Goal: Book appointment/travel/reservation

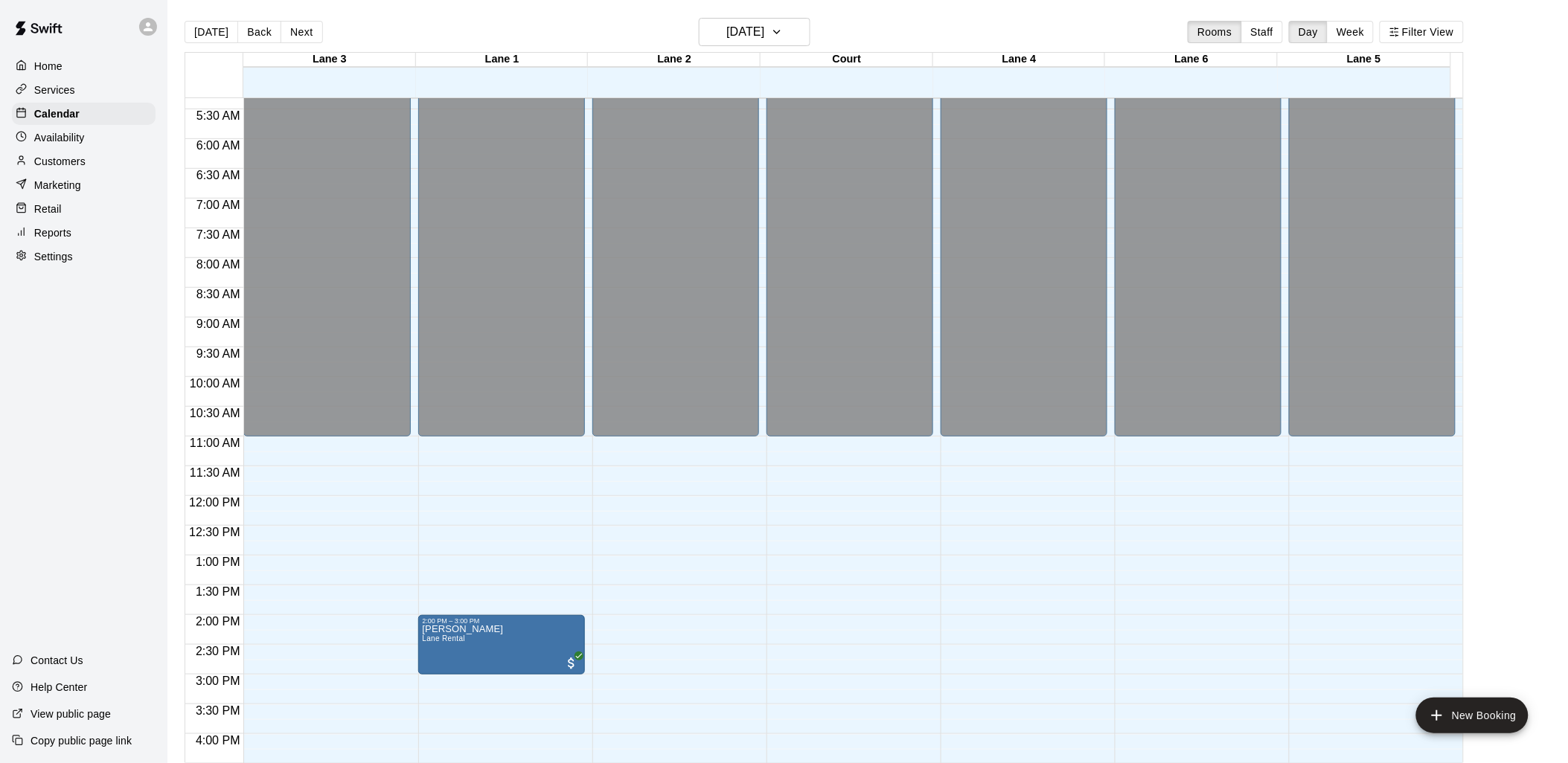
scroll to position [250, 0]
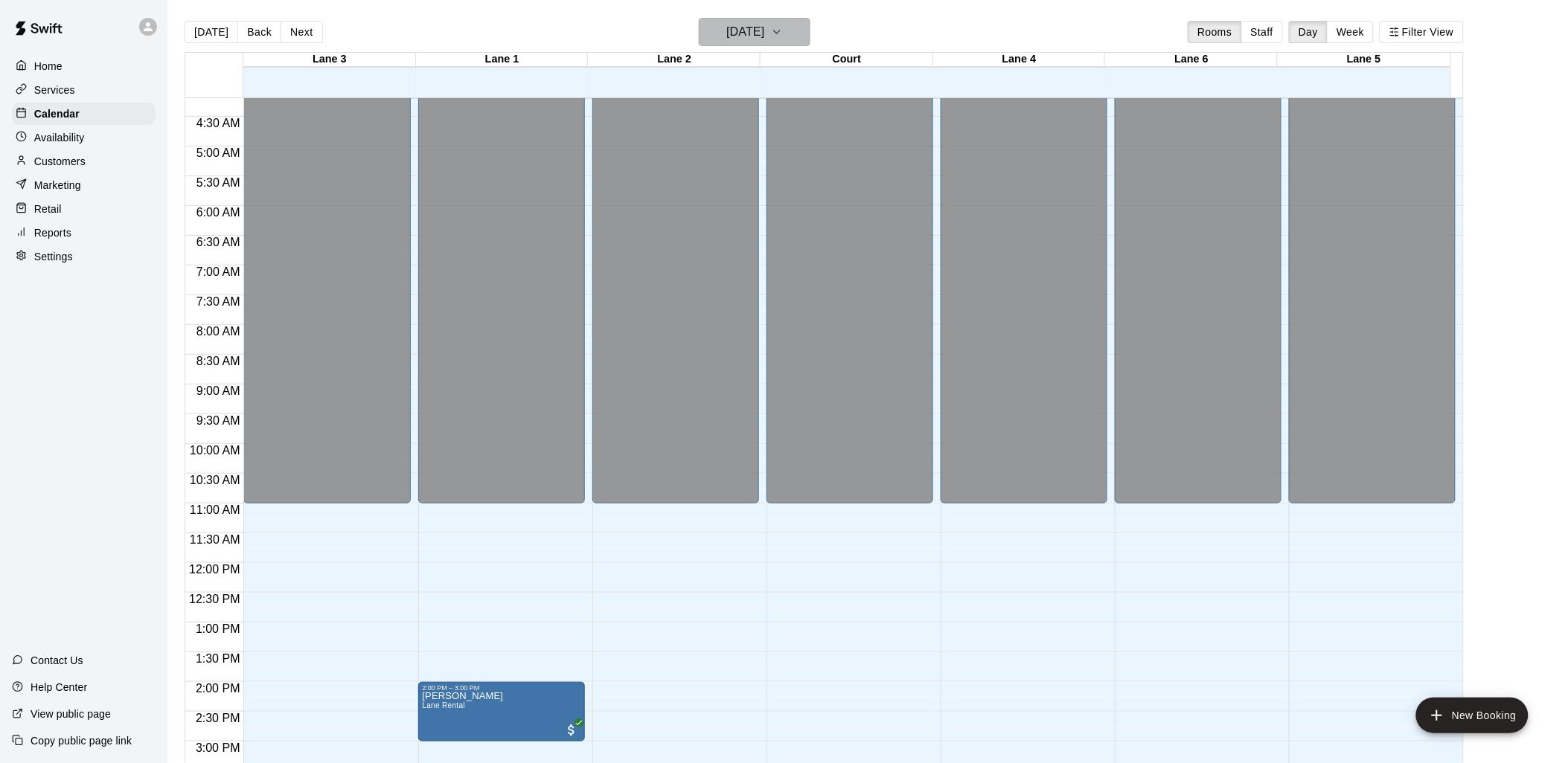
click at [747, 25] on h6 "Tuesday Aug 12" at bounding box center [745, 32] width 38 height 21
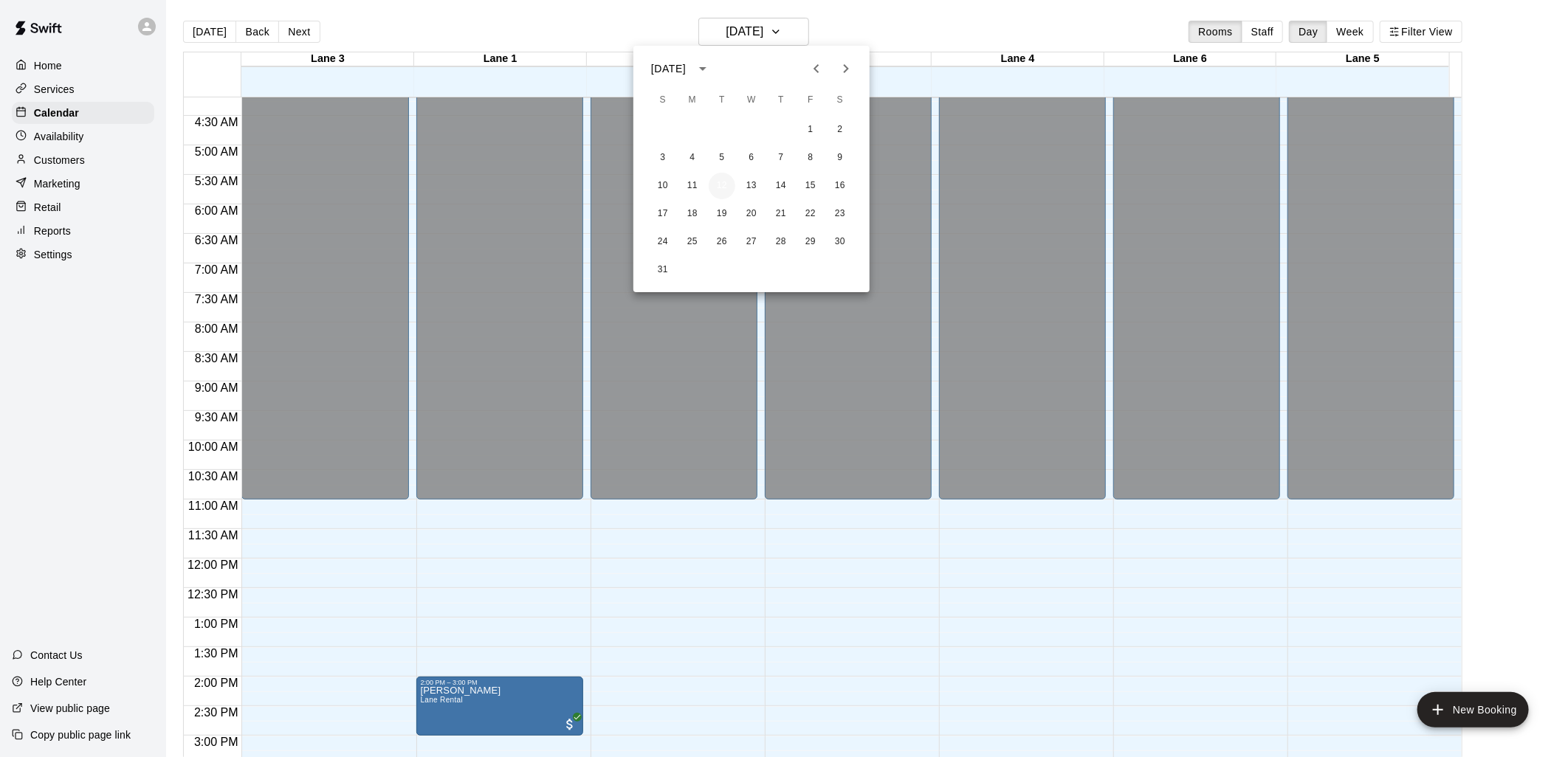
click at [720, 184] on button "12" at bounding box center [722, 186] width 26 height 26
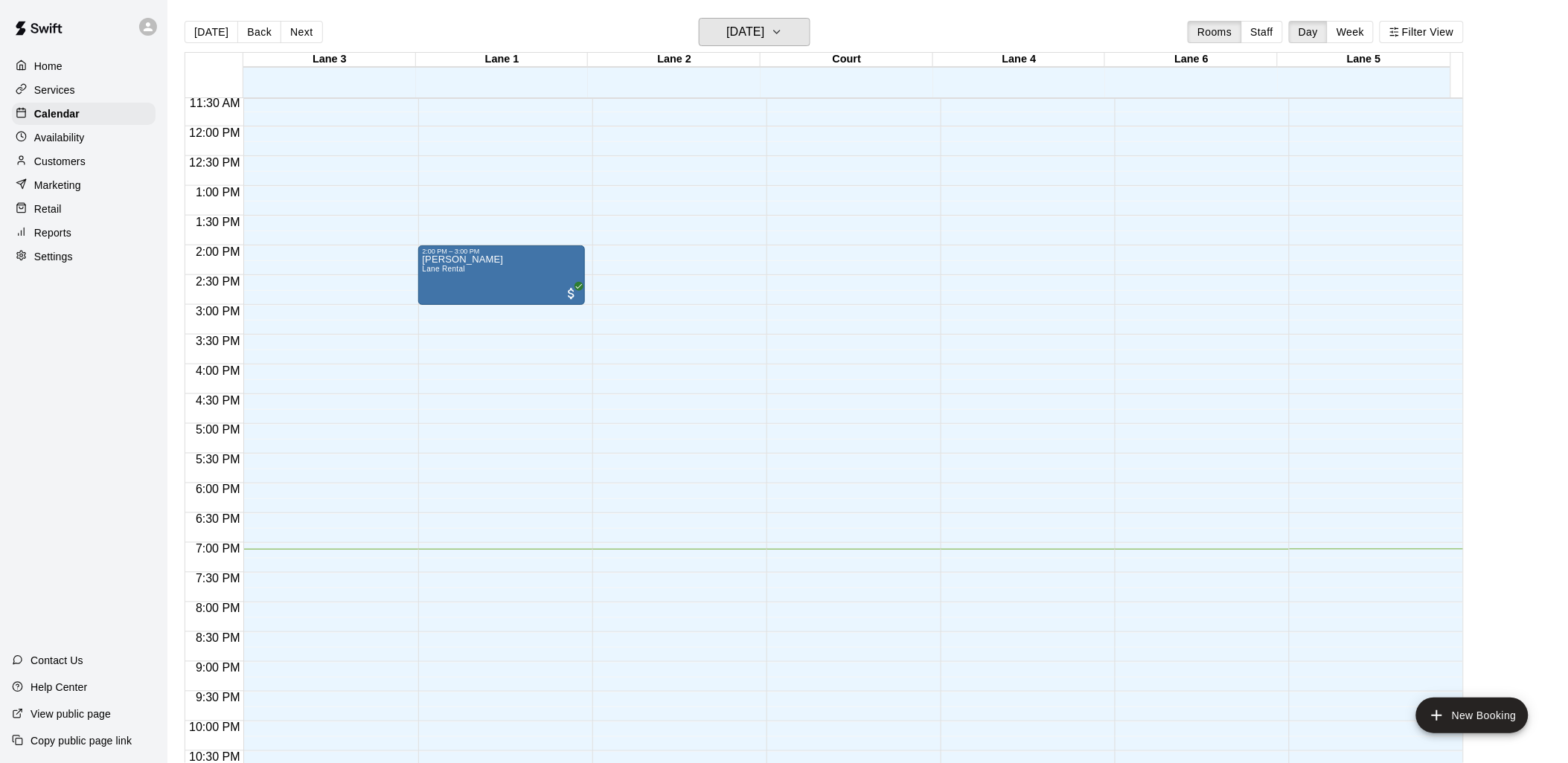
scroll to position [746, 0]
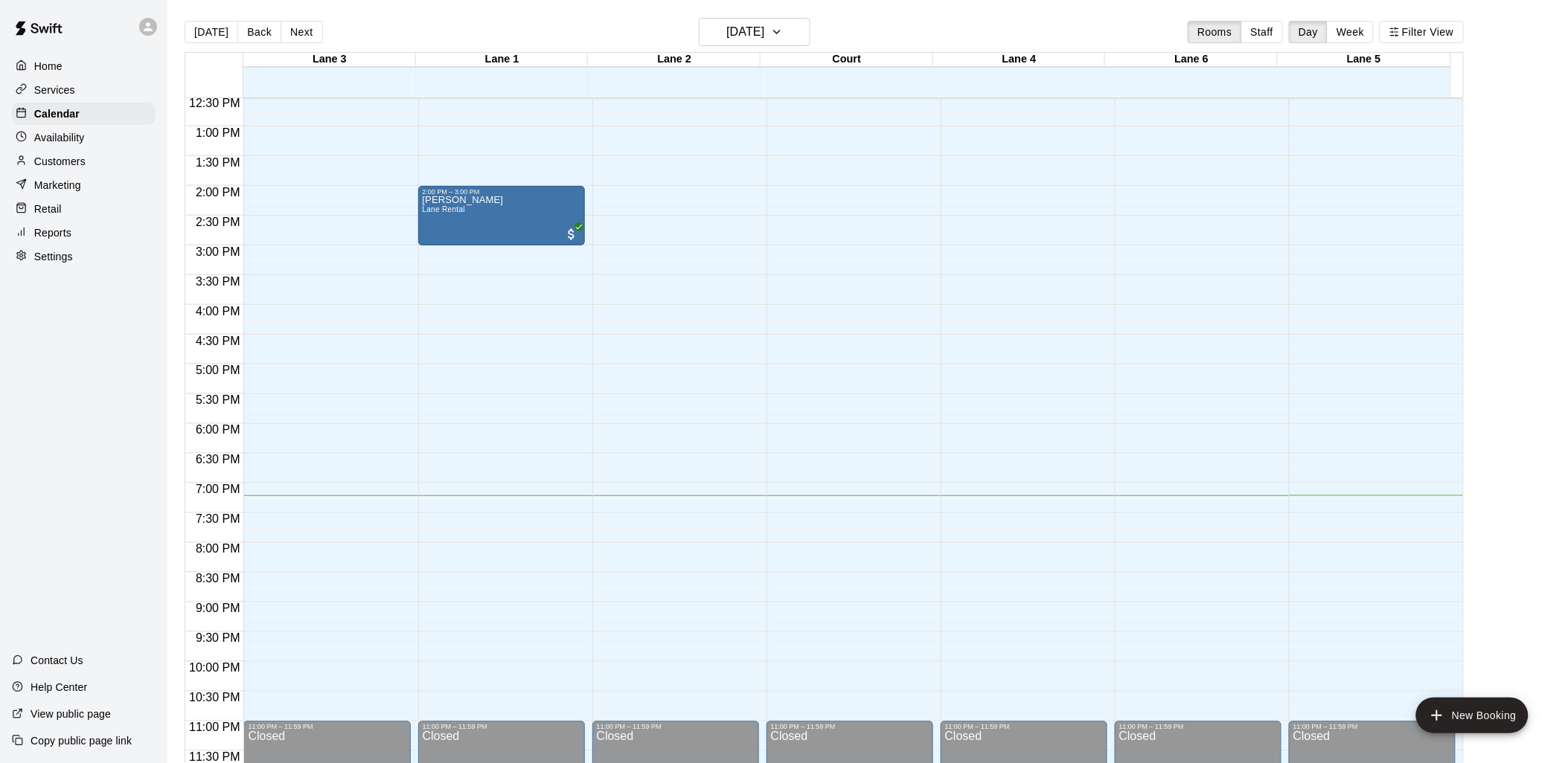
click at [76, 169] on p "Customers" at bounding box center [60, 162] width 51 height 15
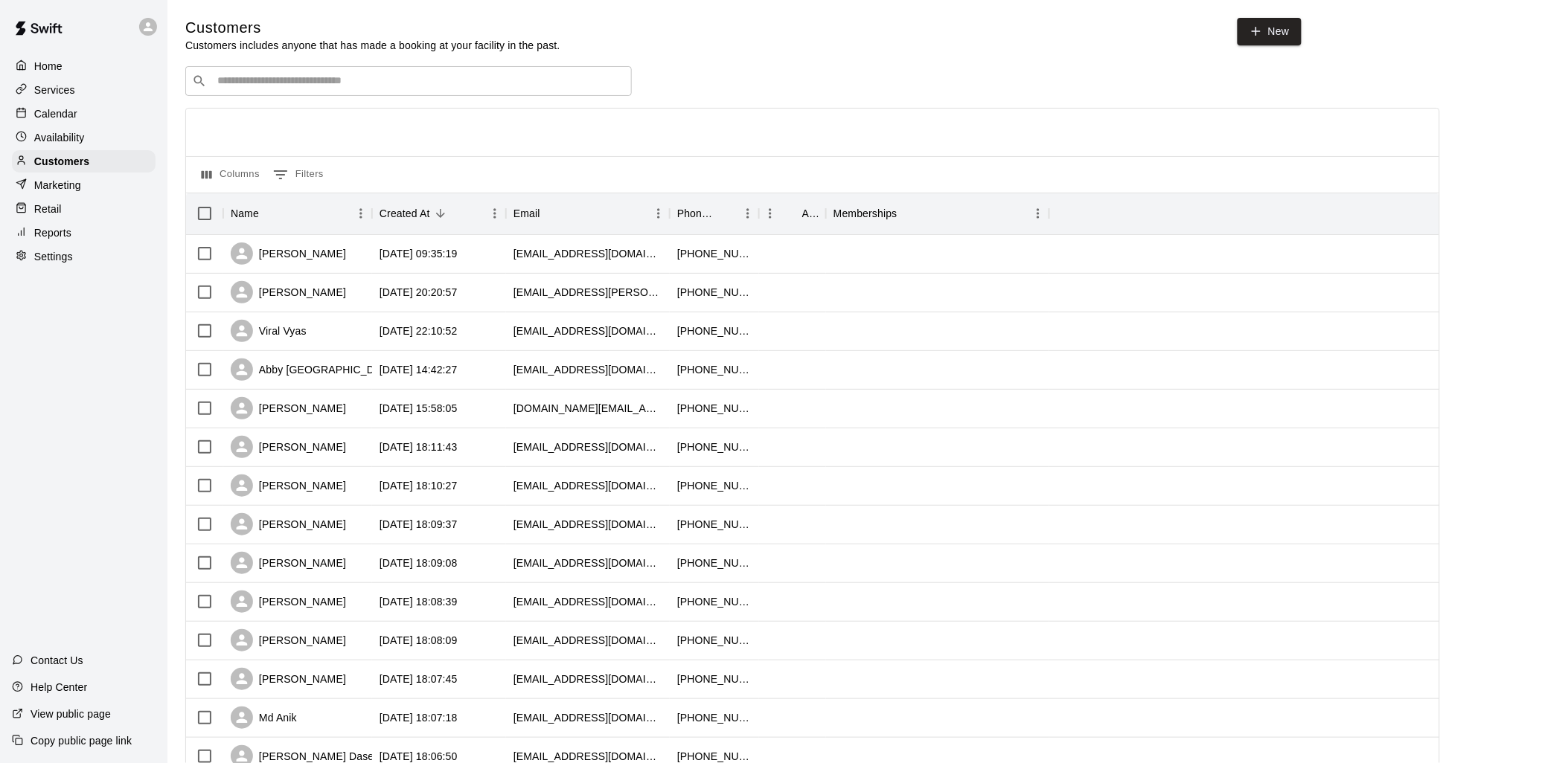
drag, startPoint x: 496, startPoint y: 74, endPoint x: 430, endPoint y: 76, distance: 66.0
click at [430, 76] on div "​ ​" at bounding box center [409, 81] width 447 height 30
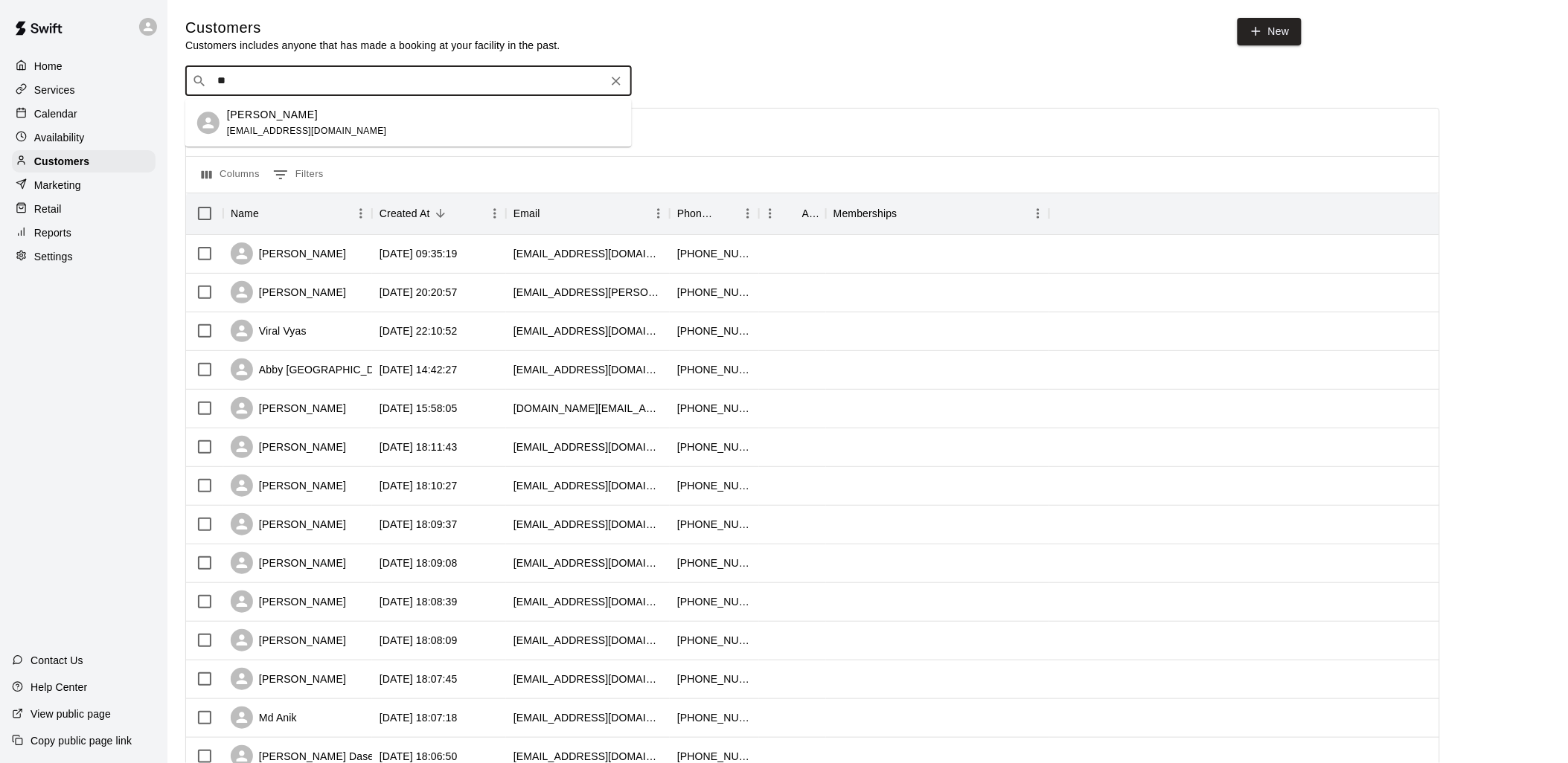
type input "*"
type input "****"
click at [55, 119] on p "Calendar" at bounding box center [55, 114] width 43 height 15
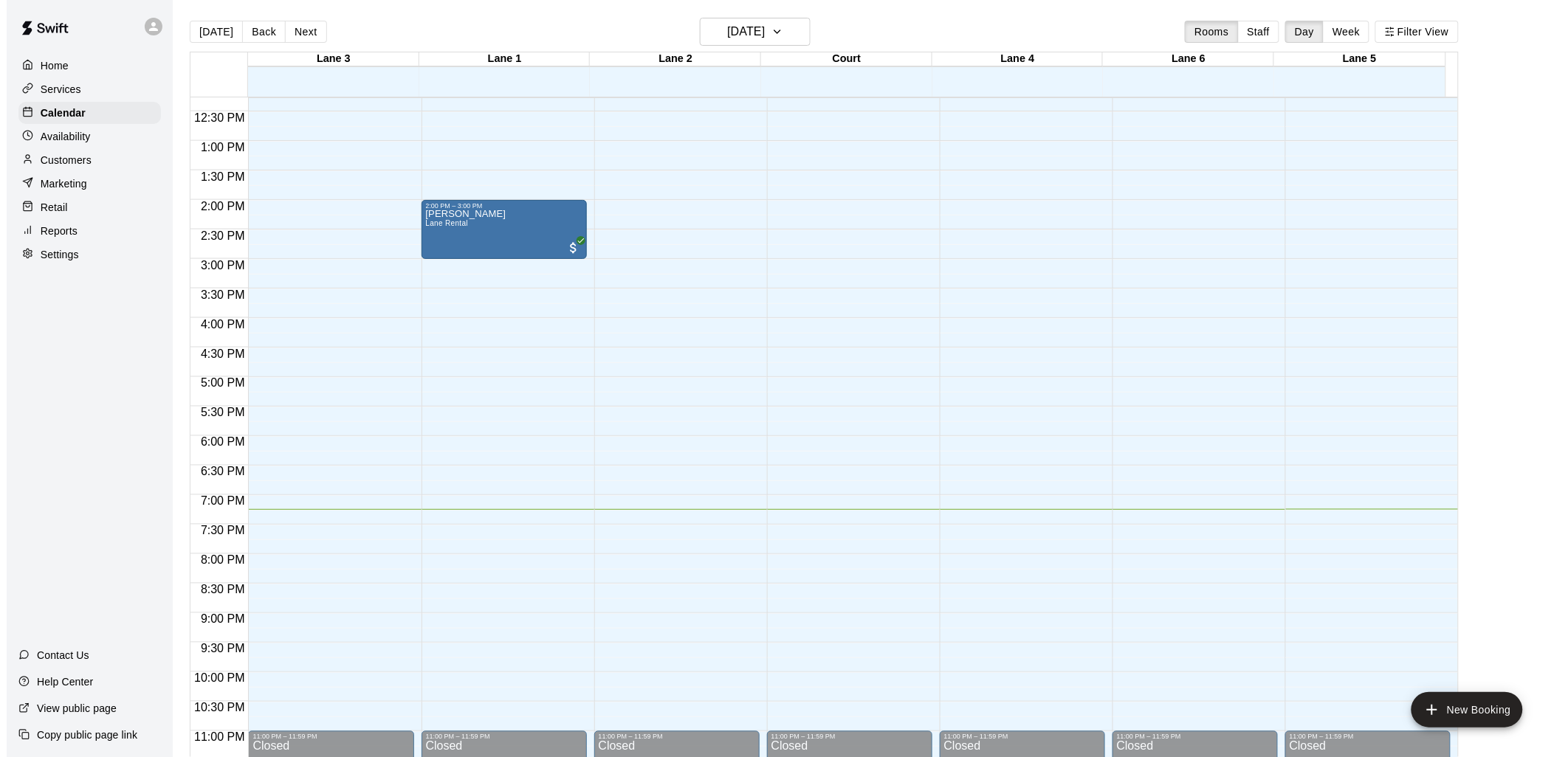
scroll to position [740, 0]
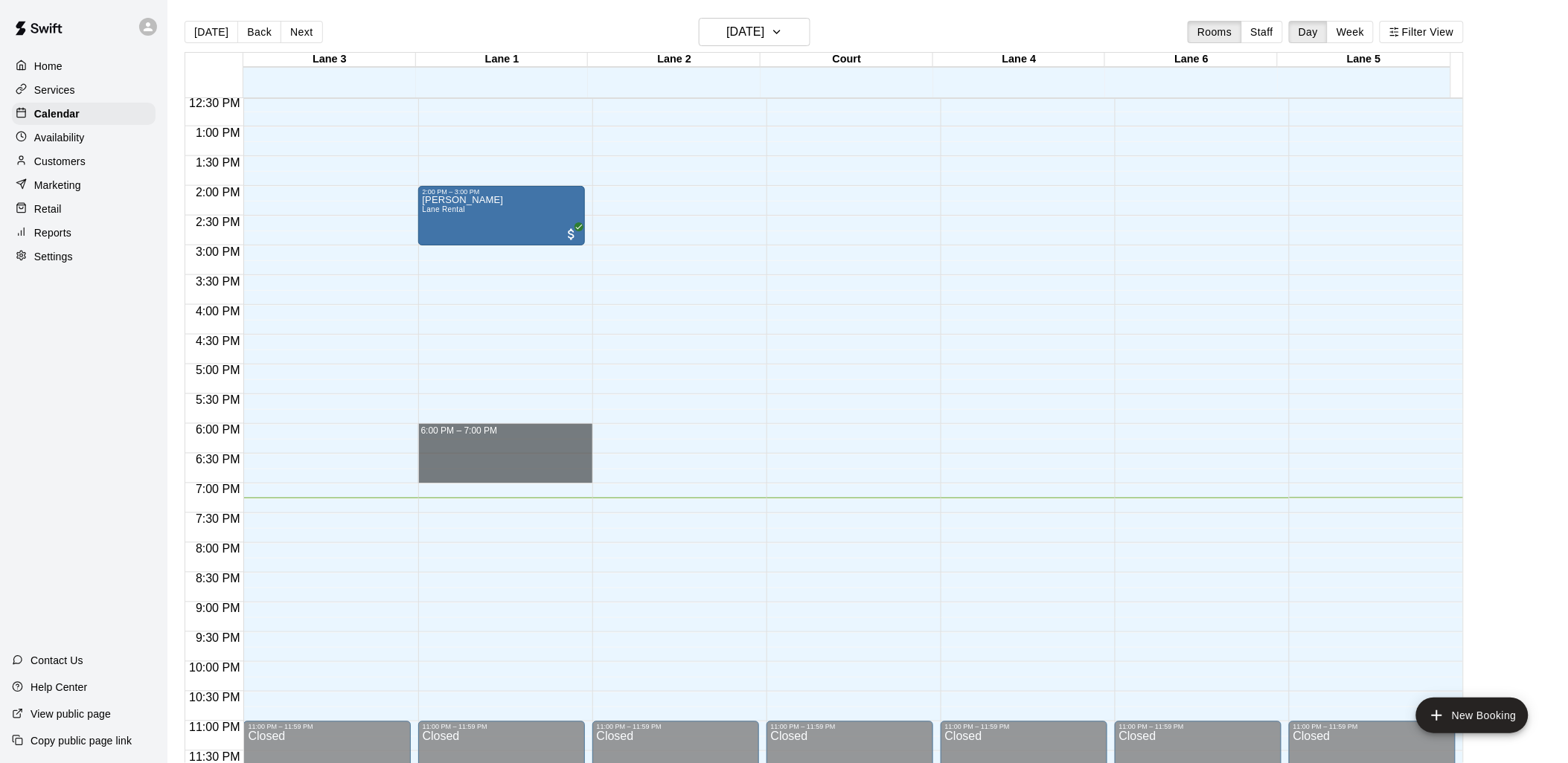
drag, startPoint x: 486, startPoint y: 427, endPoint x: 481, endPoint y: 477, distance: 50.2
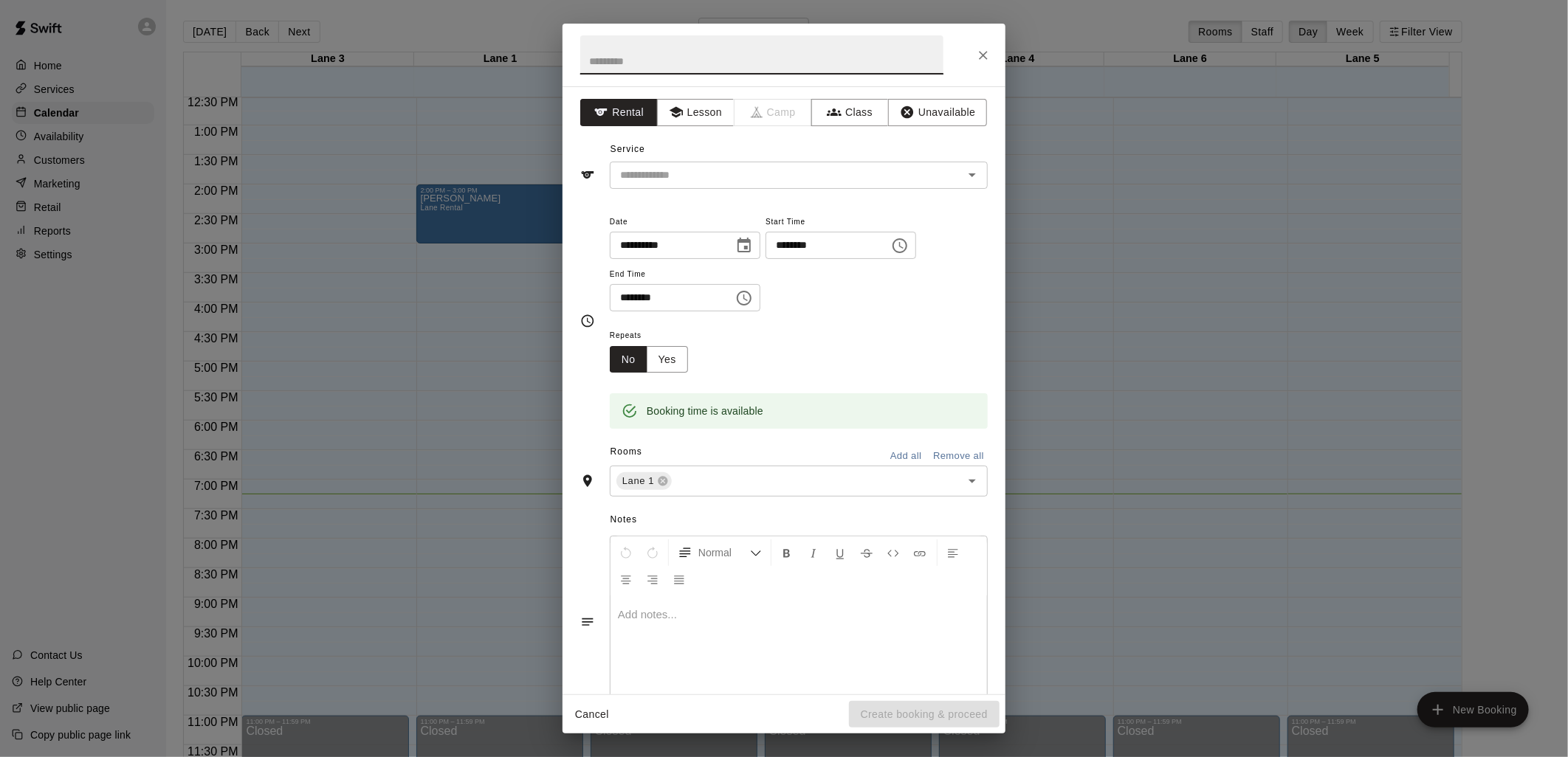
click at [716, 50] on input "text" at bounding box center [762, 54] width 363 height 39
click at [698, 173] on input "text" at bounding box center [777, 176] width 325 height 19
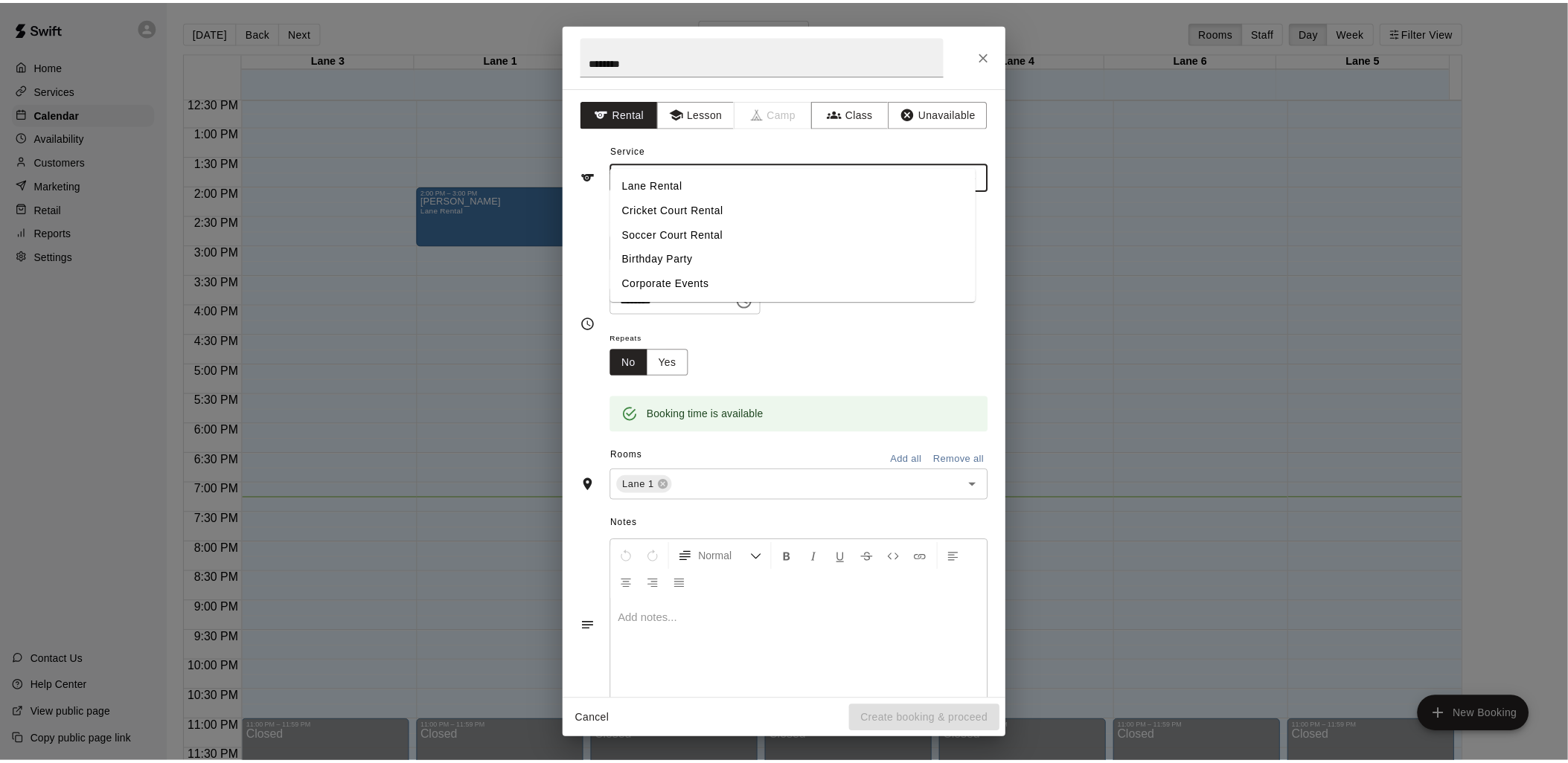
scroll to position [41, 0]
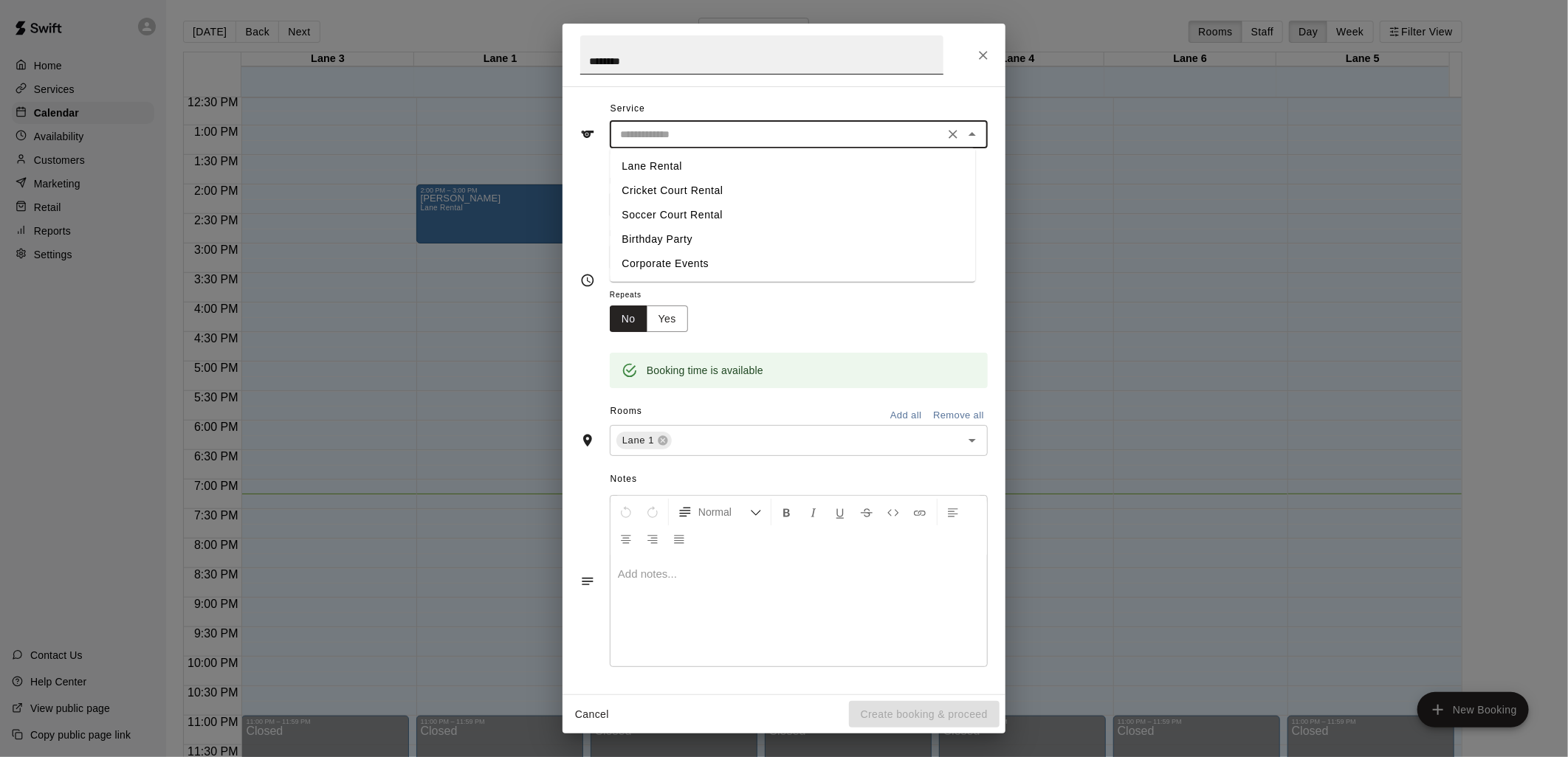
click at [674, 62] on input "*******" at bounding box center [762, 54] width 363 height 39
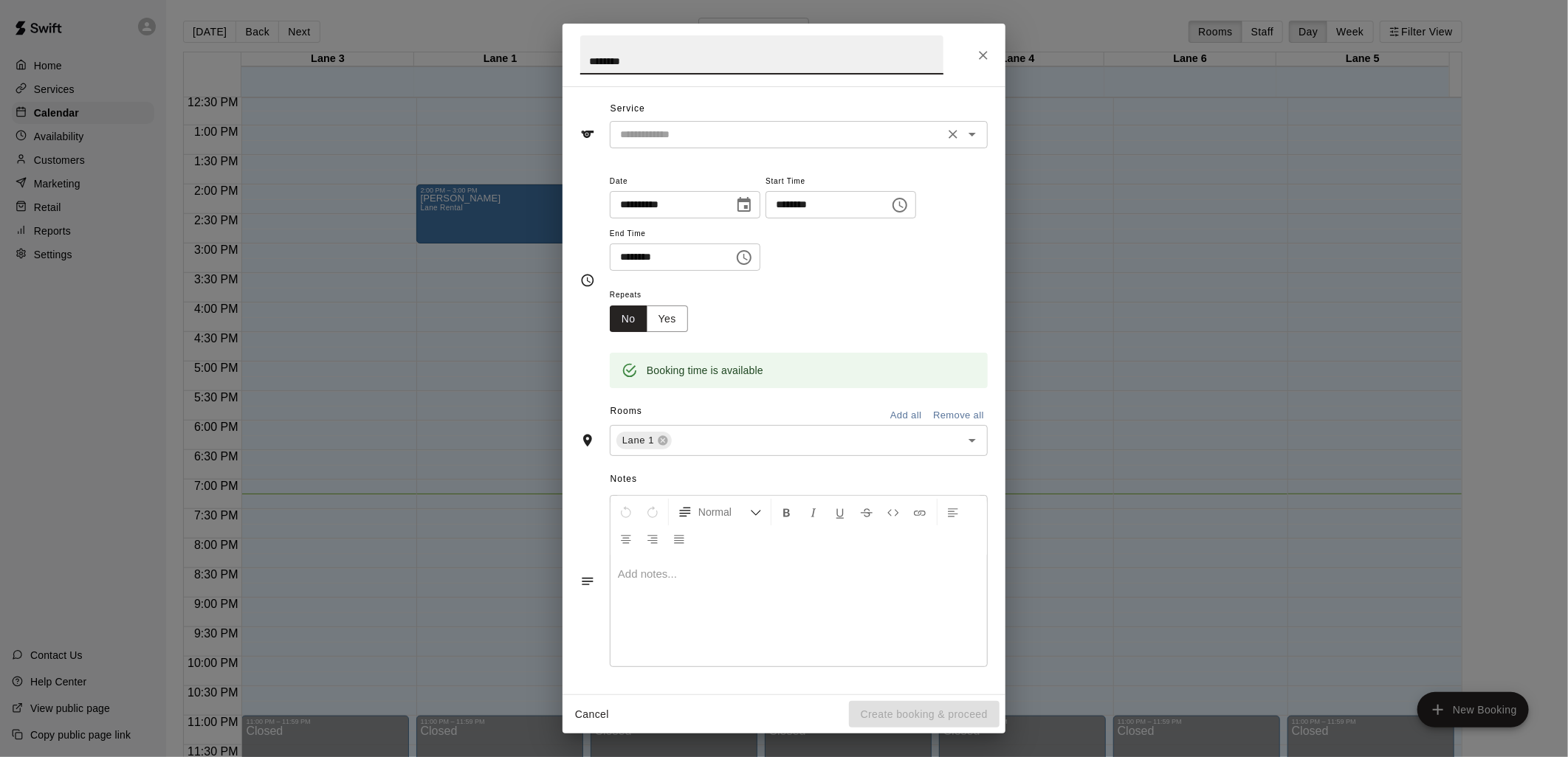
type input "********"
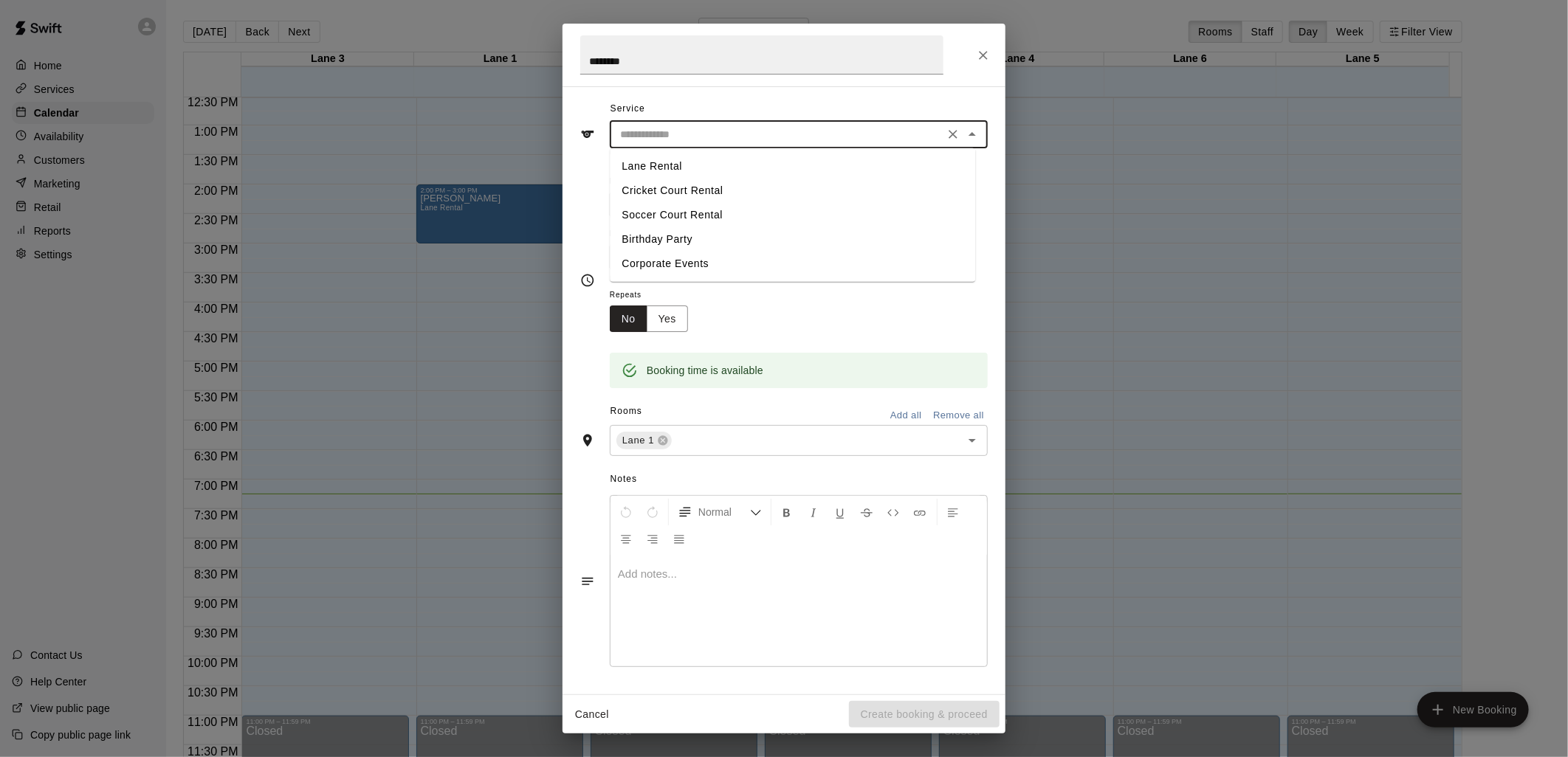
click at [926, 136] on input "text" at bounding box center [777, 135] width 325 height 19
click at [660, 161] on li "Lane Rental" at bounding box center [792, 166] width 366 height 25
type input "**********"
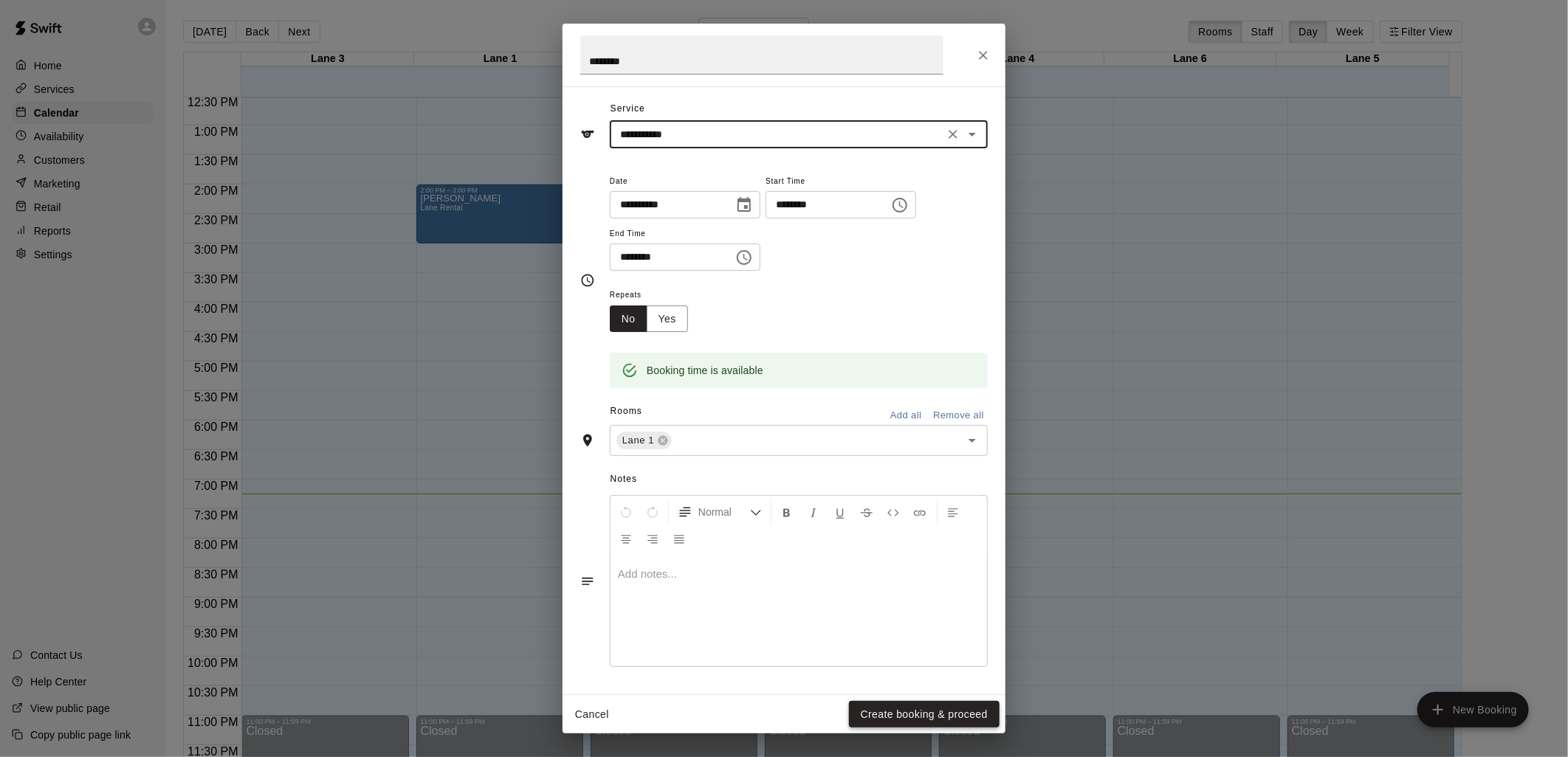
click at [890, 714] on button "Create booking & proceed" at bounding box center [923, 714] width 150 height 27
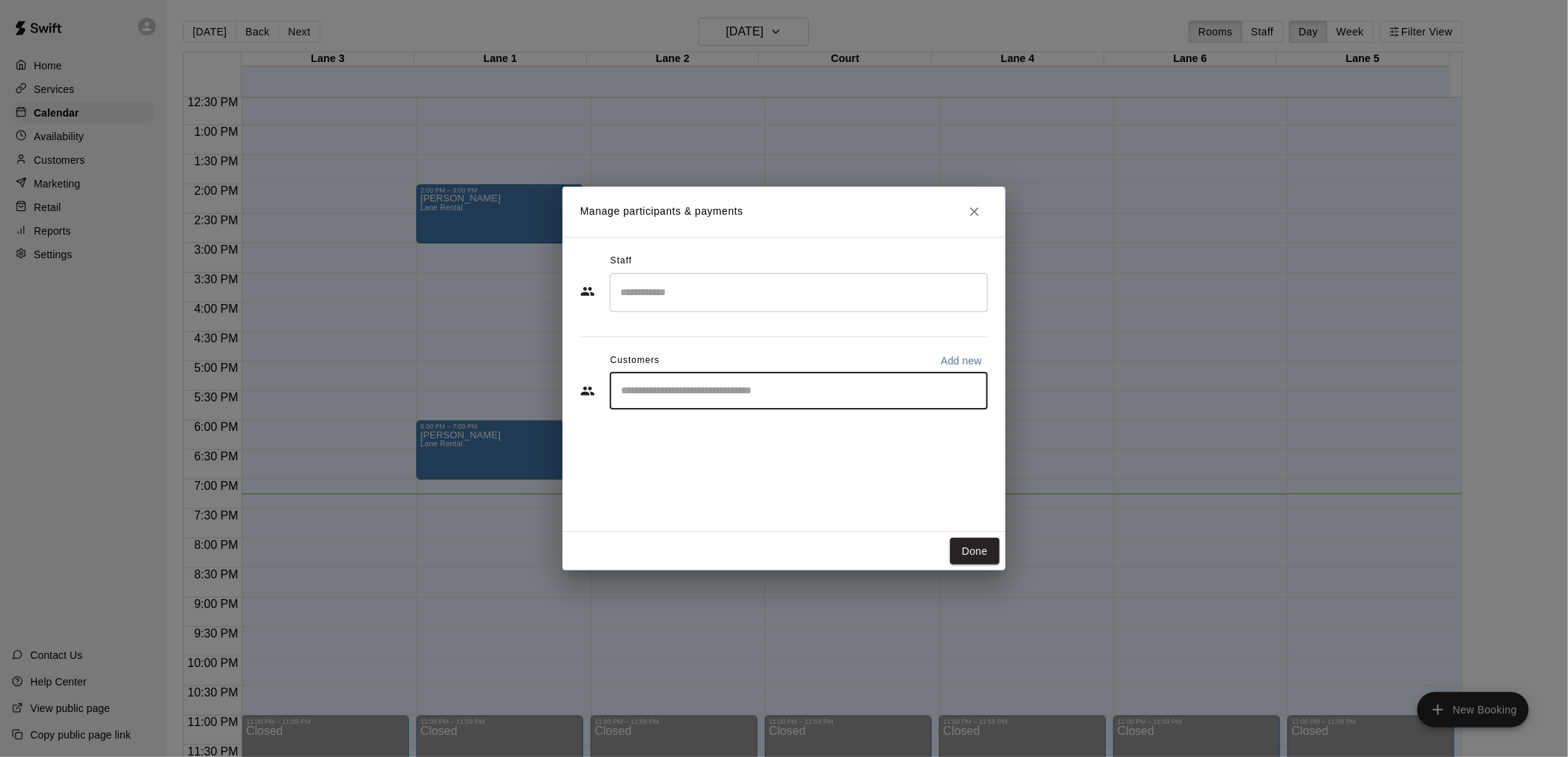
click at [664, 392] on input "Start typing to search customers..." at bounding box center [799, 391] width 365 height 15
type input "**"
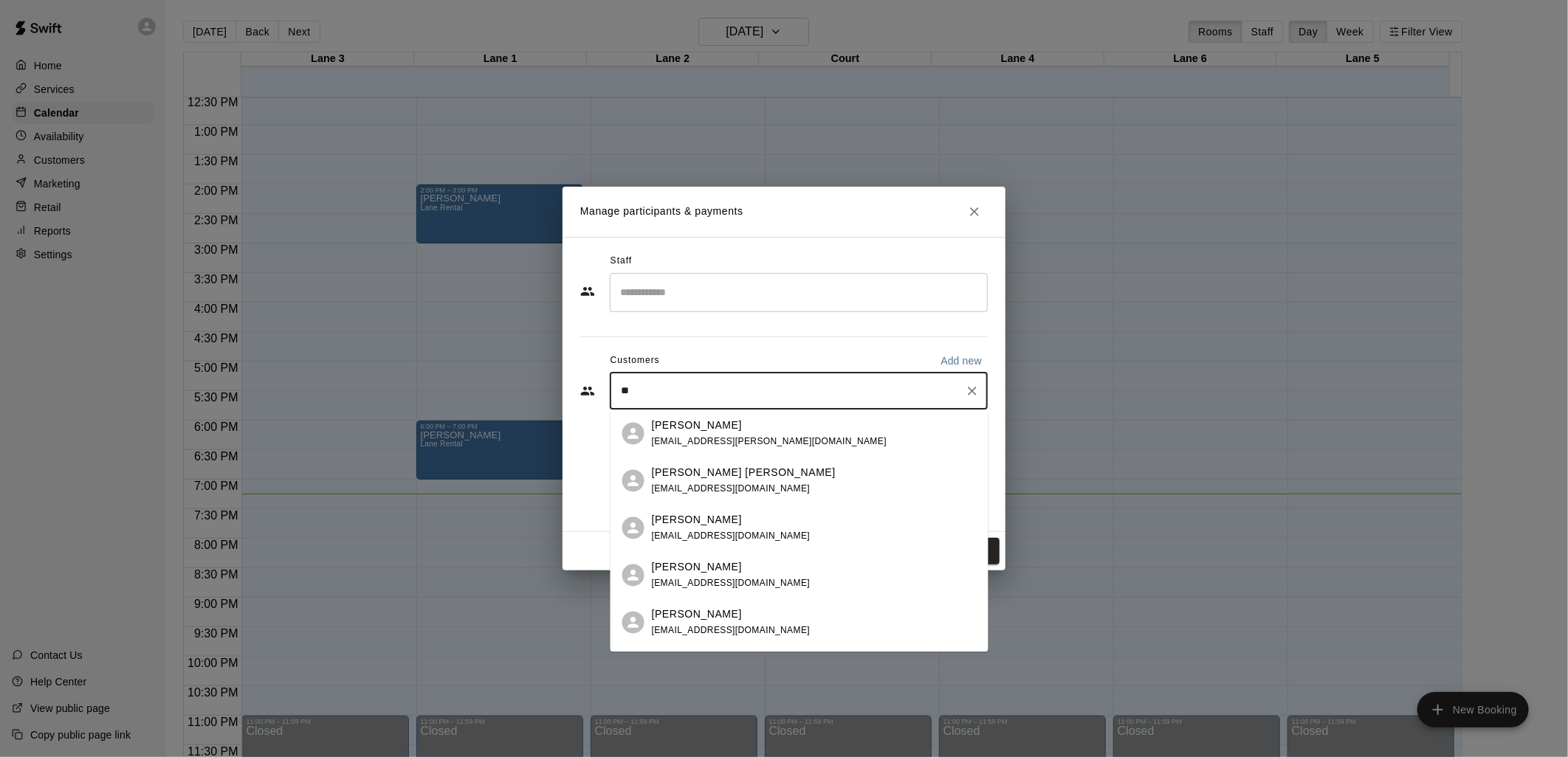
click at [685, 471] on p "Sai Rithvik Reddy Alla" at bounding box center [744, 473] width 184 height 15
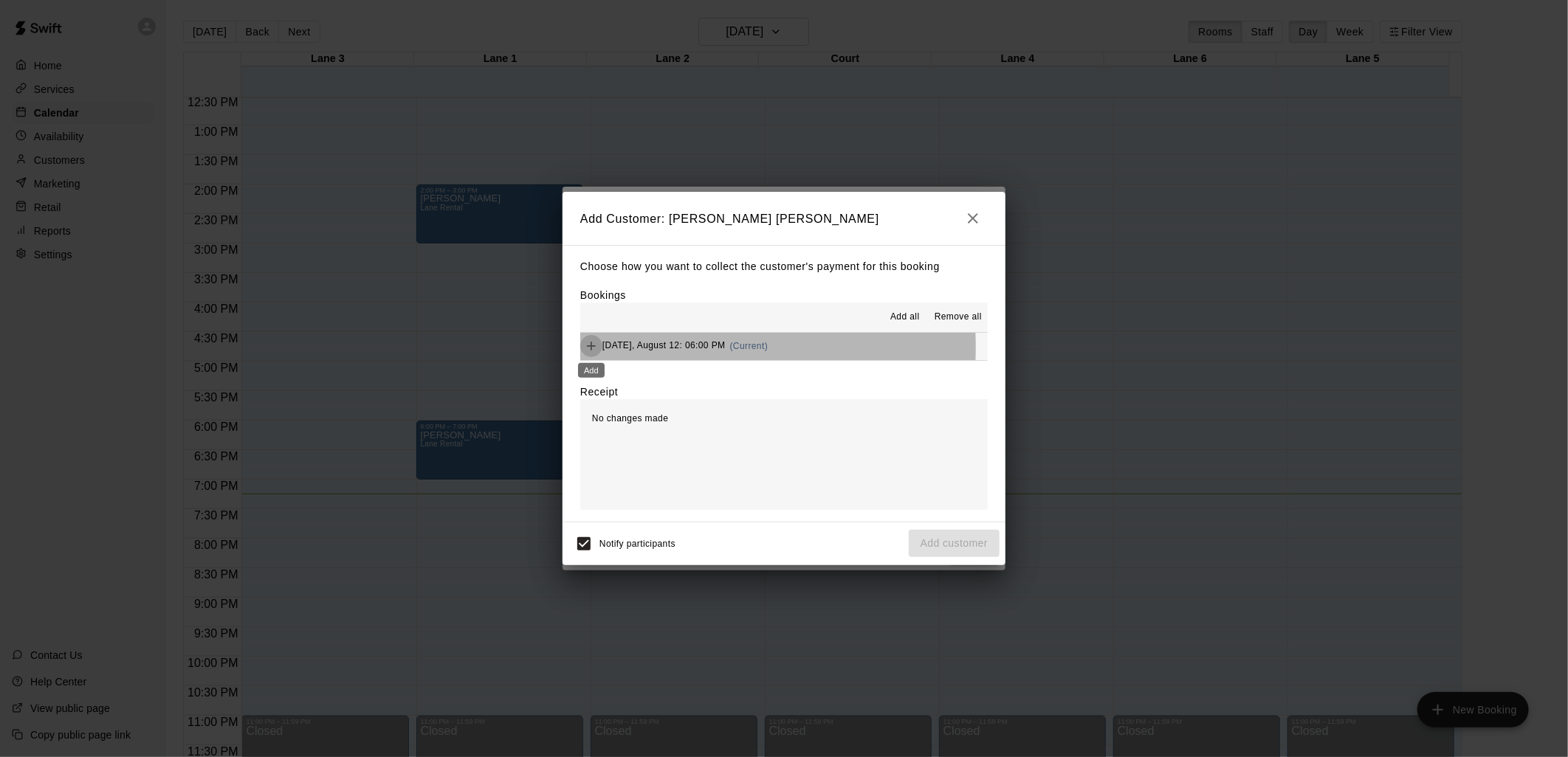
click at [589, 349] on icon "Add" at bounding box center [592, 347] width 15 height 15
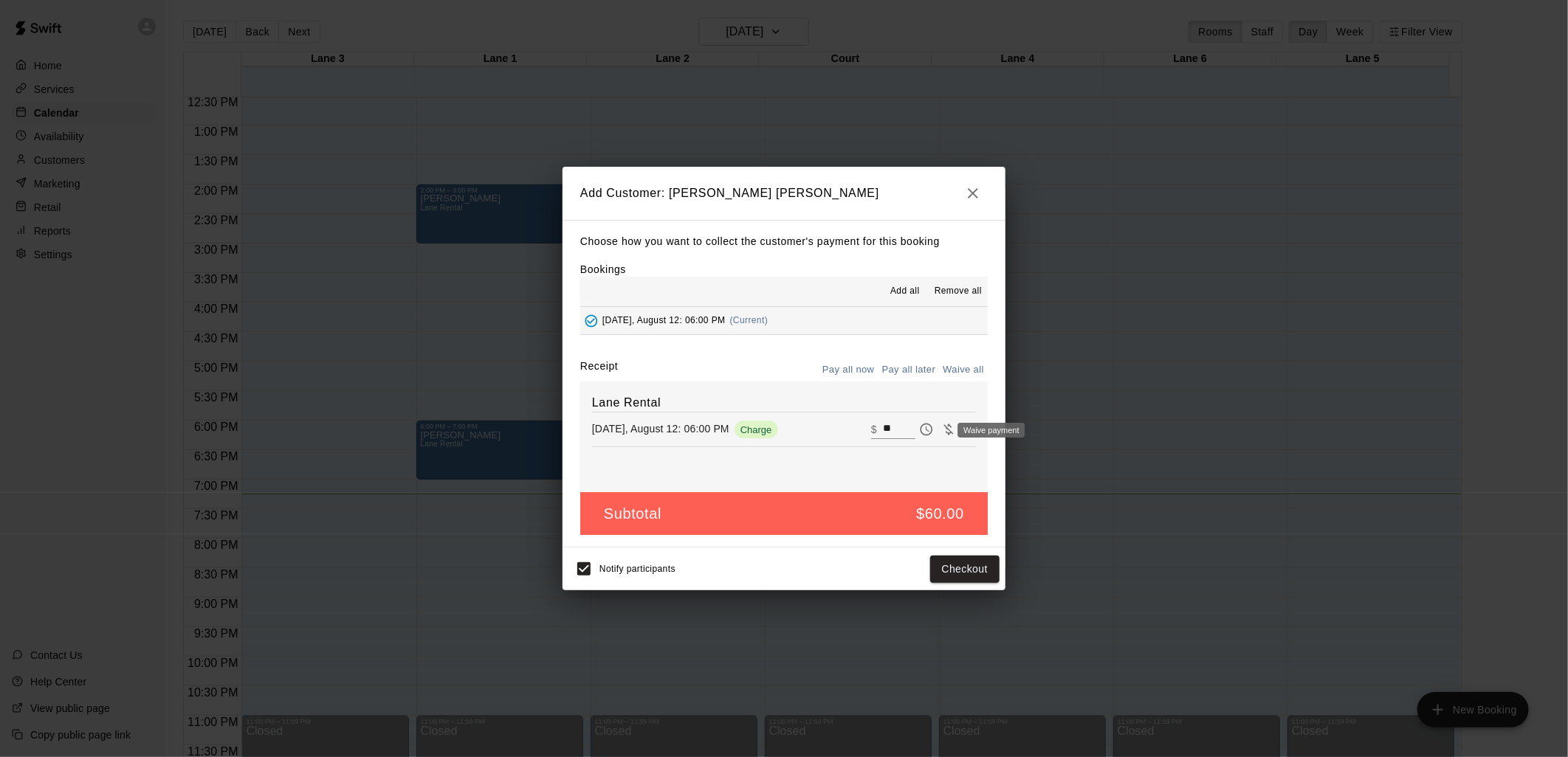
click at [941, 434] on icon "Waive payment" at bounding box center [949, 430] width 15 height 15
type input "*"
click at [963, 572] on button "Add customer" at bounding box center [955, 569] width 91 height 27
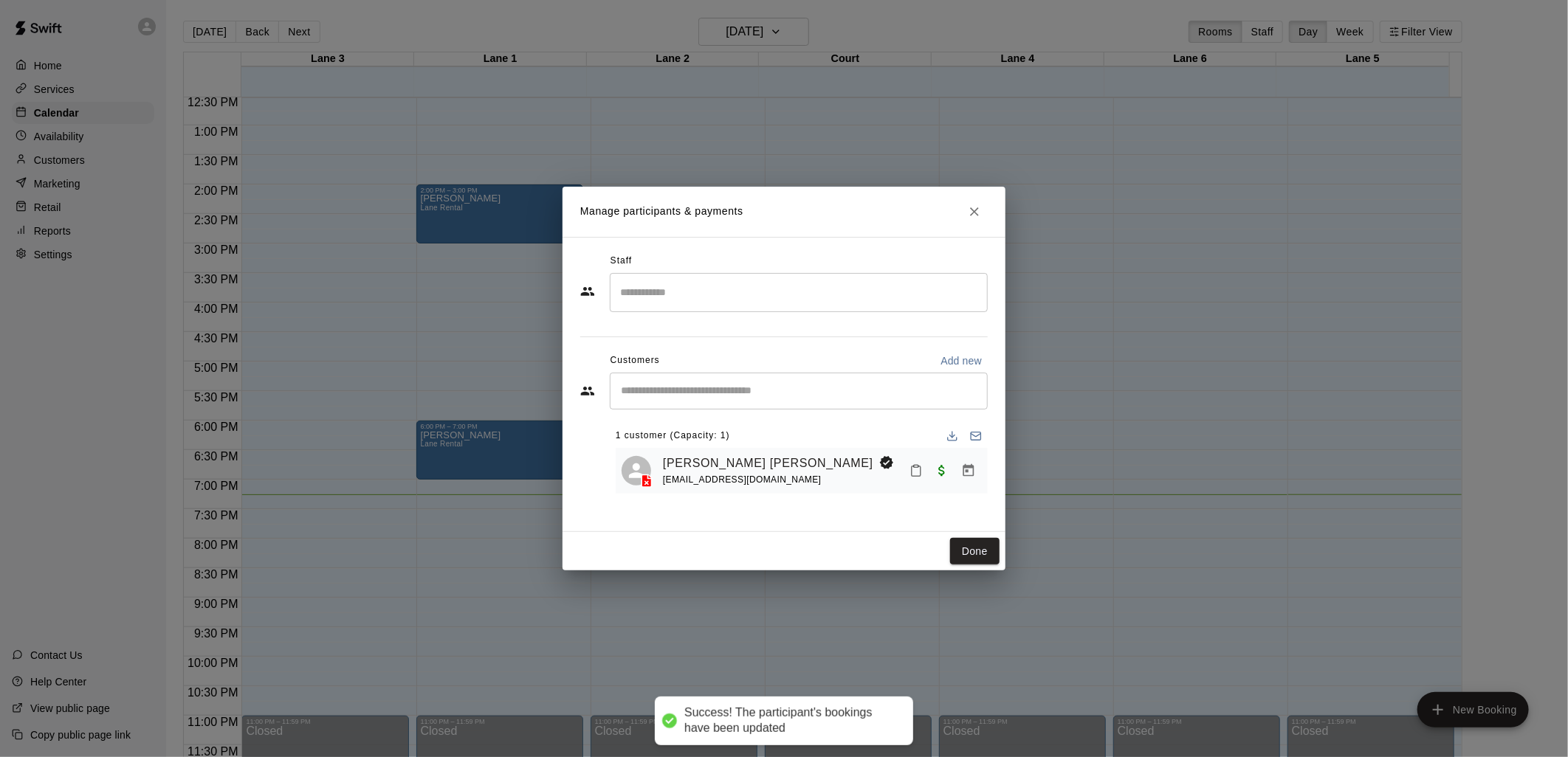
drag, startPoint x: 970, startPoint y: 552, endPoint x: 641, endPoint y: 521, distance: 330.5
click at [970, 552] on button "Done" at bounding box center [974, 551] width 49 height 27
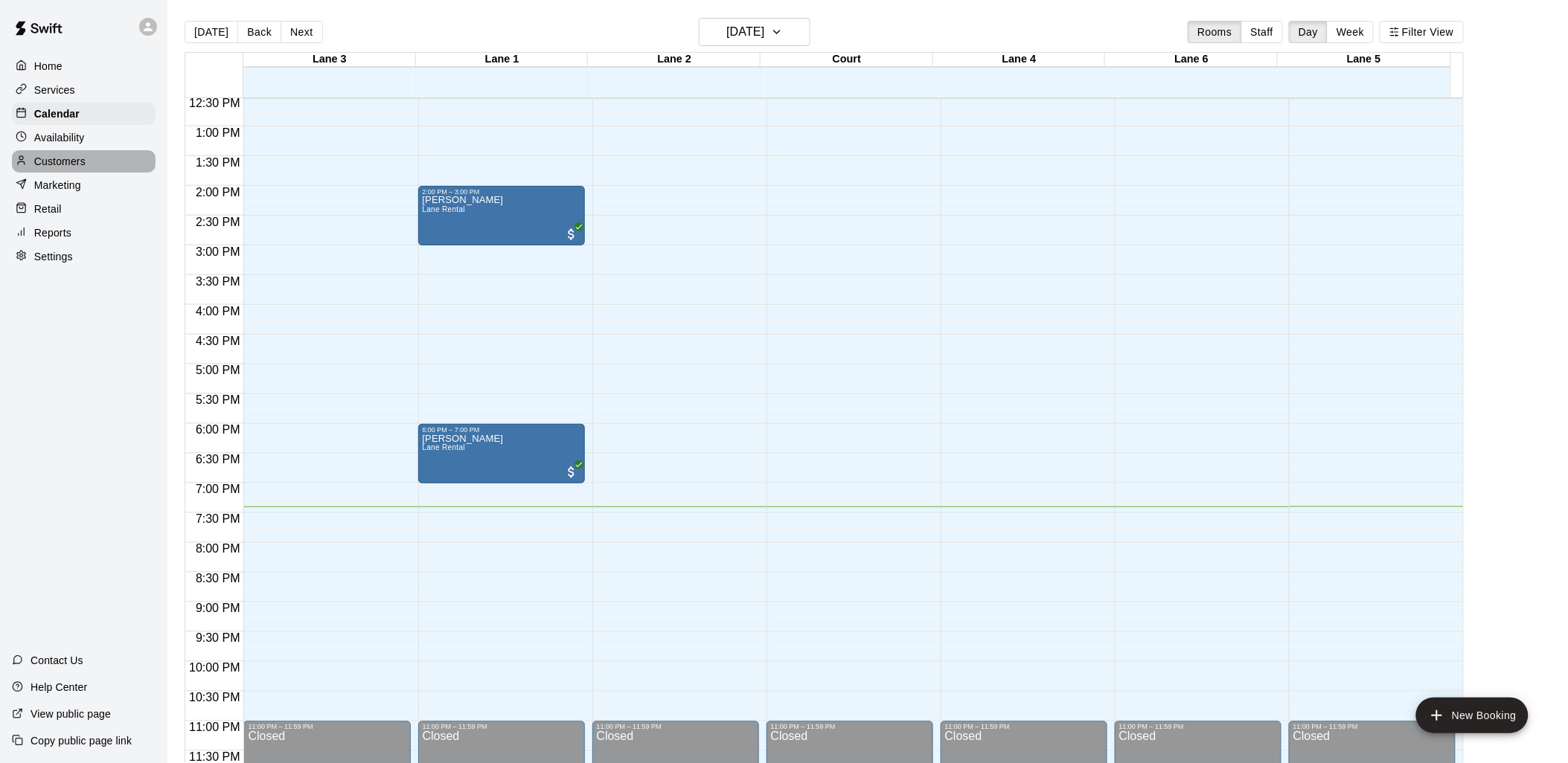
click at [57, 169] on p "Customers" at bounding box center [60, 162] width 51 height 15
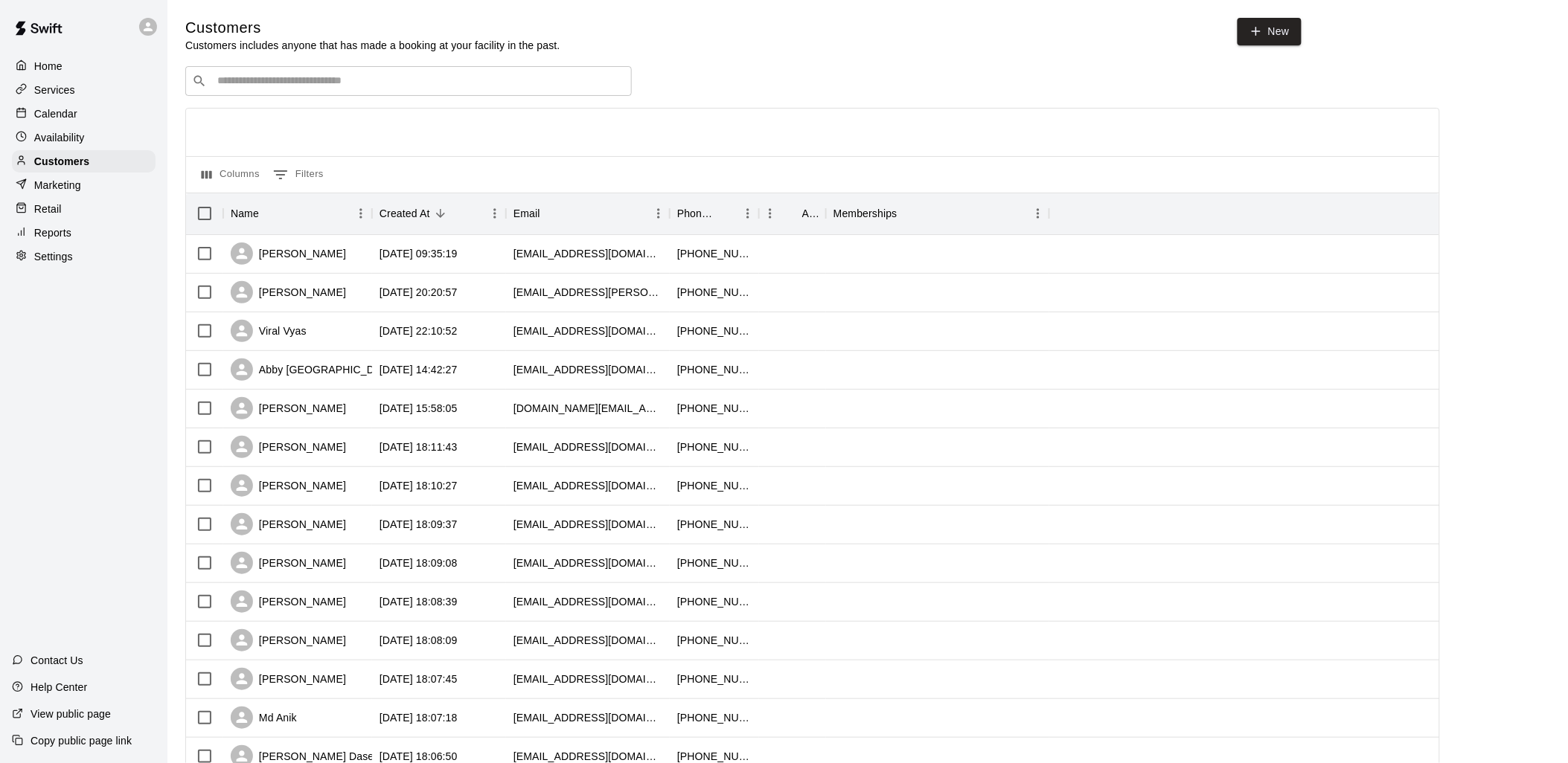
click at [79, 192] on p "Marketing" at bounding box center [57, 186] width 47 height 15
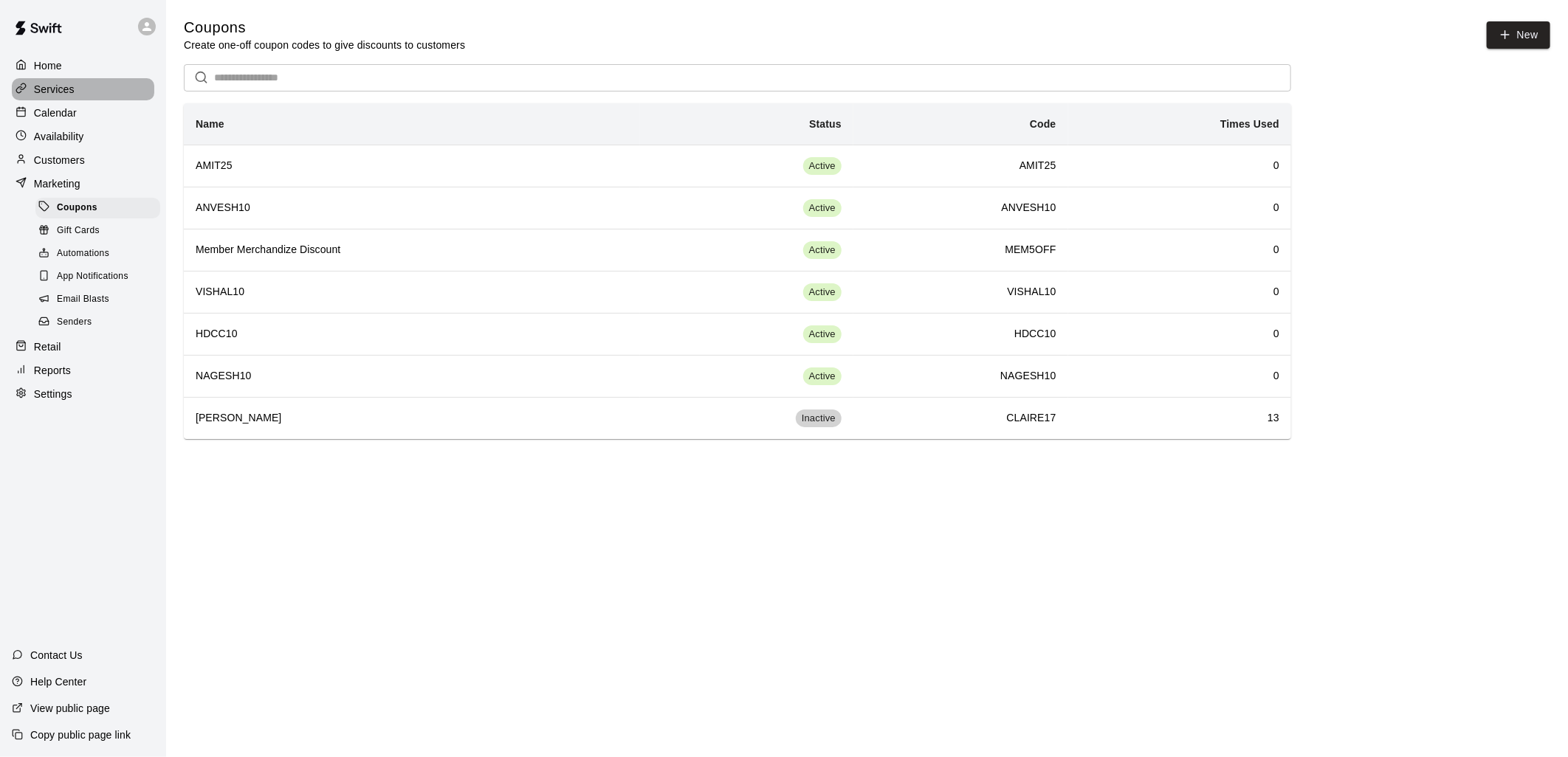
click at [69, 87] on p "Services" at bounding box center [54, 90] width 41 height 15
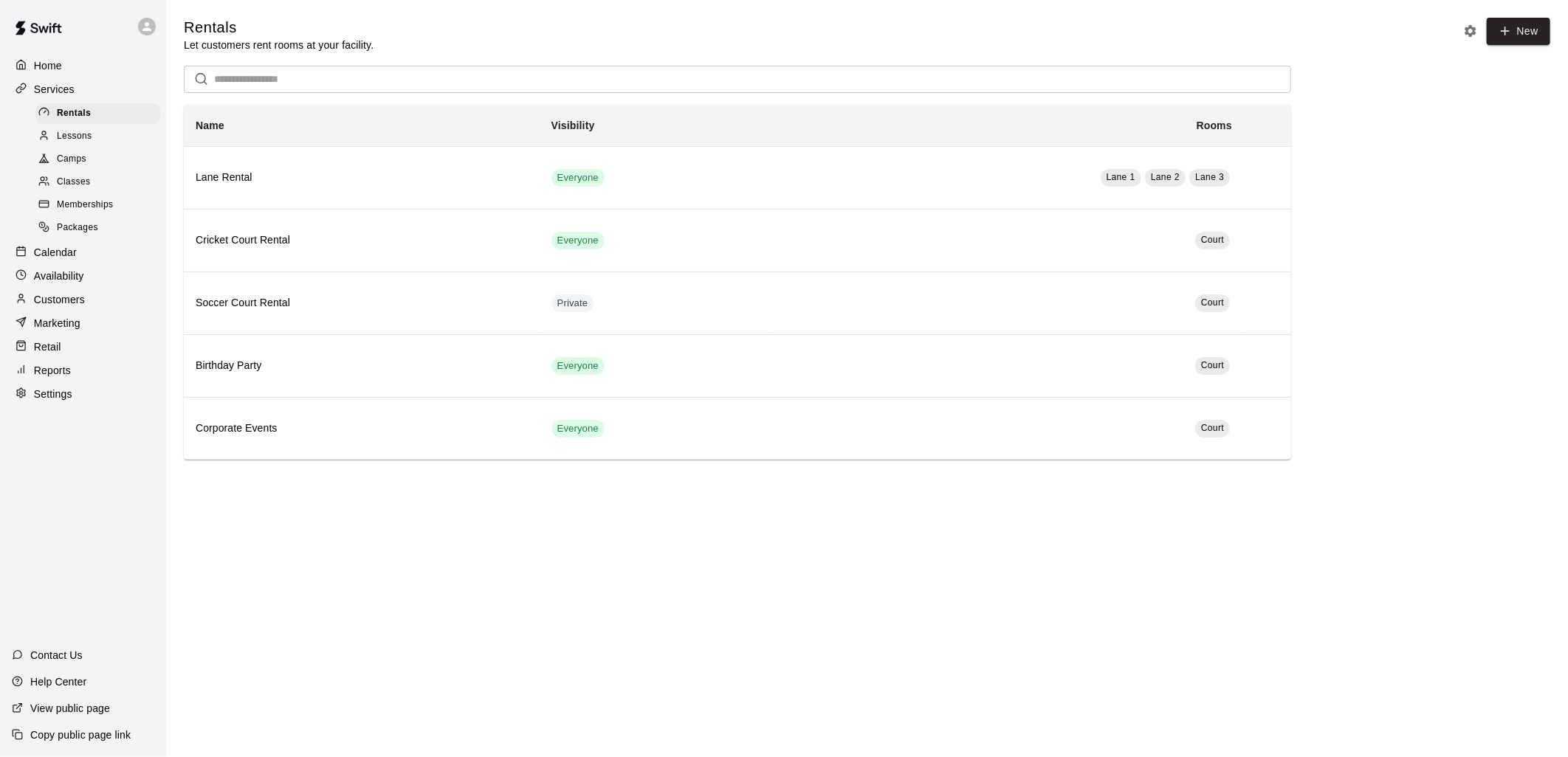
click at [111, 213] on span "Memberships" at bounding box center [84, 205] width 56 height 15
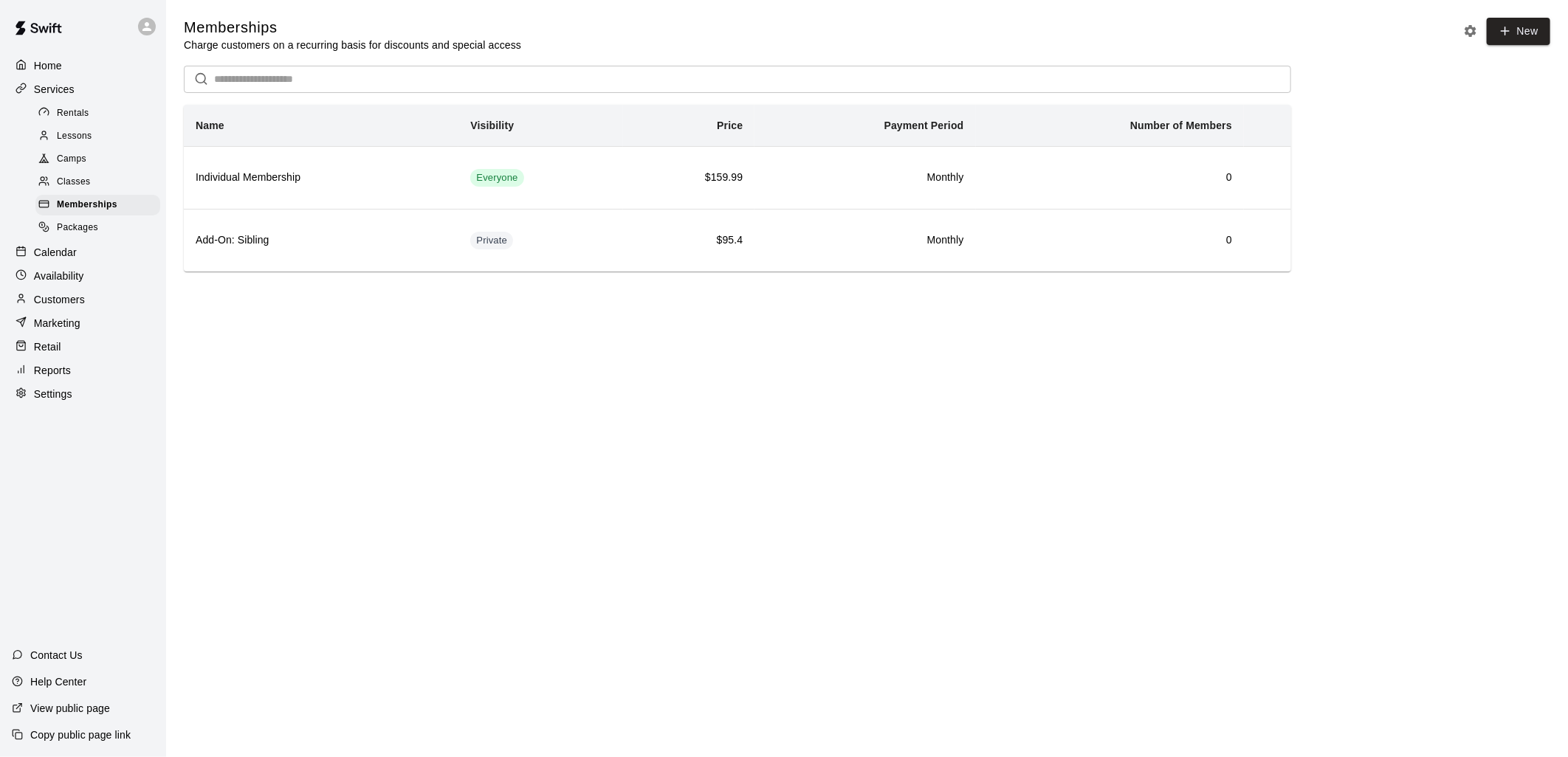
click at [467, 313] on html "Home Services Rentals Lessons Camps Classes Memberships Packages Calendar Avail…" at bounding box center [784, 156] width 1568 height 313
click at [72, 260] on p "Calendar" at bounding box center [55, 252] width 43 height 15
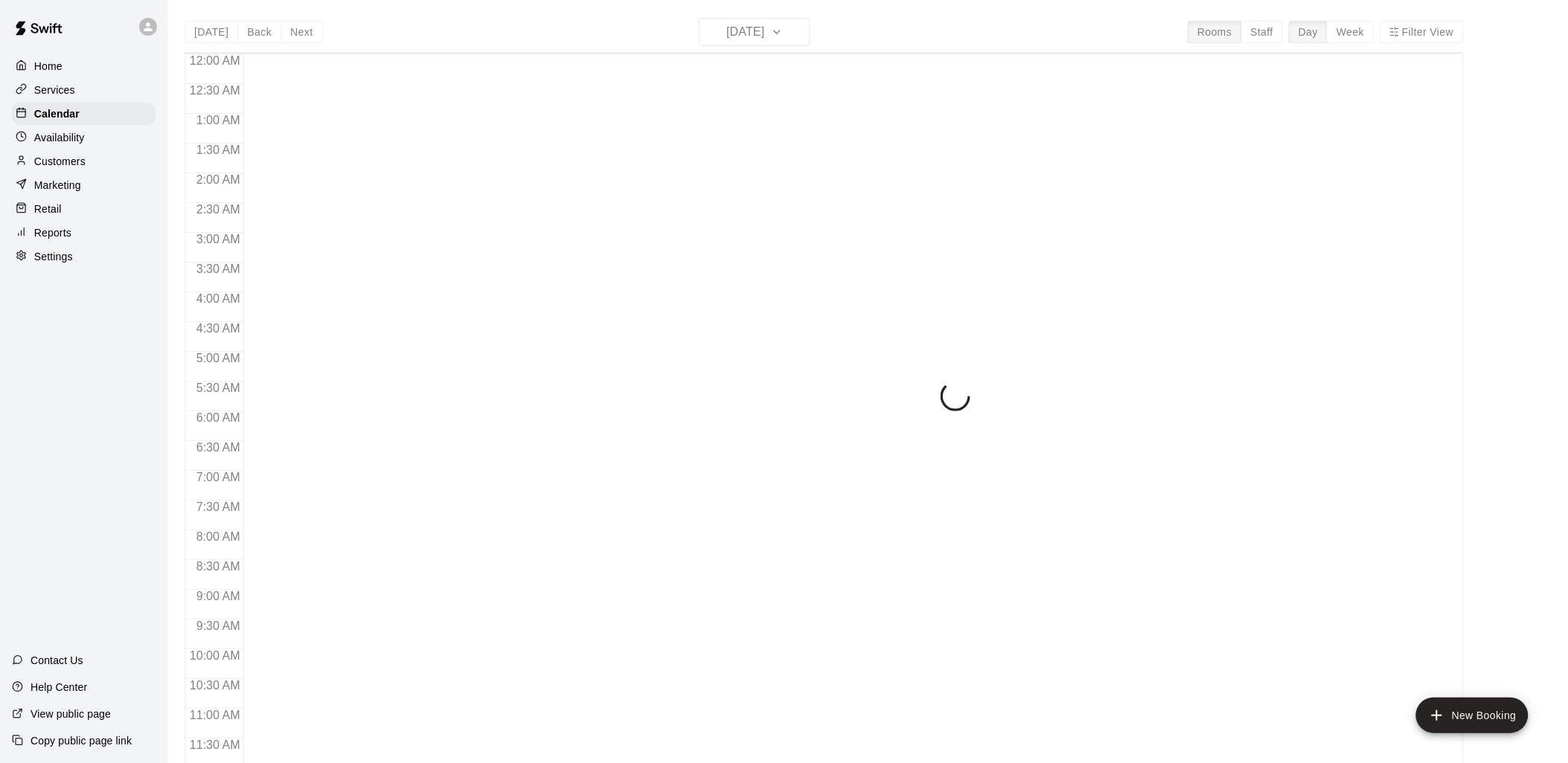
scroll to position [702, 0]
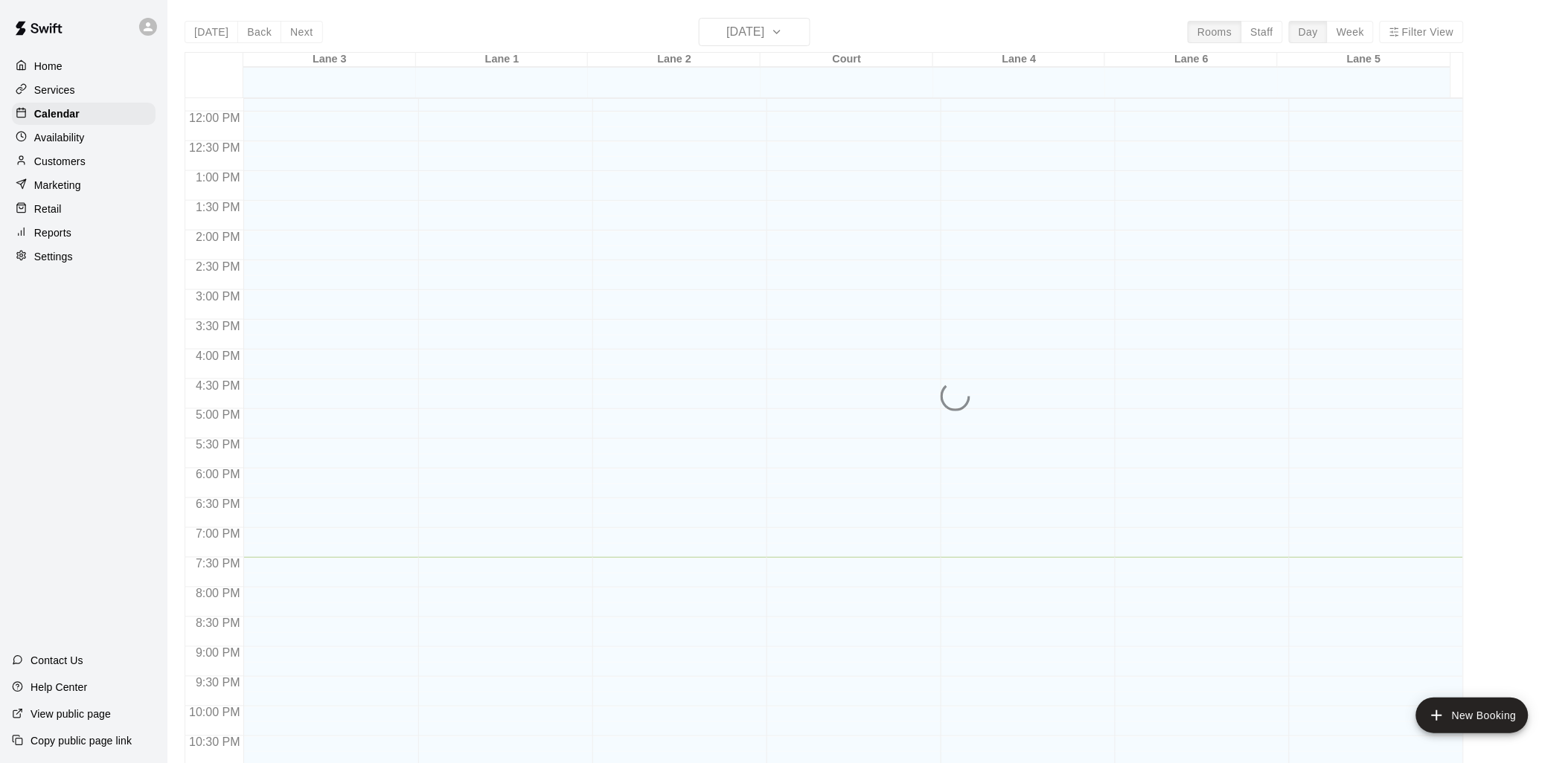
click at [74, 165] on p "Customers" at bounding box center [60, 162] width 51 height 15
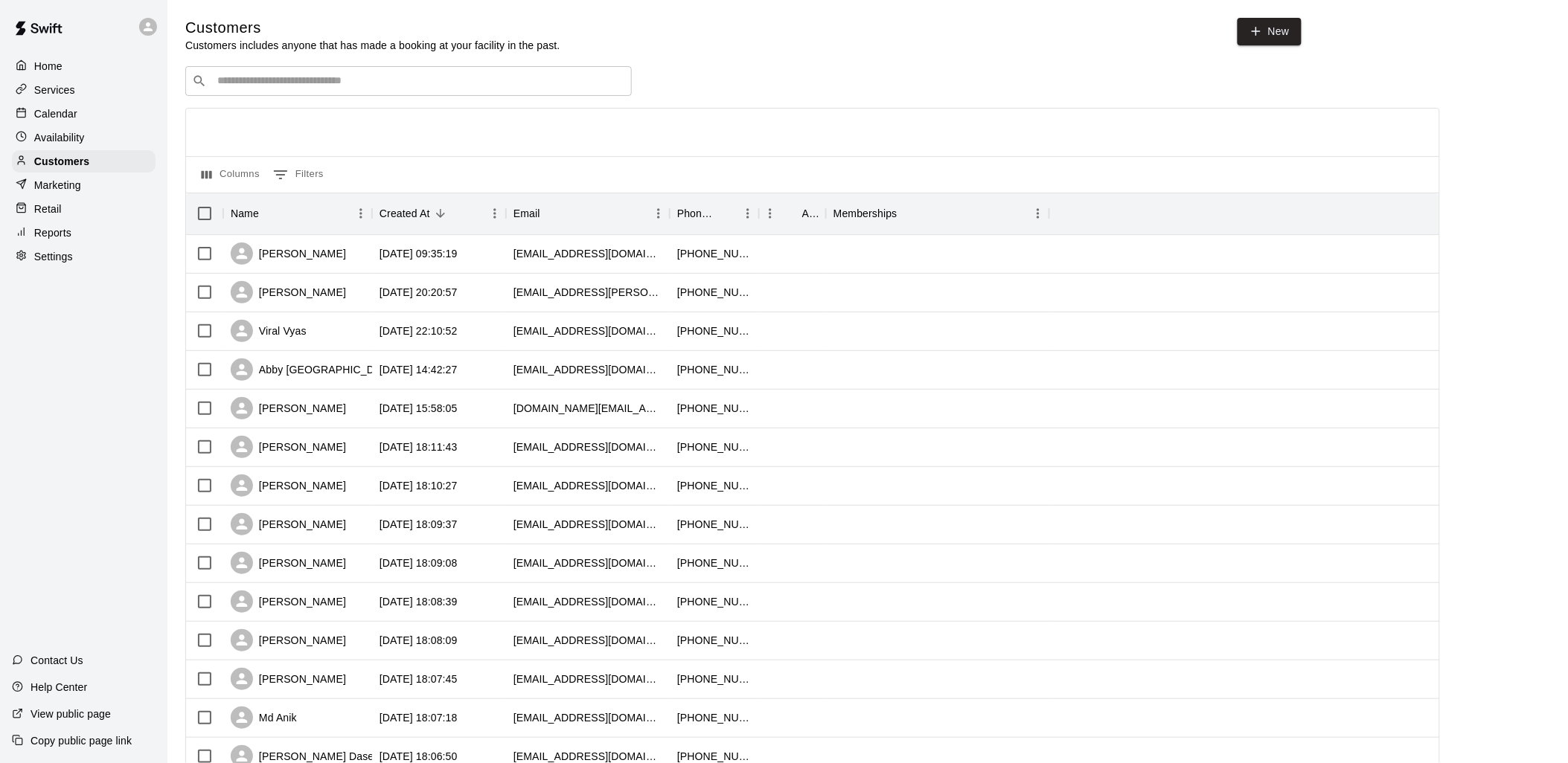
click at [459, 89] on input "Search customers by name or email" at bounding box center [418, 81] width 412 height 15
type input "****"
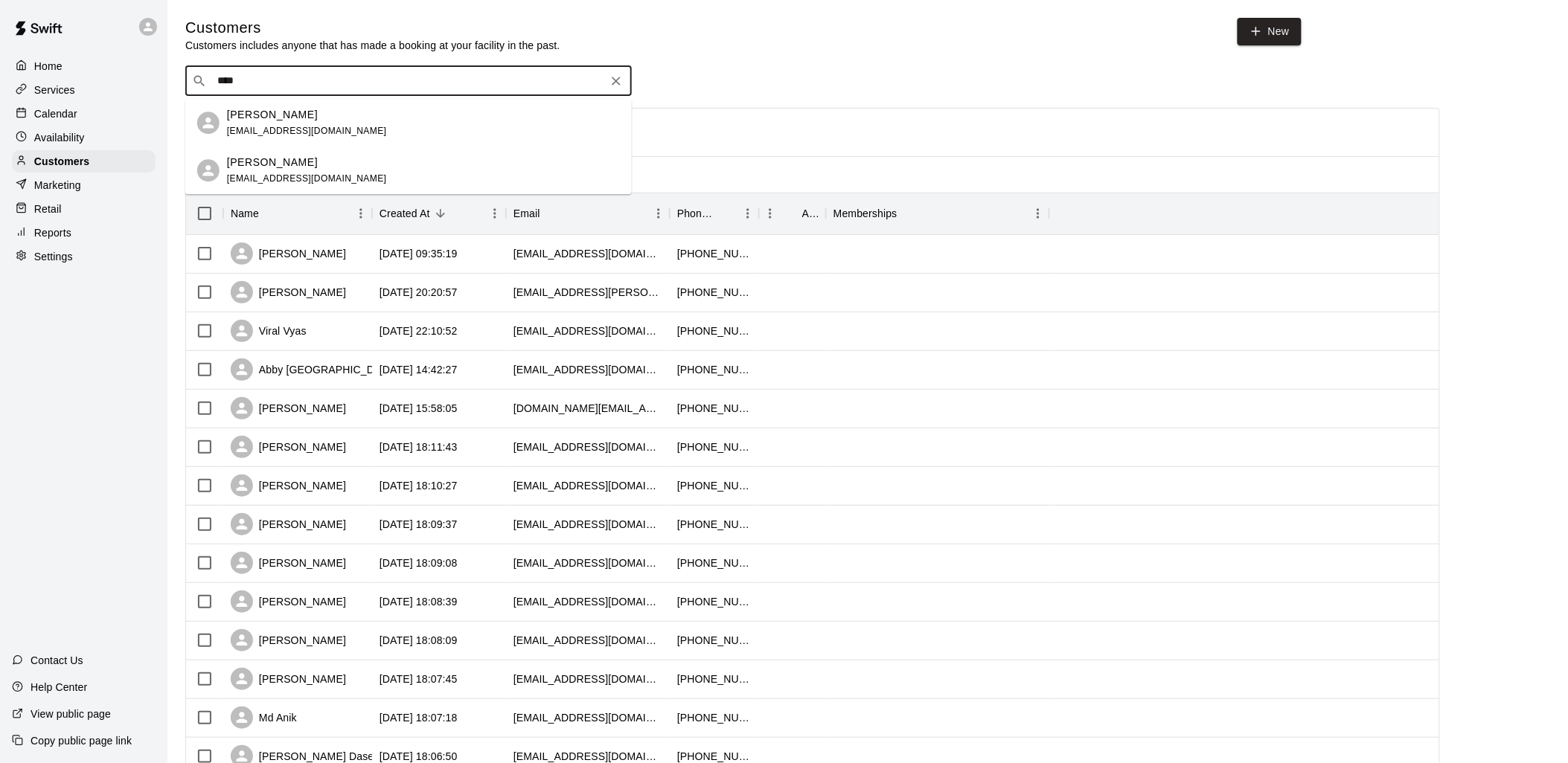
click at [312, 114] on p "Anand Parthasarathy" at bounding box center [271, 114] width 90 height 15
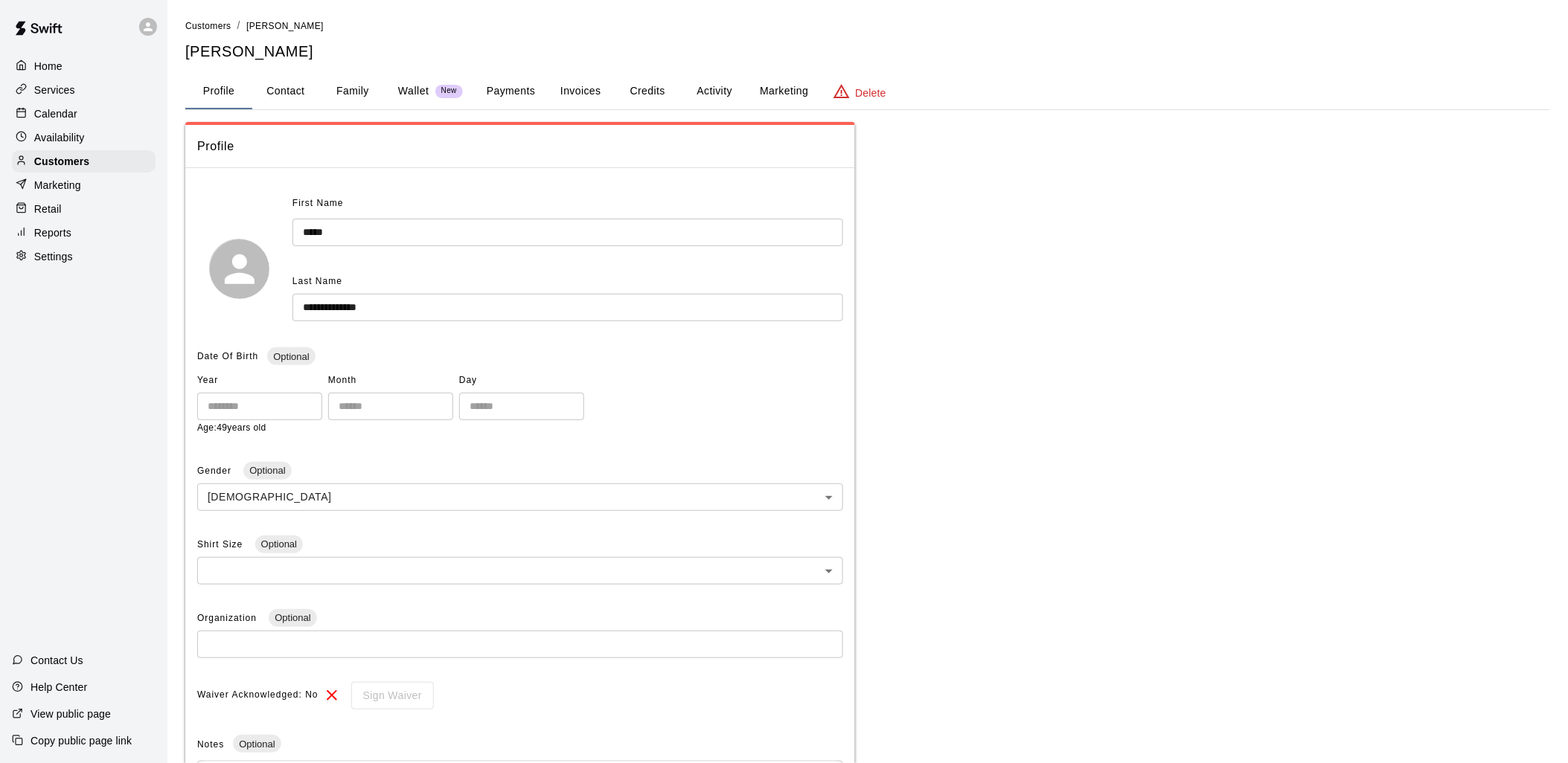
click at [657, 91] on button "Credits" at bounding box center [647, 90] width 67 height 35
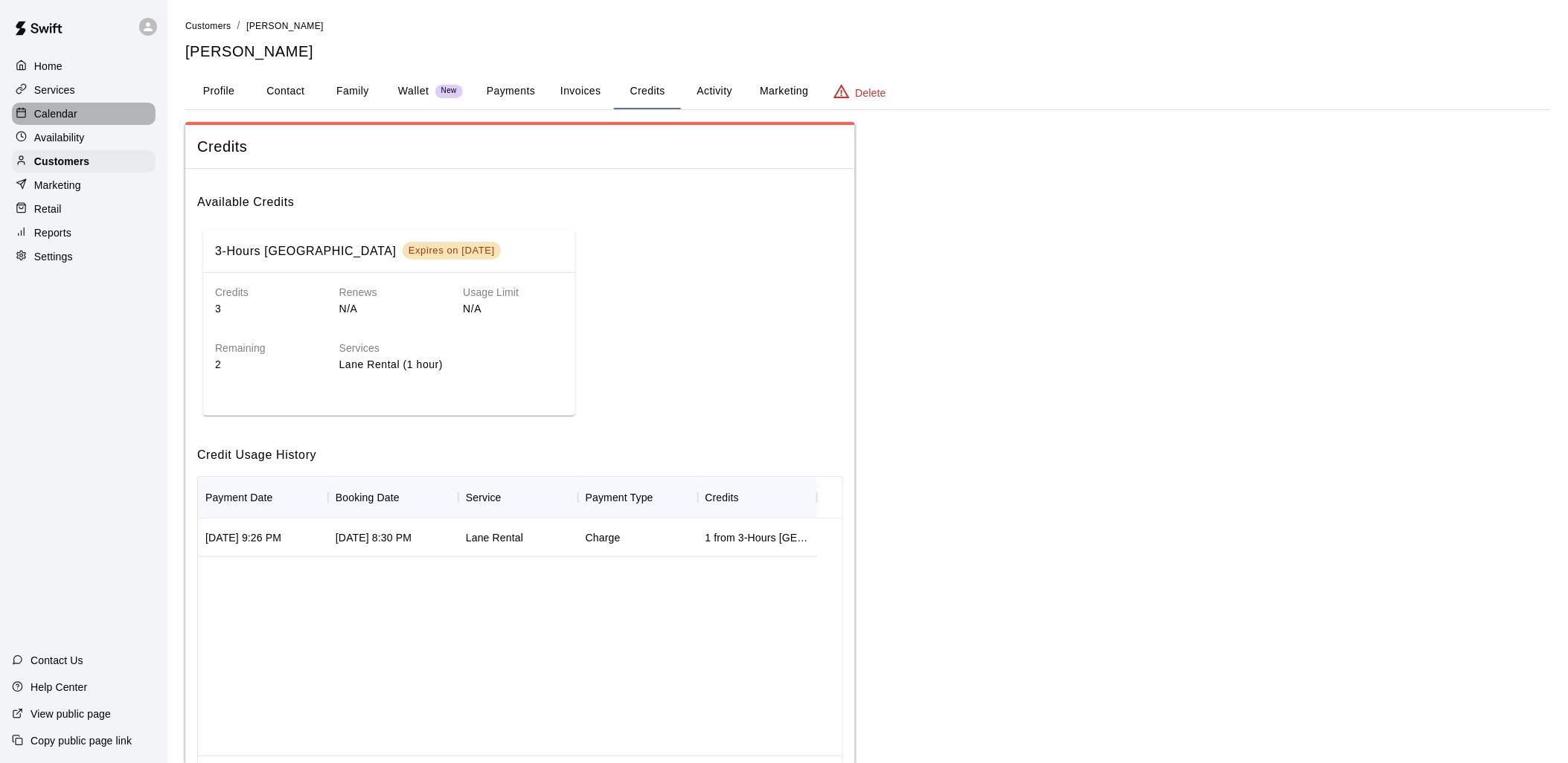
click at [68, 114] on p "Calendar" at bounding box center [55, 114] width 43 height 15
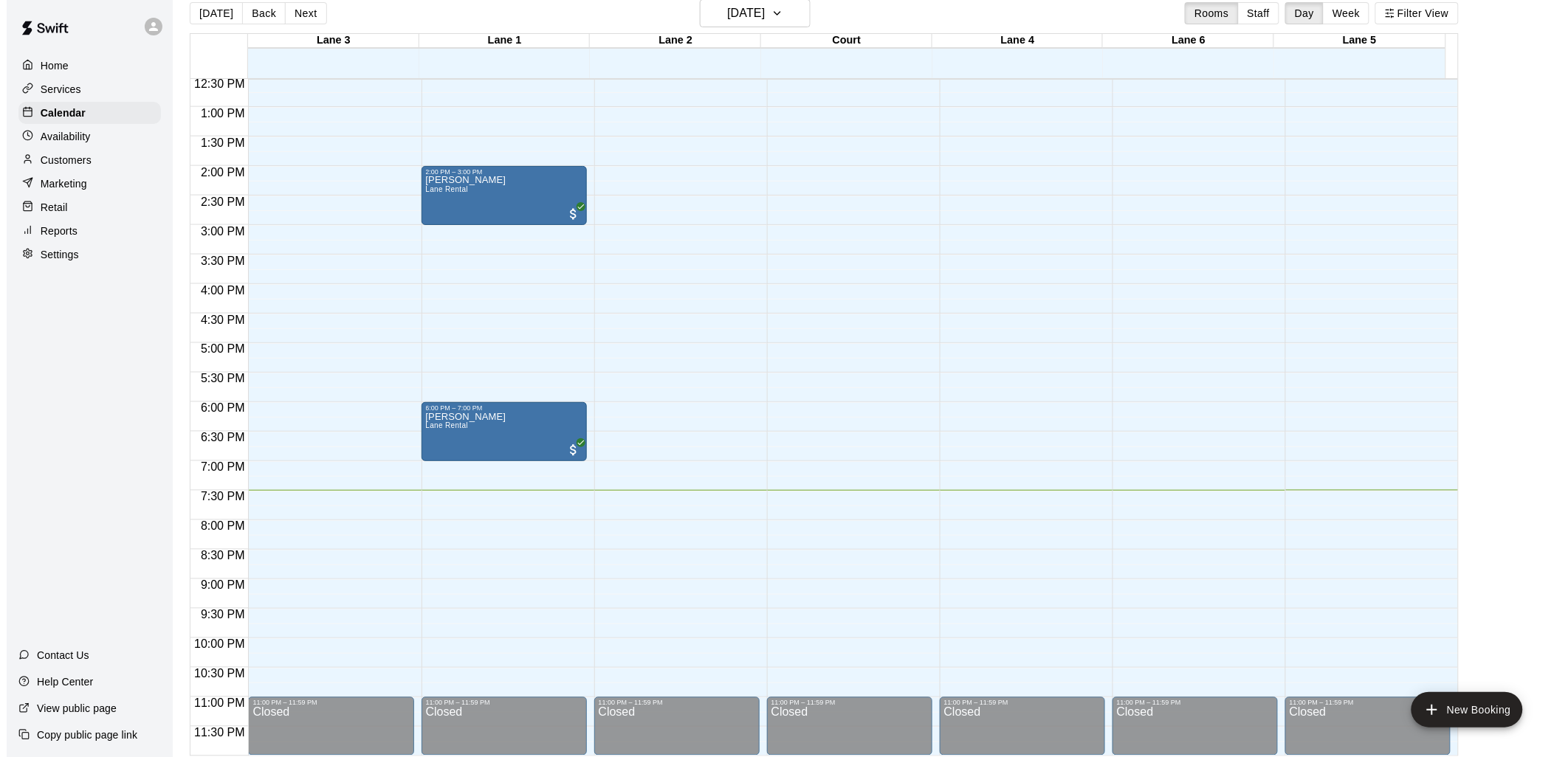
scroll to position [24, 0]
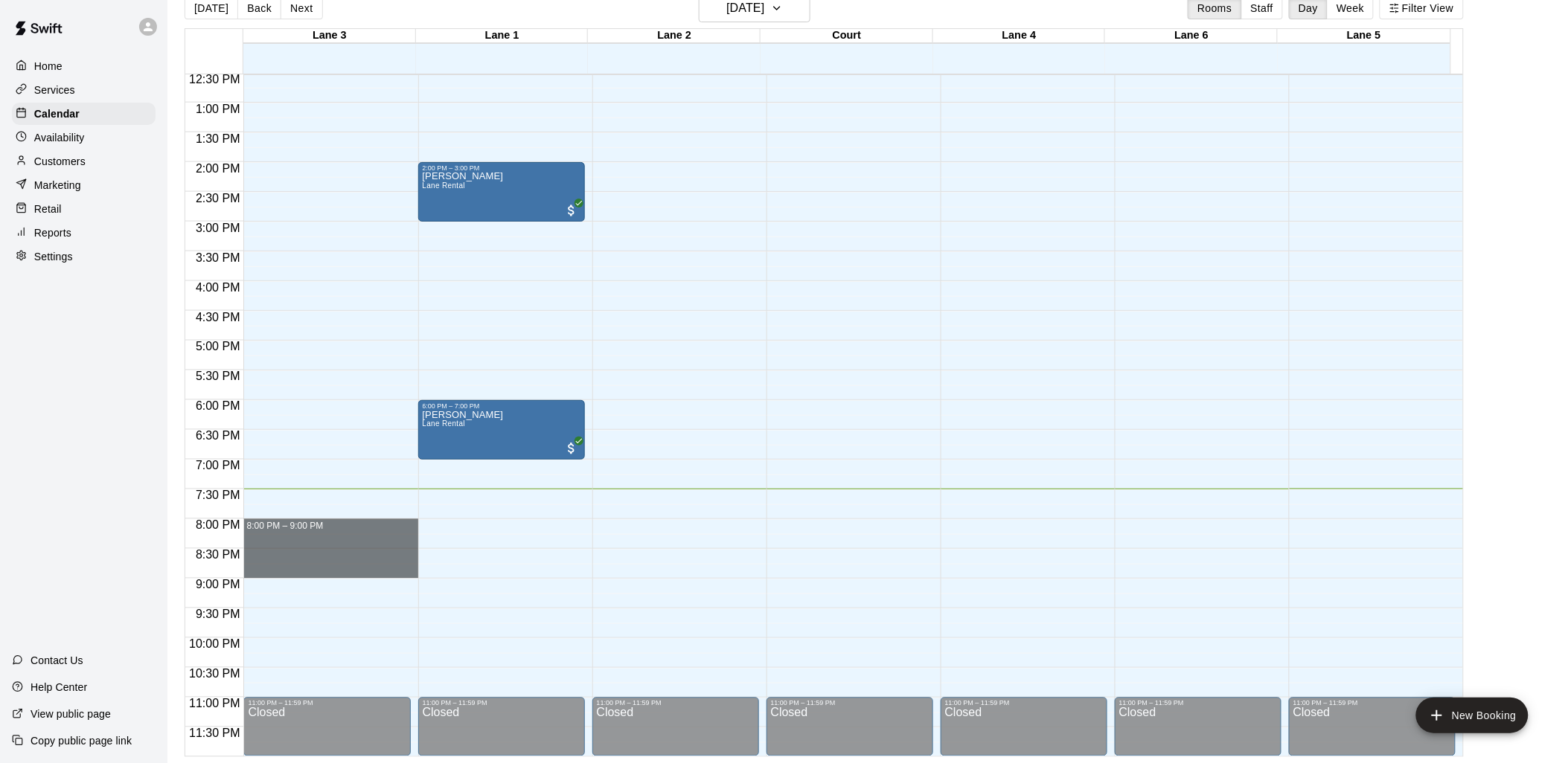
drag, startPoint x: 291, startPoint y: 525, endPoint x: 289, endPoint y: 572, distance: 47.0
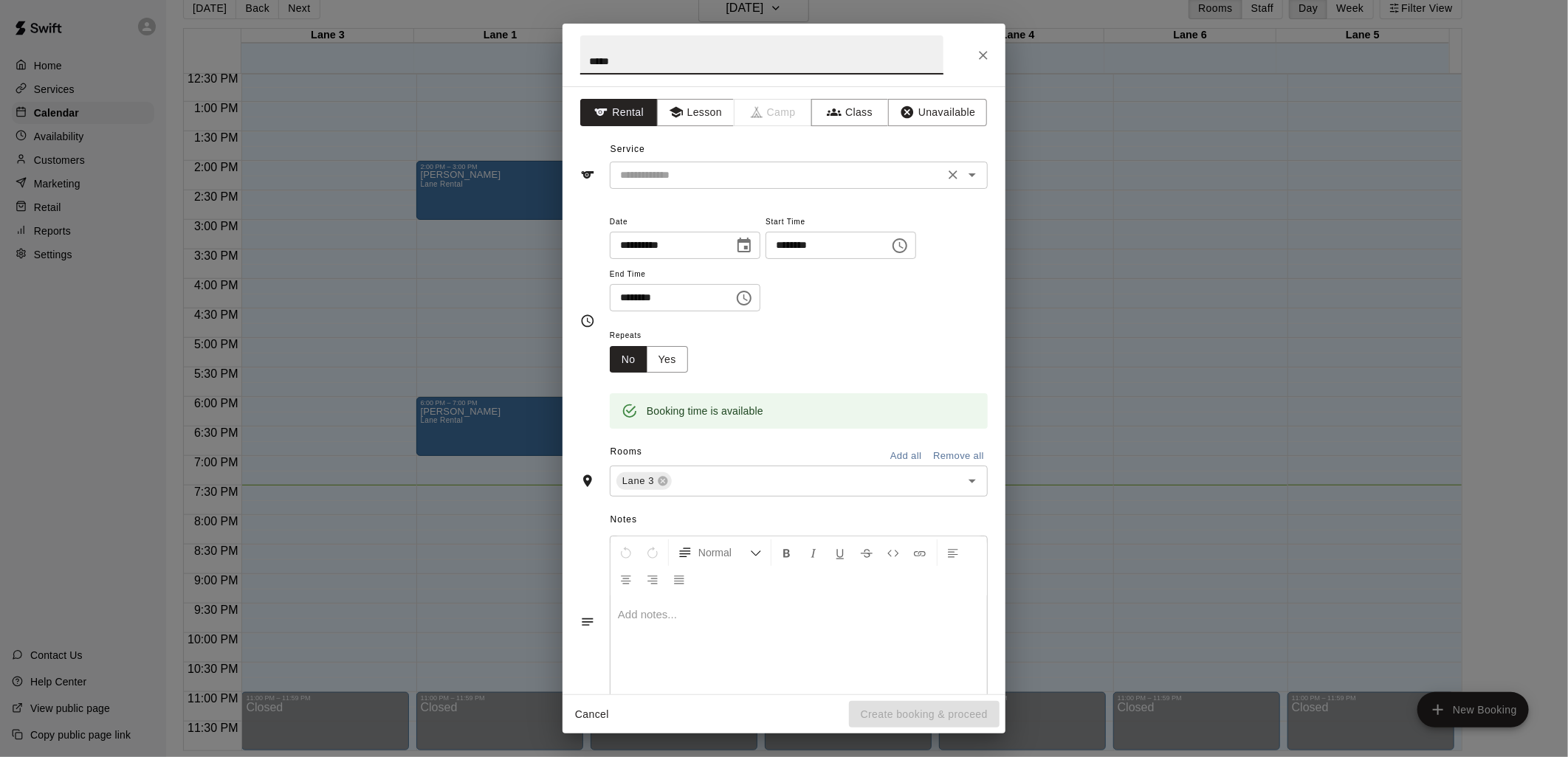
type input "*****"
click at [726, 170] on input "text" at bounding box center [777, 176] width 325 height 19
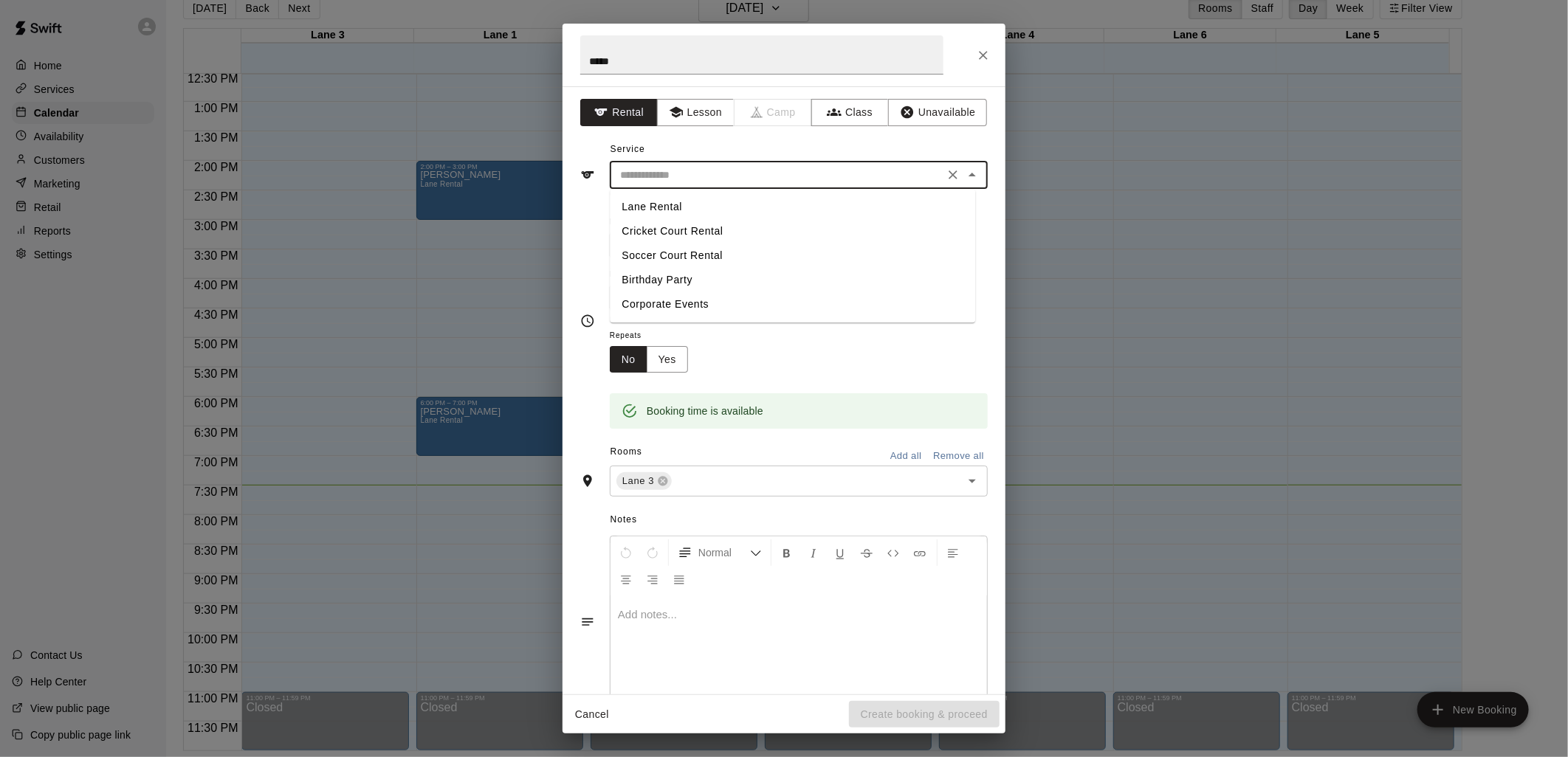
click at [698, 207] on li "Lane Rental" at bounding box center [792, 207] width 366 height 25
type input "**********"
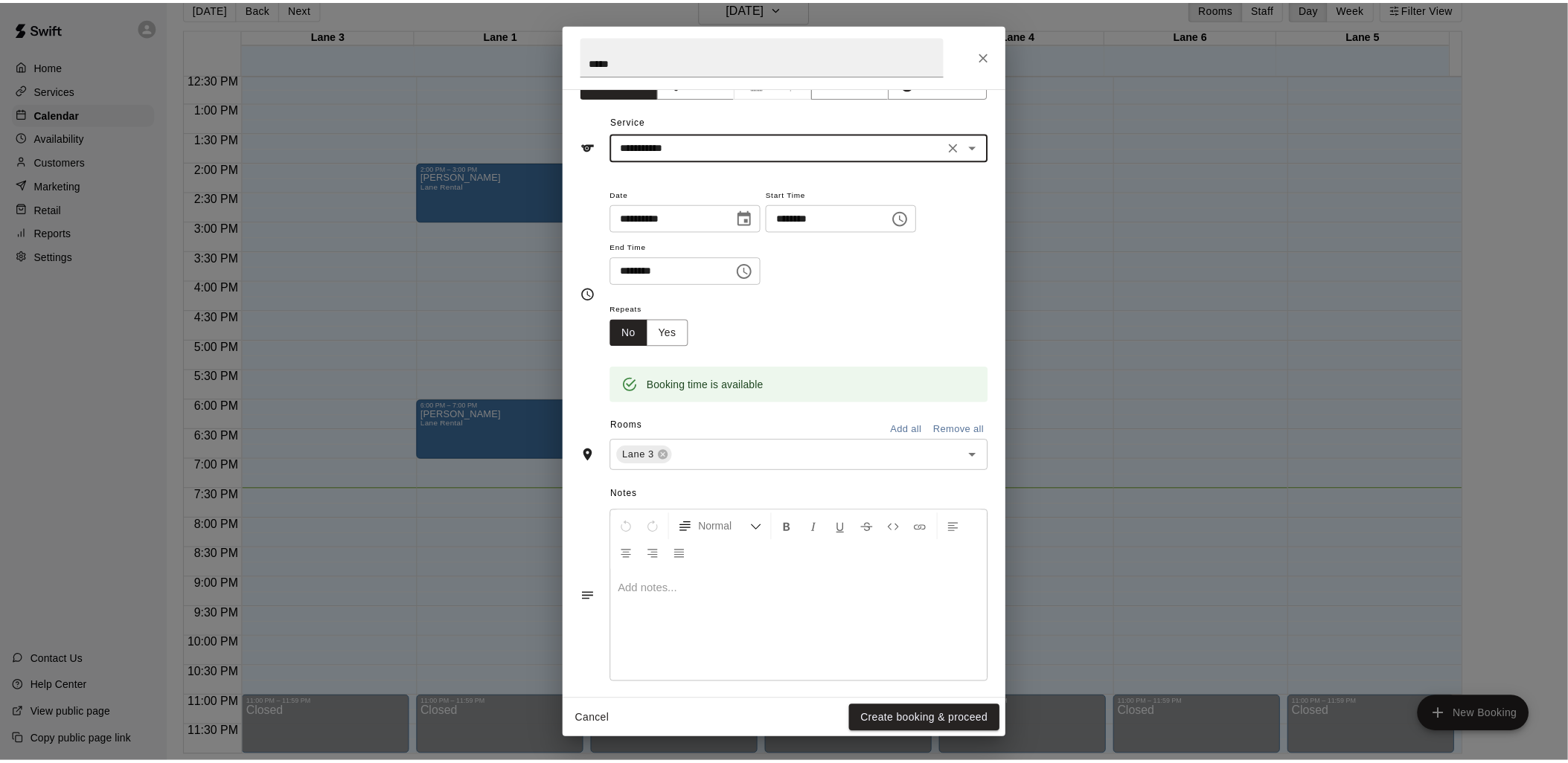
scroll to position [41, 0]
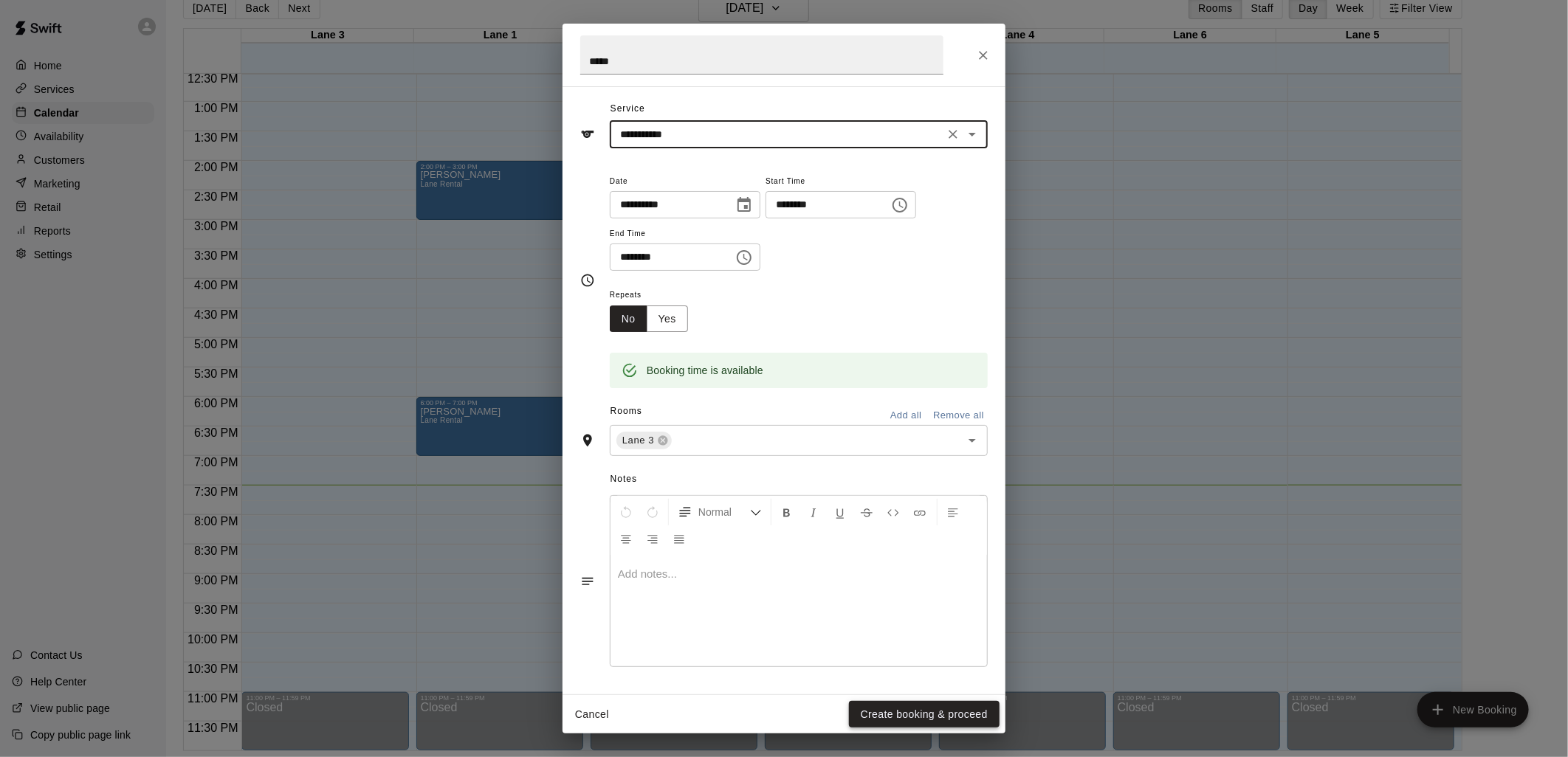
click at [896, 707] on button "Create booking & proceed" at bounding box center [923, 714] width 150 height 27
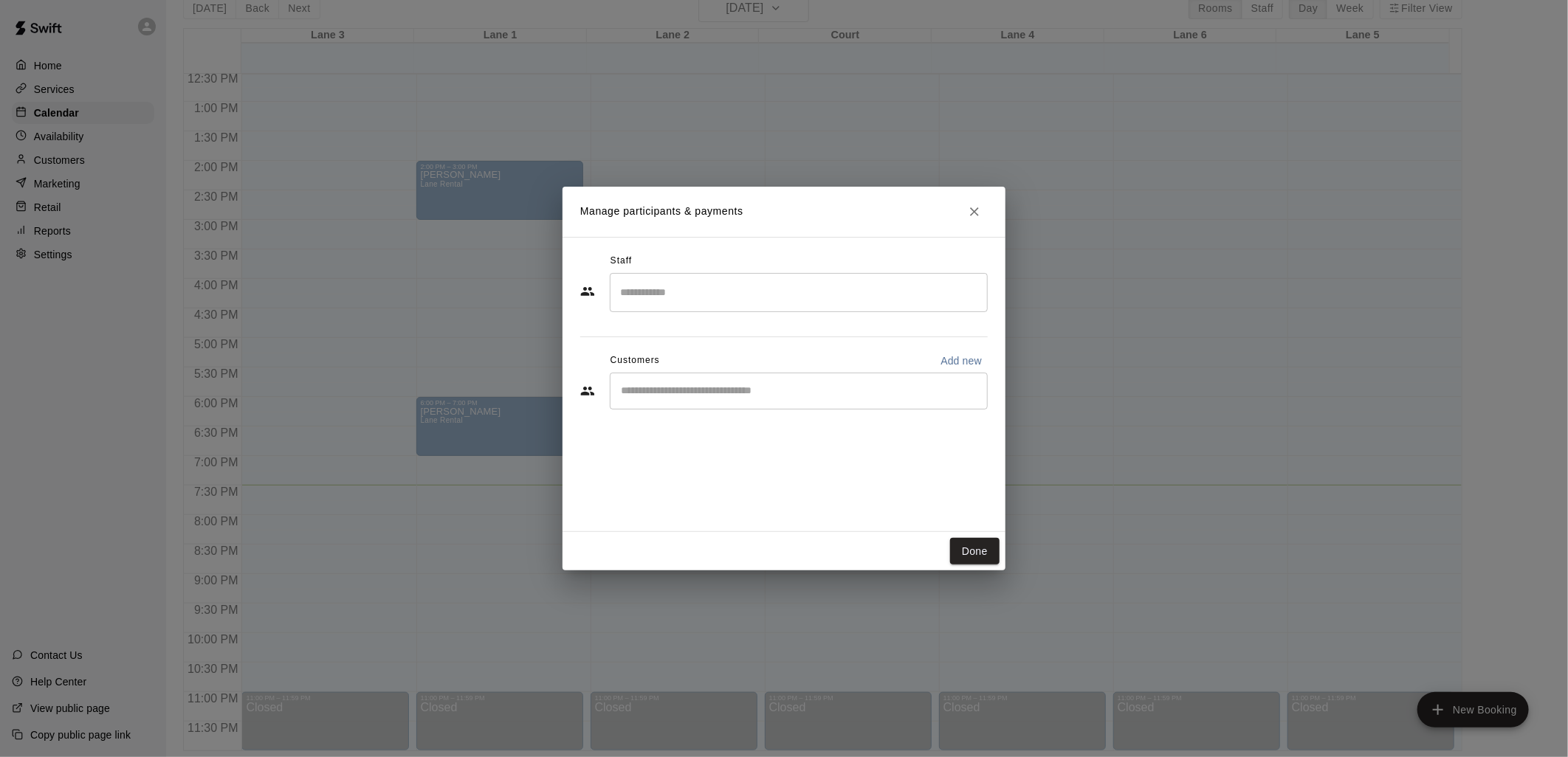
click at [707, 389] on input "Start typing to search customers..." at bounding box center [799, 391] width 365 height 15
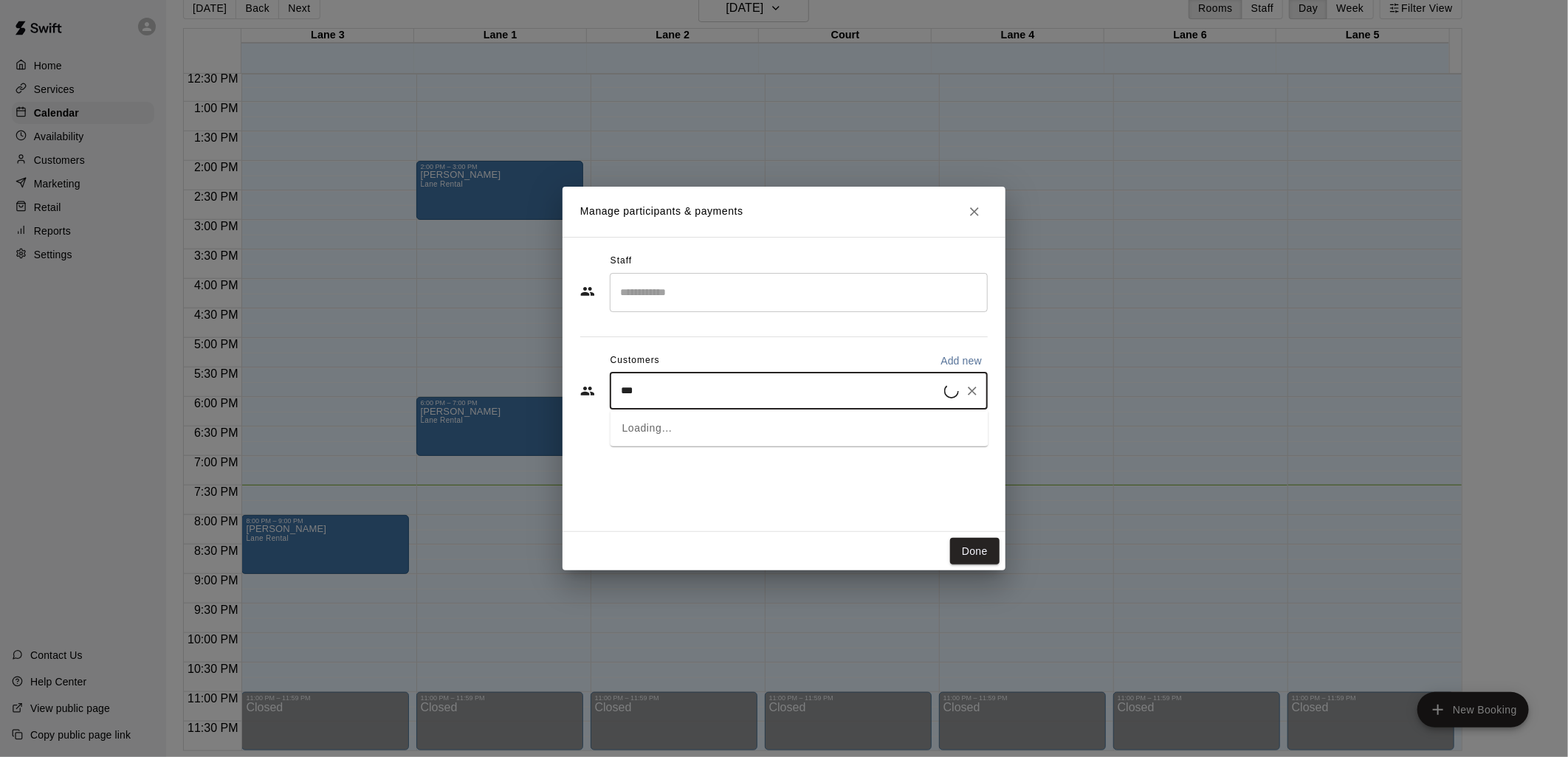
type input "****"
click at [735, 431] on p "Anand Parthasarathy" at bounding box center [697, 425] width 90 height 15
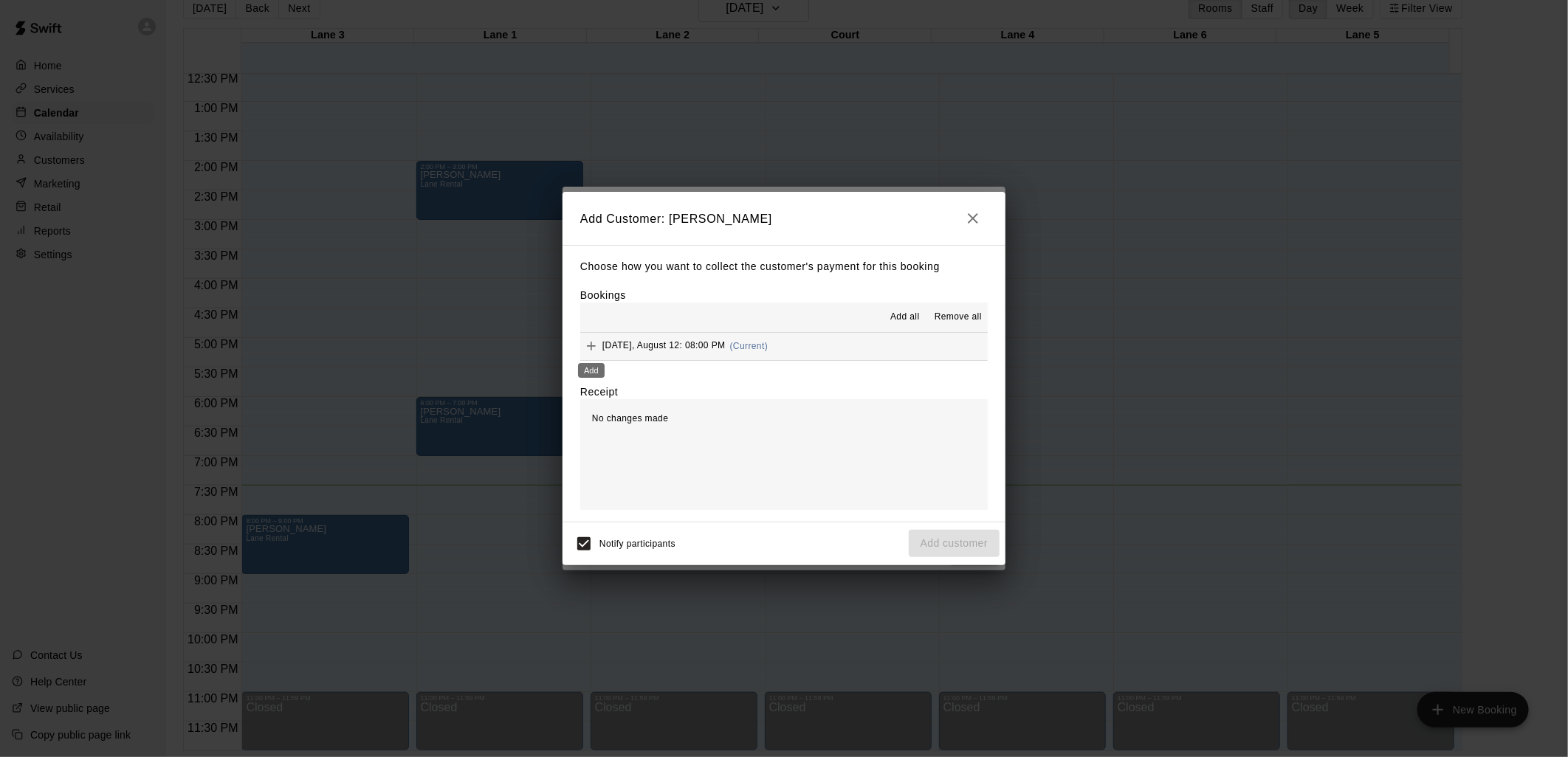
click at [589, 342] on icon "Add" at bounding box center [592, 347] width 15 height 15
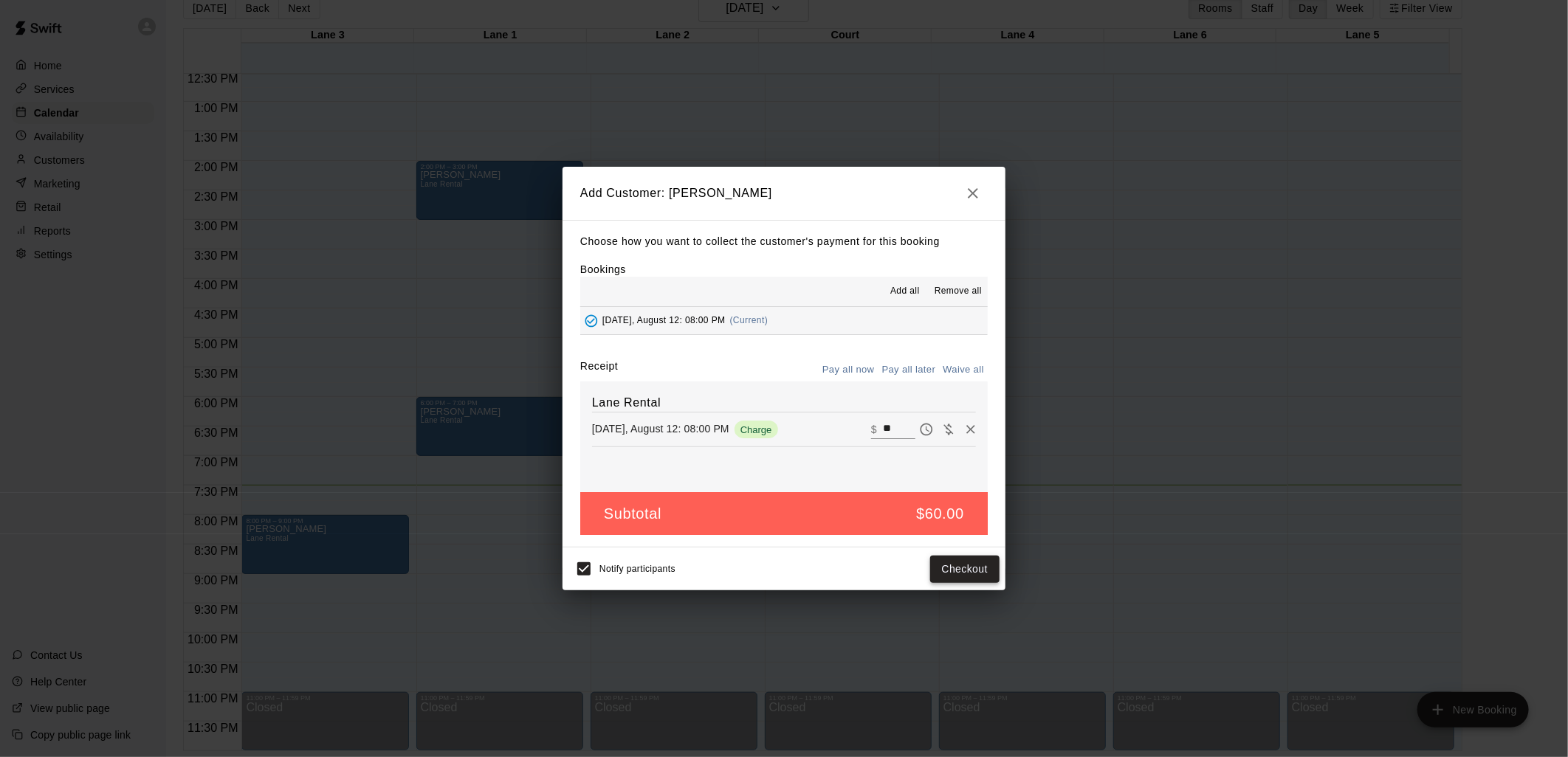
click at [962, 570] on button "Checkout" at bounding box center [964, 569] width 69 height 27
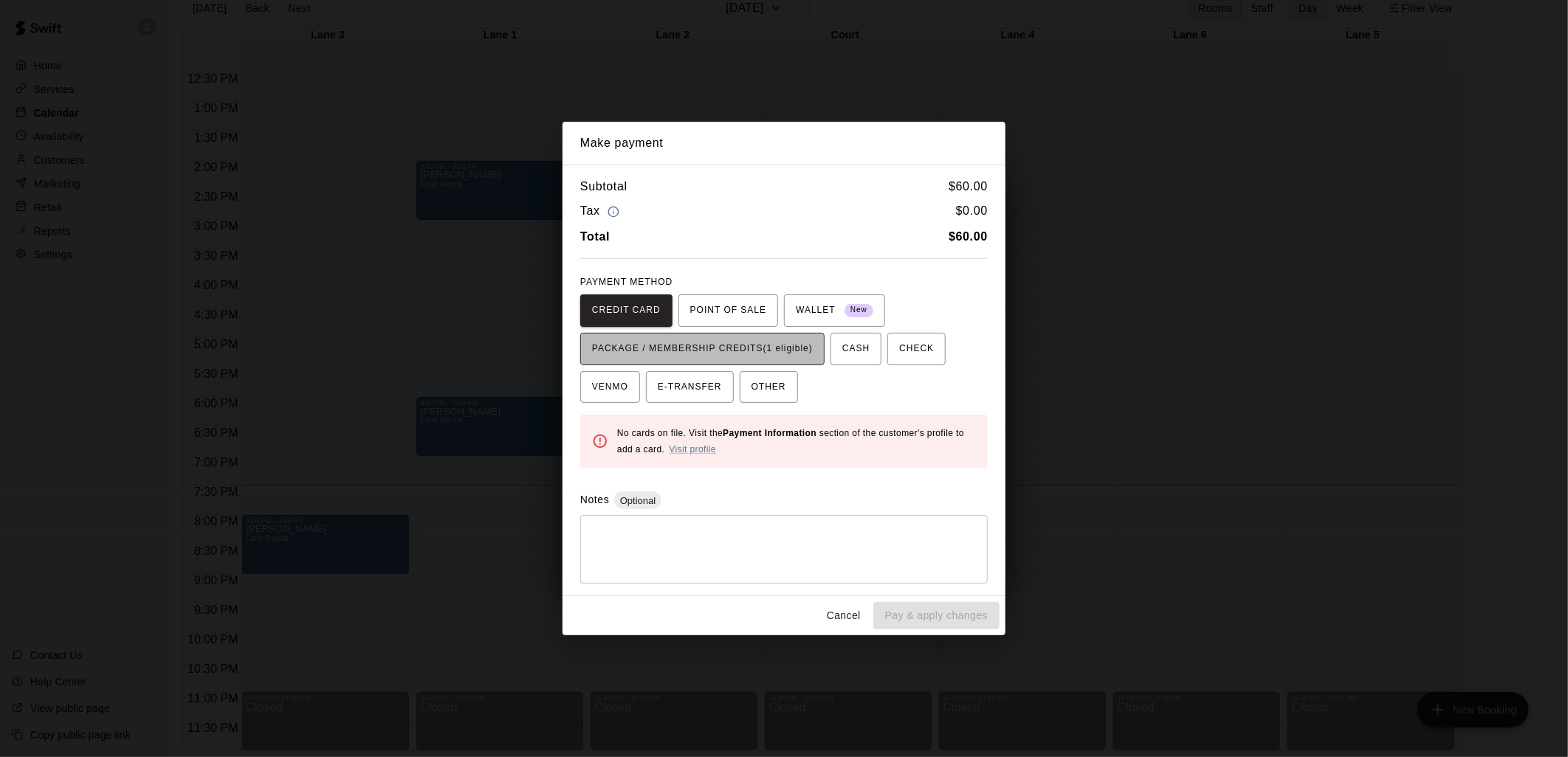
click at [702, 342] on span "PACKAGE / MEMBERSHIP CREDITS (1 eligible)" at bounding box center [702, 349] width 221 height 24
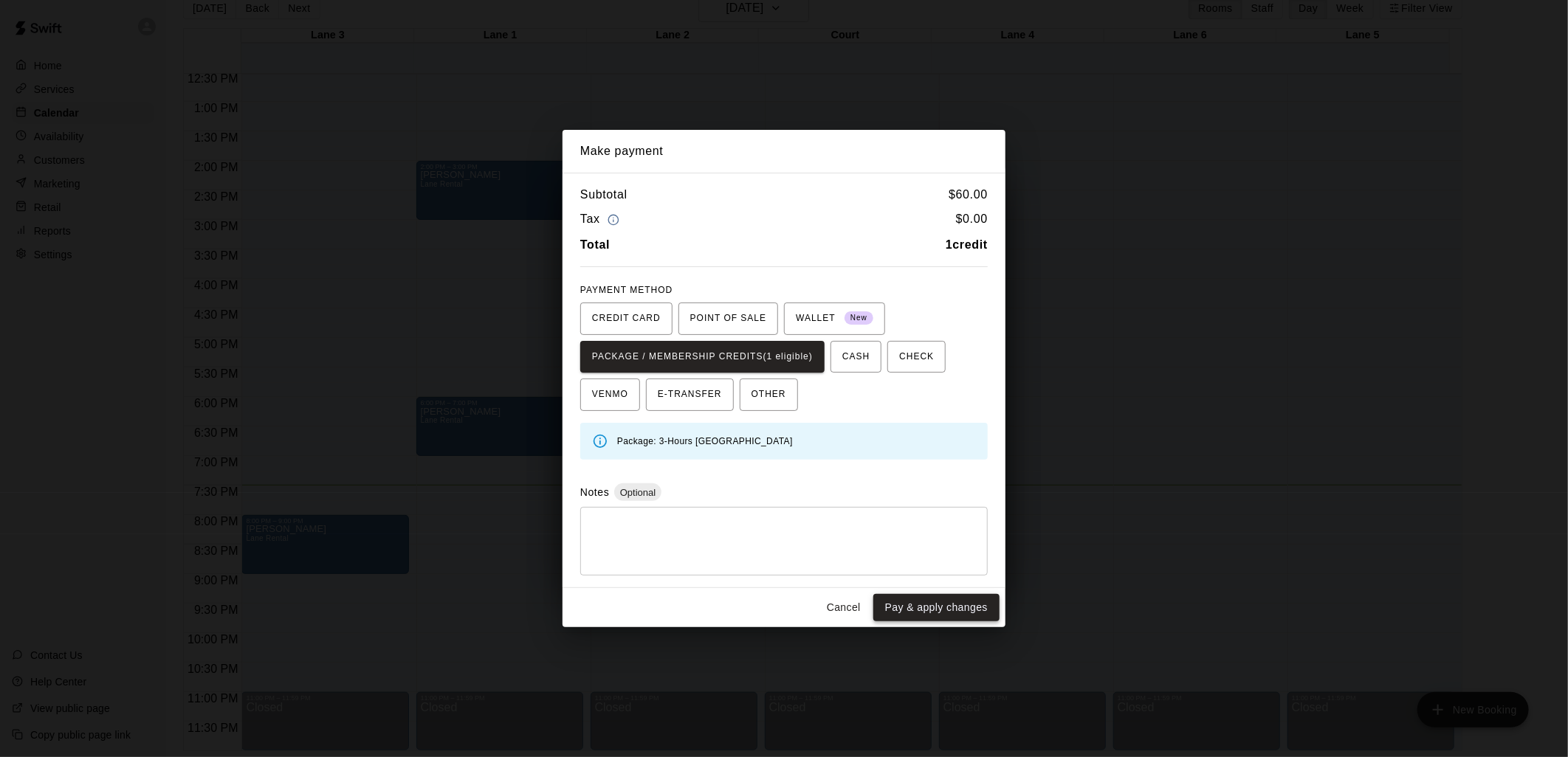
click at [931, 610] on button "Pay & apply changes" at bounding box center [937, 608] width 127 height 27
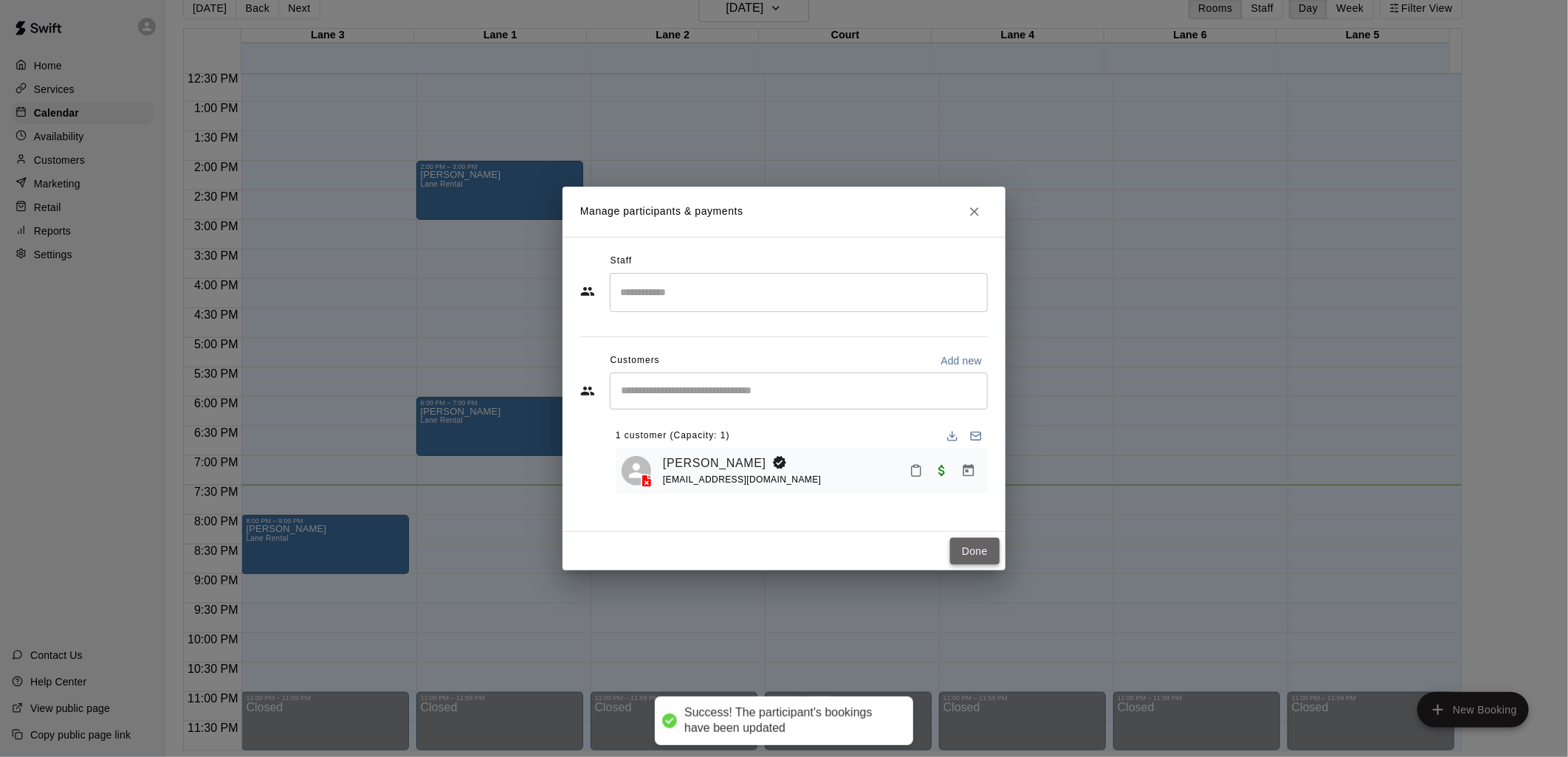
click at [982, 552] on button "Done" at bounding box center [974, 551] width 49 height 27
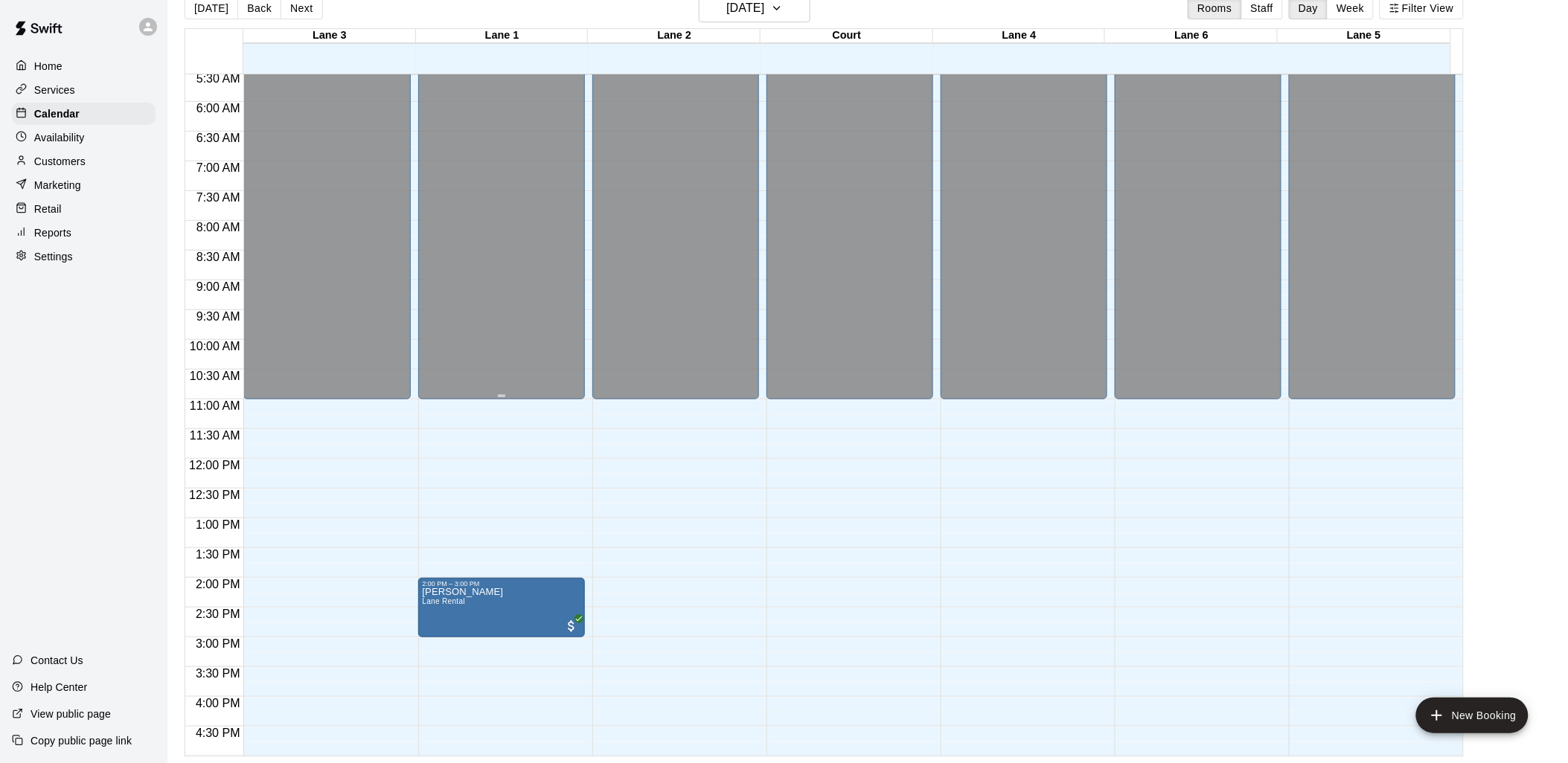
scroll to position [661, 0]
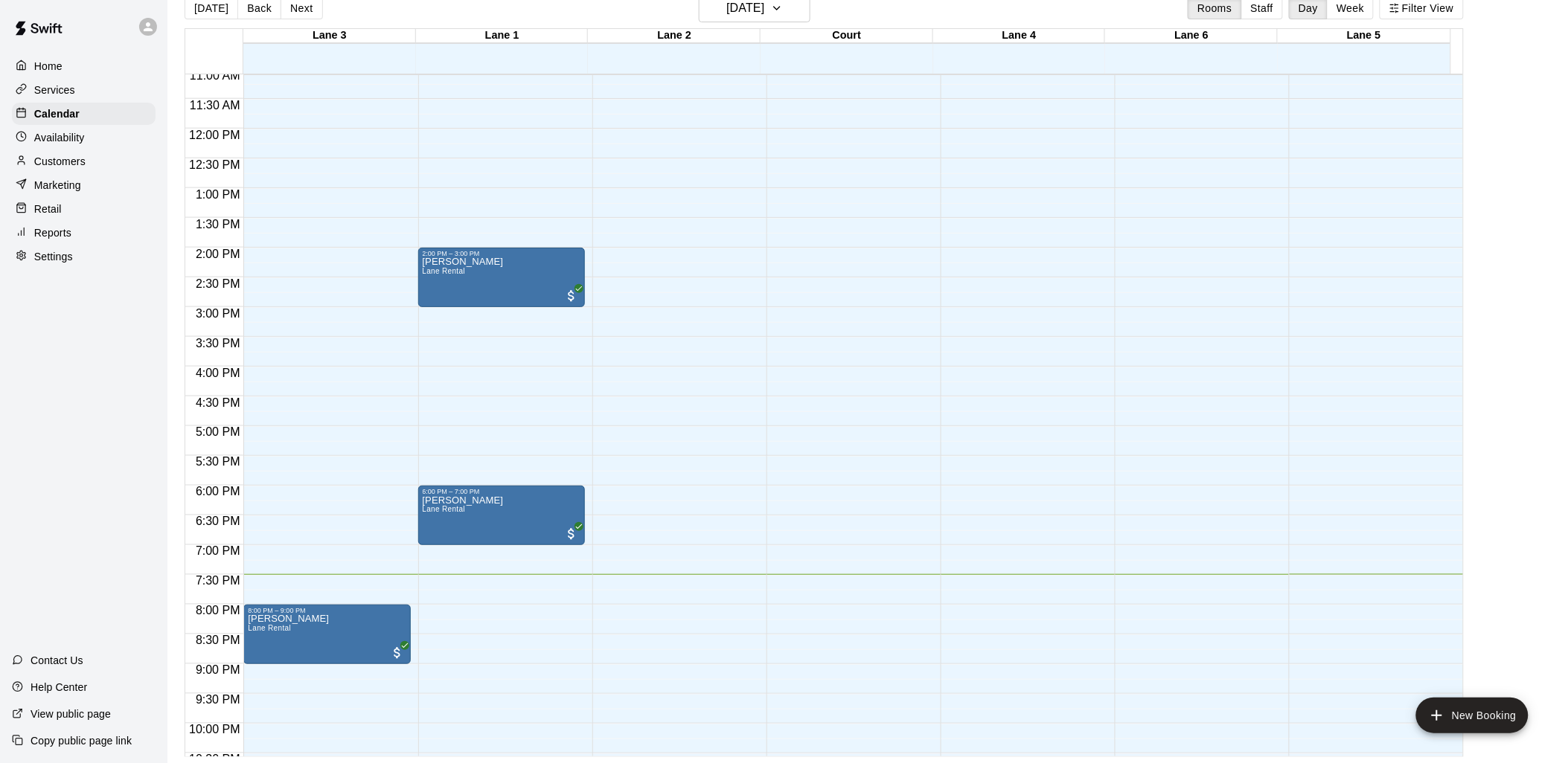
click at [55, 165] on p "Customers" at bounding box center [60, 162] width 51 height 15
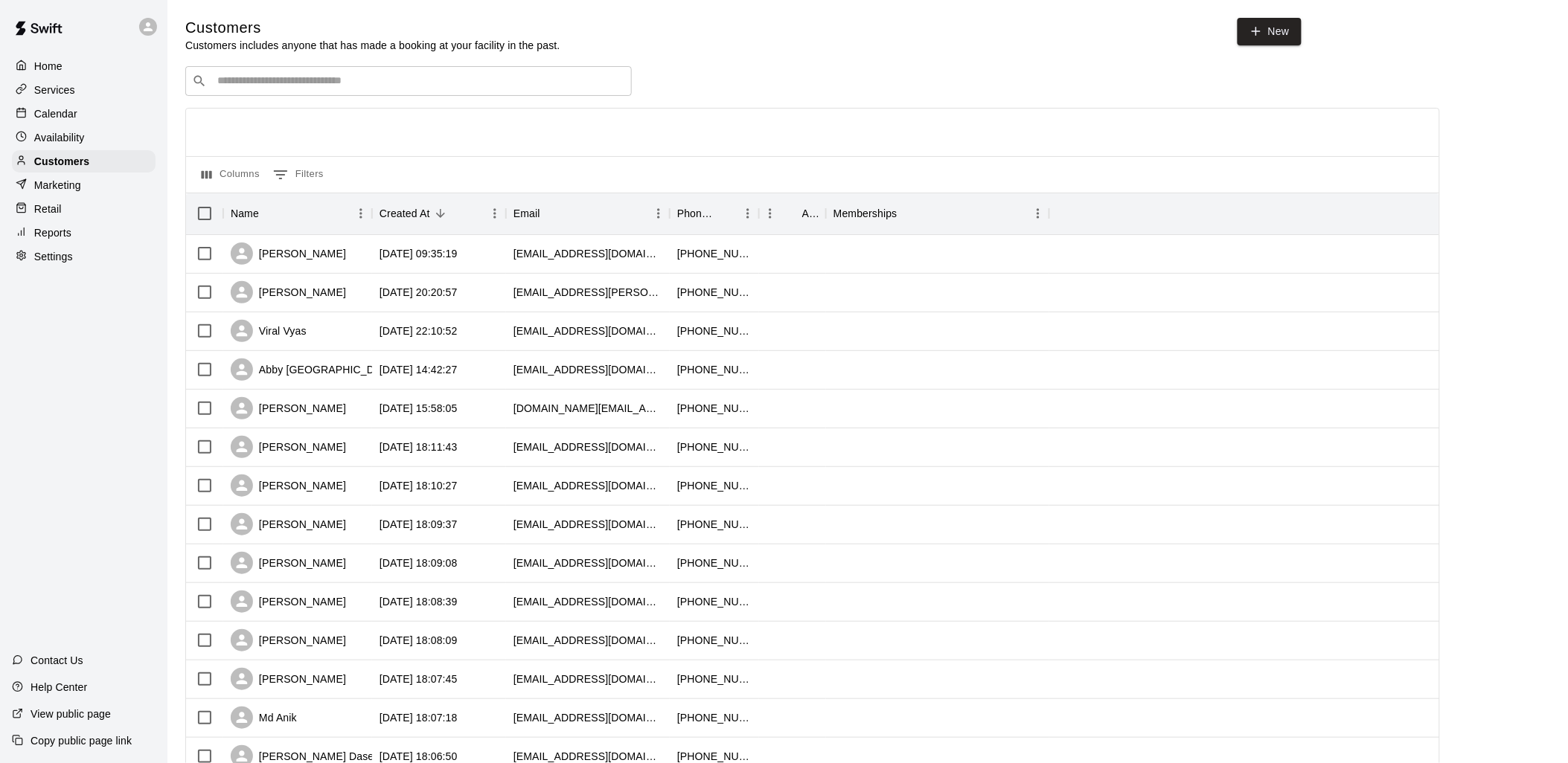
click at [413, 85] on input "Search customers by name or email" at bounding box center [418, 81] width 412 height 15
type input "****"
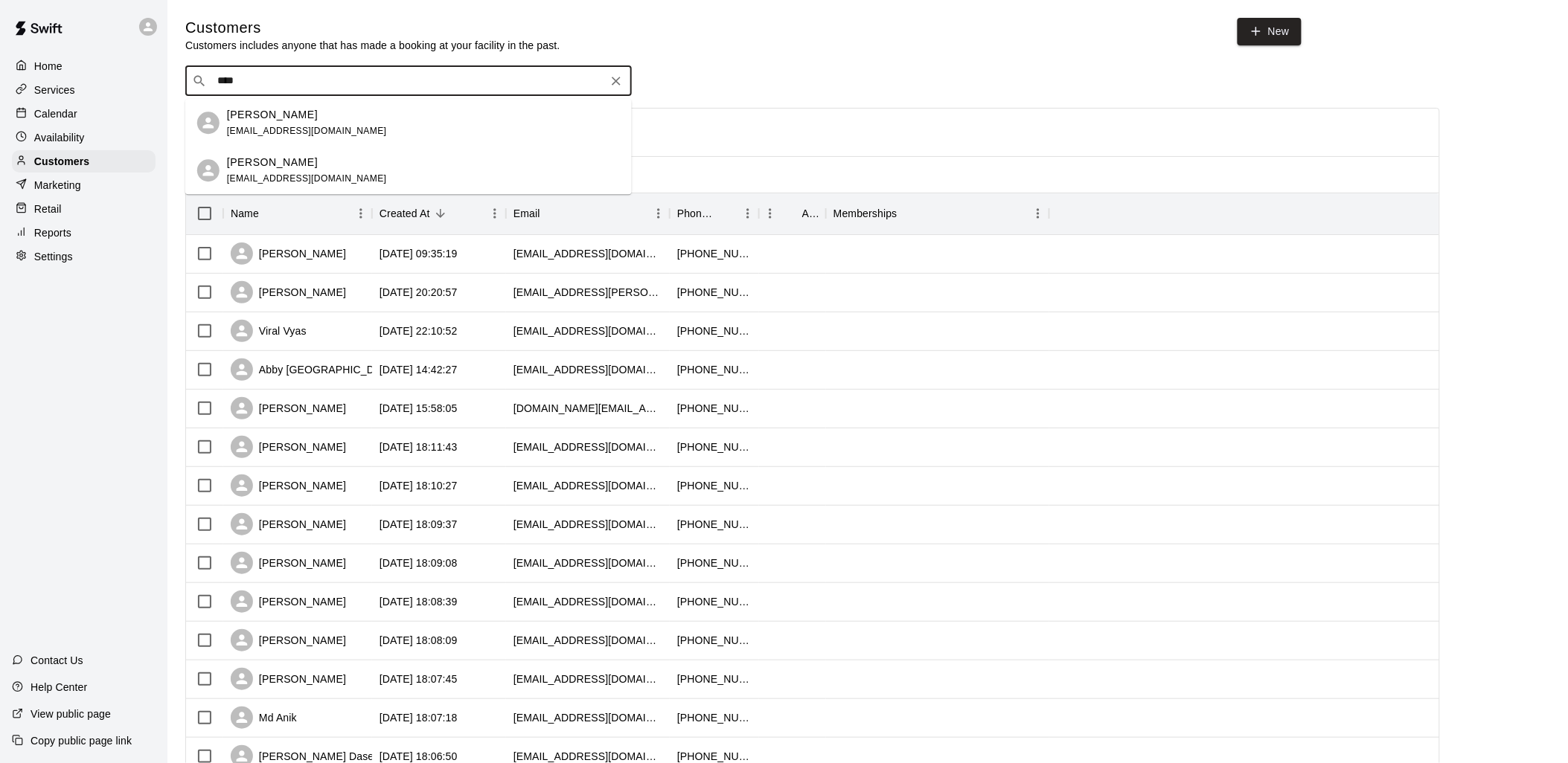
click at [390, 113] on div "Anand Parthasarathy anand.signups@gmail.com" at bounding box center [423, 123] width 392 height 32
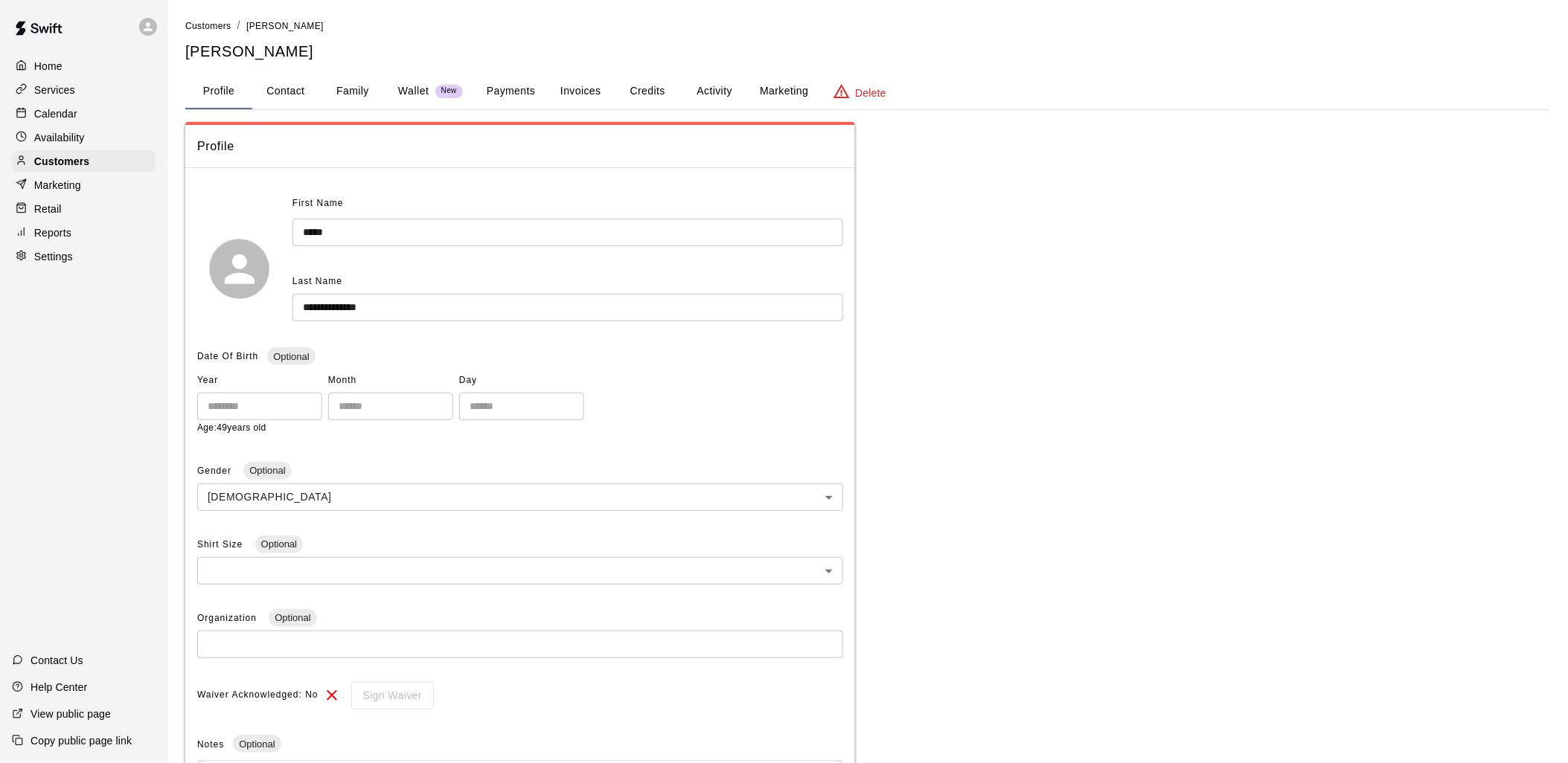
scroll to position [80, 0]
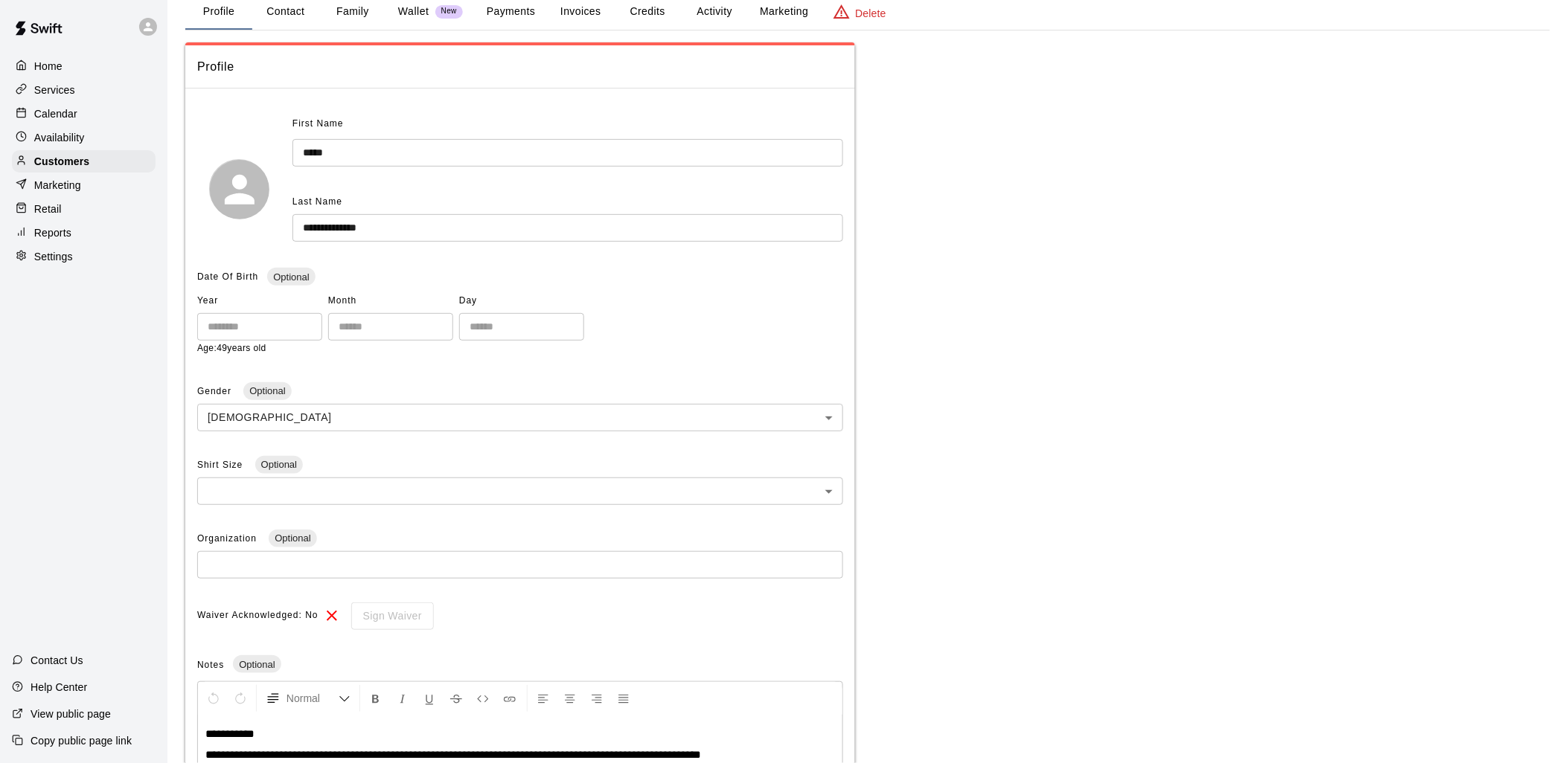
click at [654, 11] on button "Credits" at bounding box center [647, 11] width 67 height 35
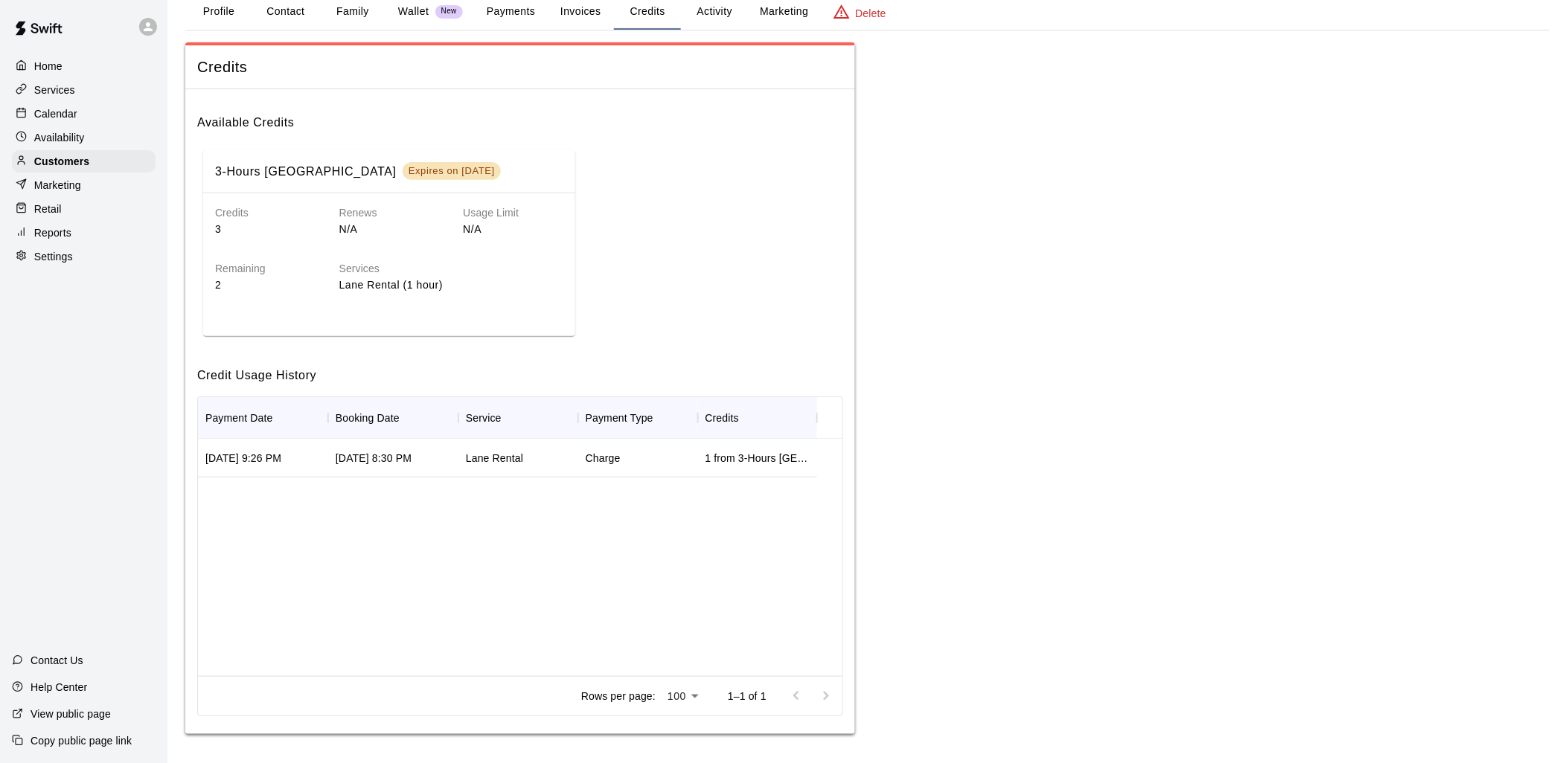
scroll to position [79, 0]
click at [66, 63] on div "Home" at bounding box center [83, 66] width 144 height 22
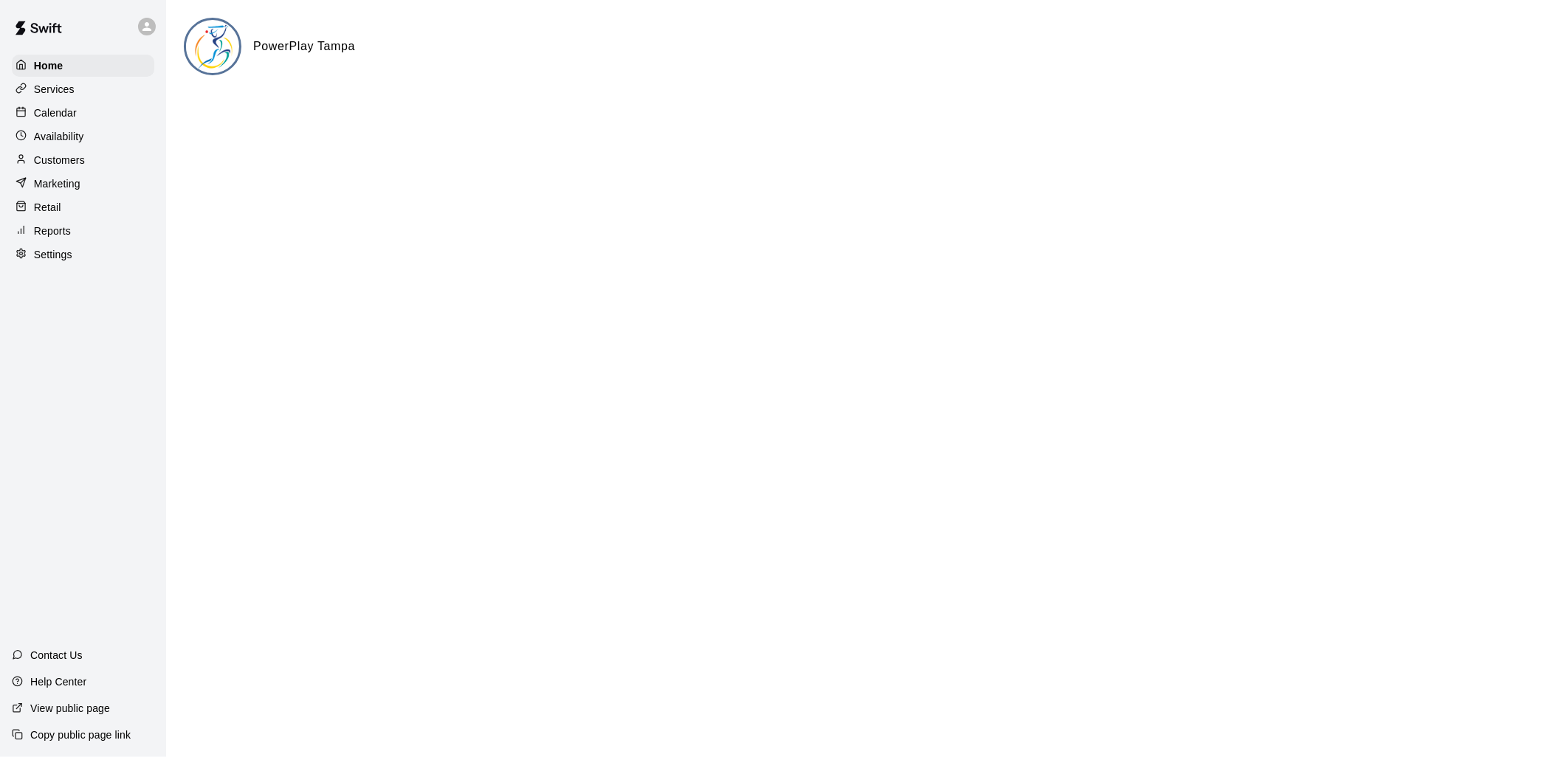
click at [57, 115] on p "Calendar" at bounding box center [55, 113] width 43 height 15
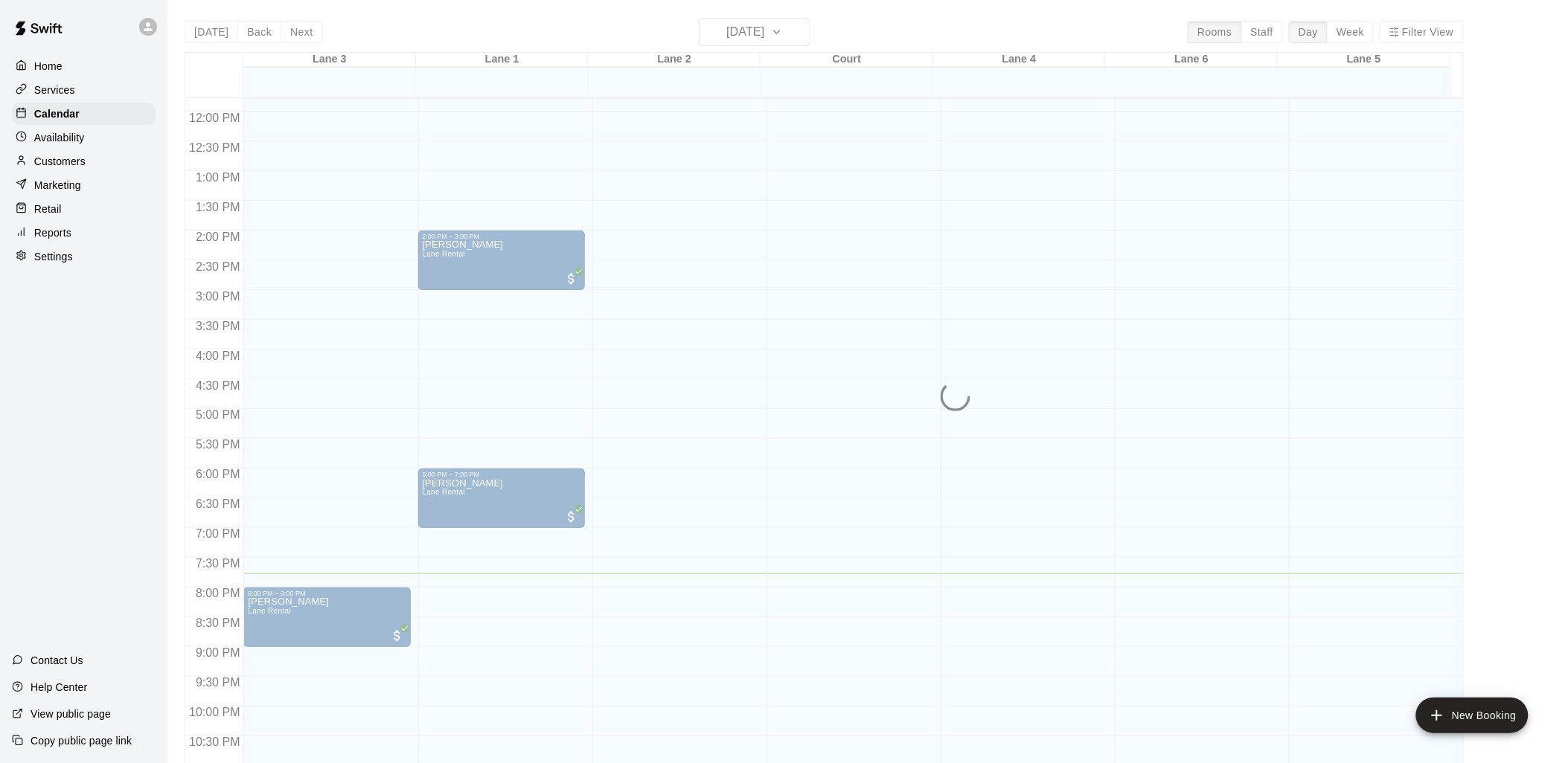
scroll to position [746, 0]
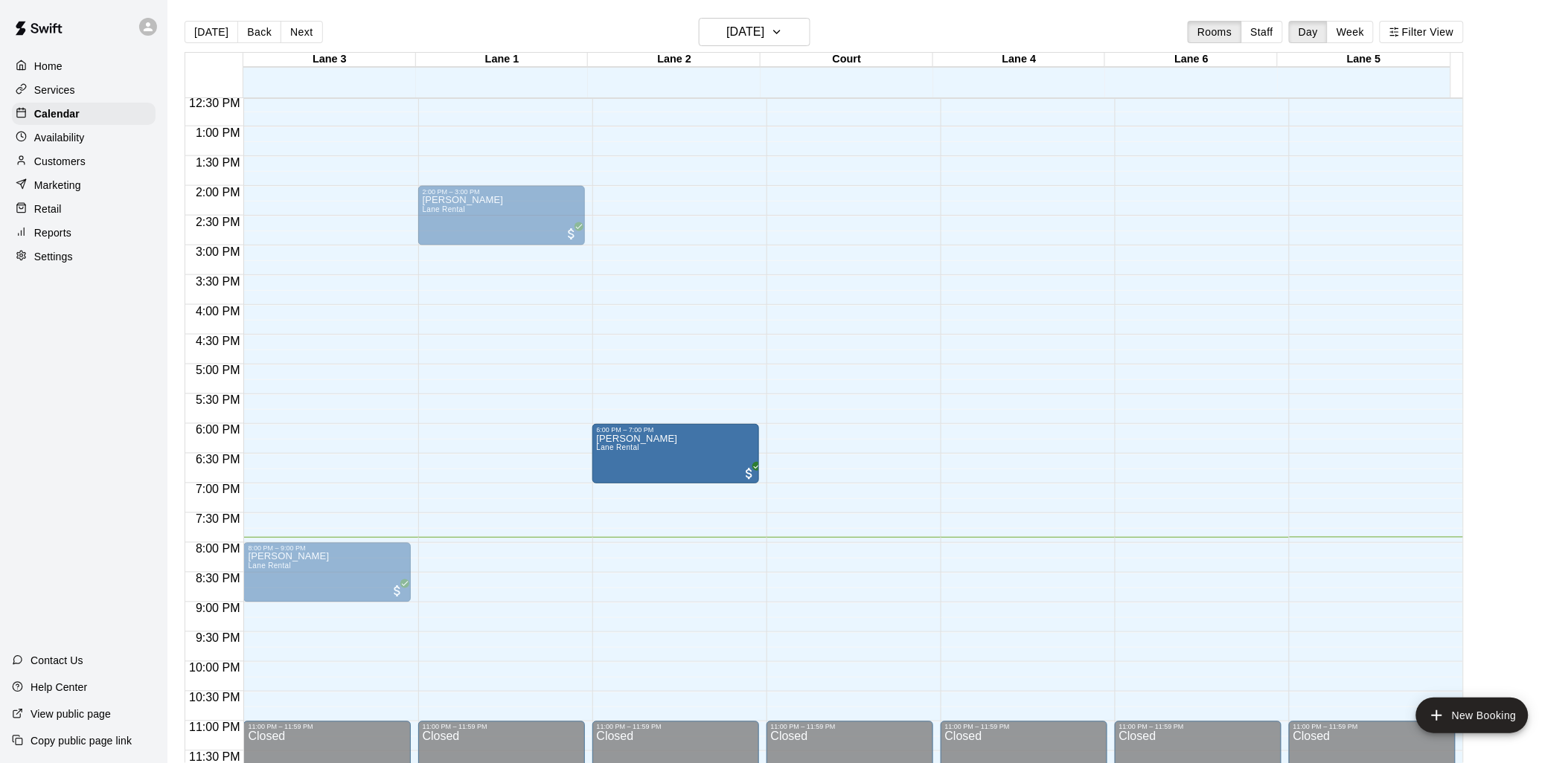
drag, startPoint x: 525, startPoint y: 434, endPoint x: 613, endPoint y: 440, distance: 88.2
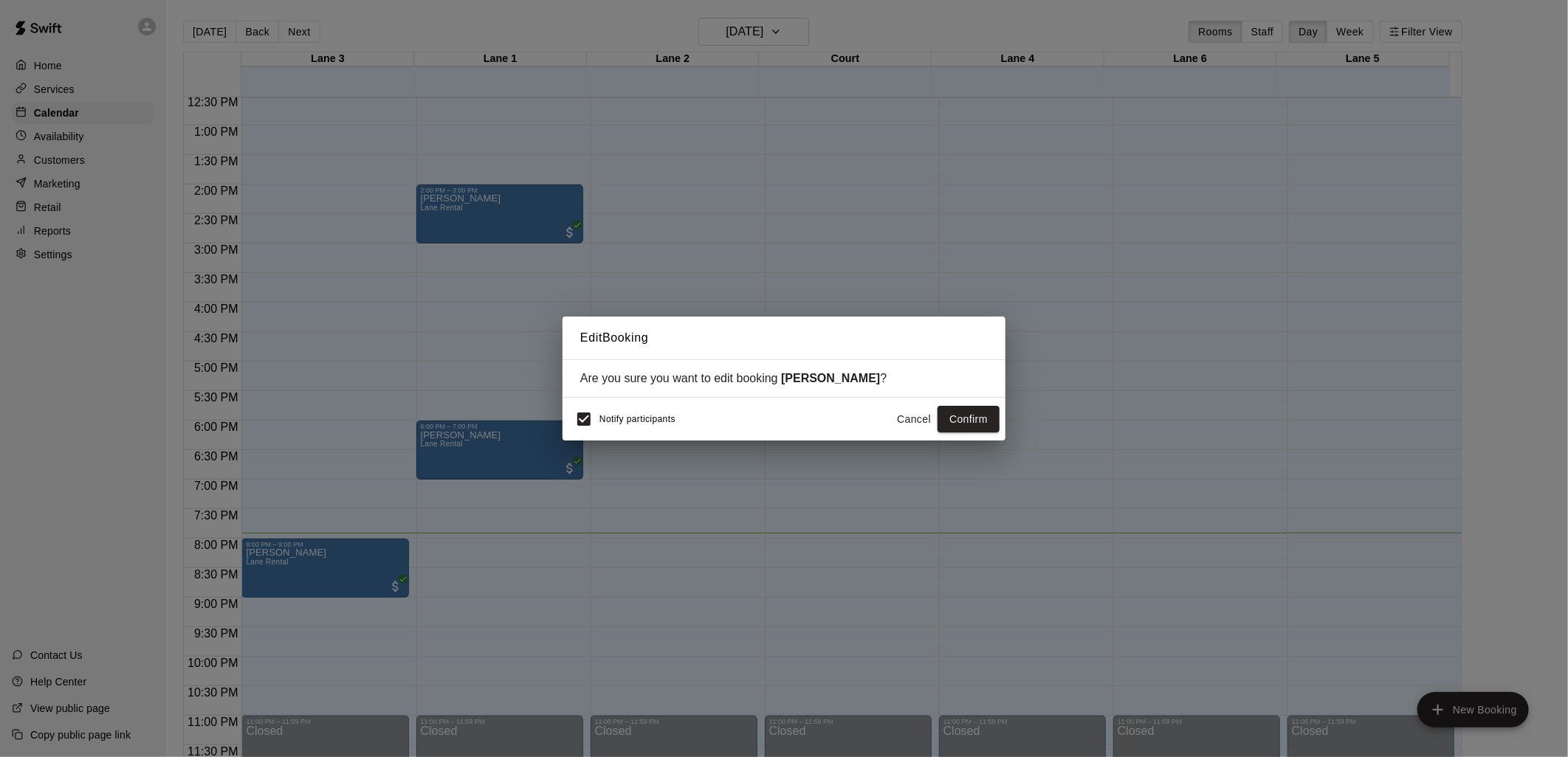
click at [621, 429] on div "Notify participants" at bounding box center [621, 419] width 107 height 31
click at [624, 419] on span "Notify participants" at bounding box center [637, 419] width 76 height 10
click at [970, 419] on button "Confirm" at bounding box center [969, 420] width 62 height 27
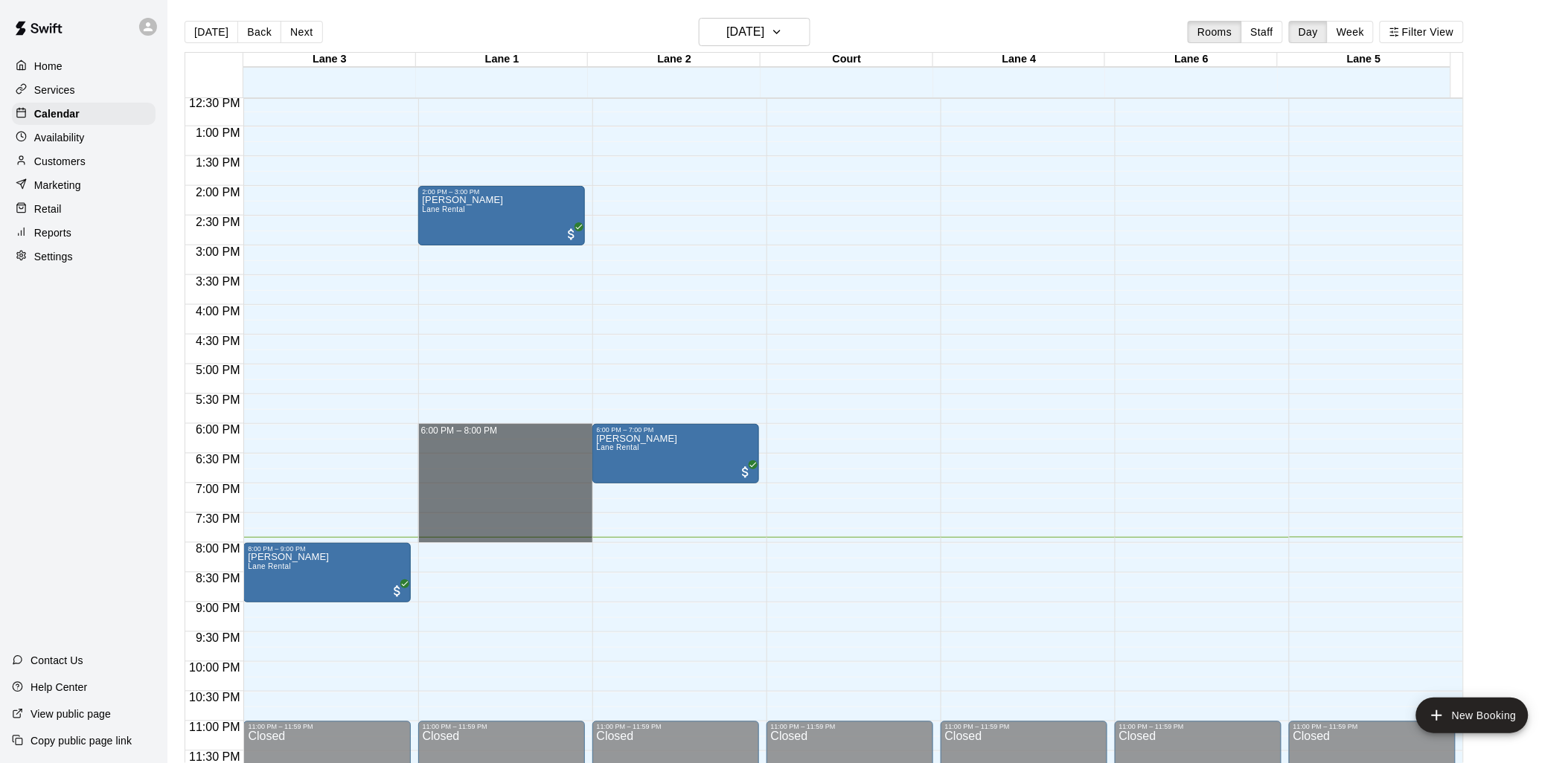
drag, startPoint x: 533, startPoint y: 425, endPoint x: 522, endPoint y: 535, distance: 110.5
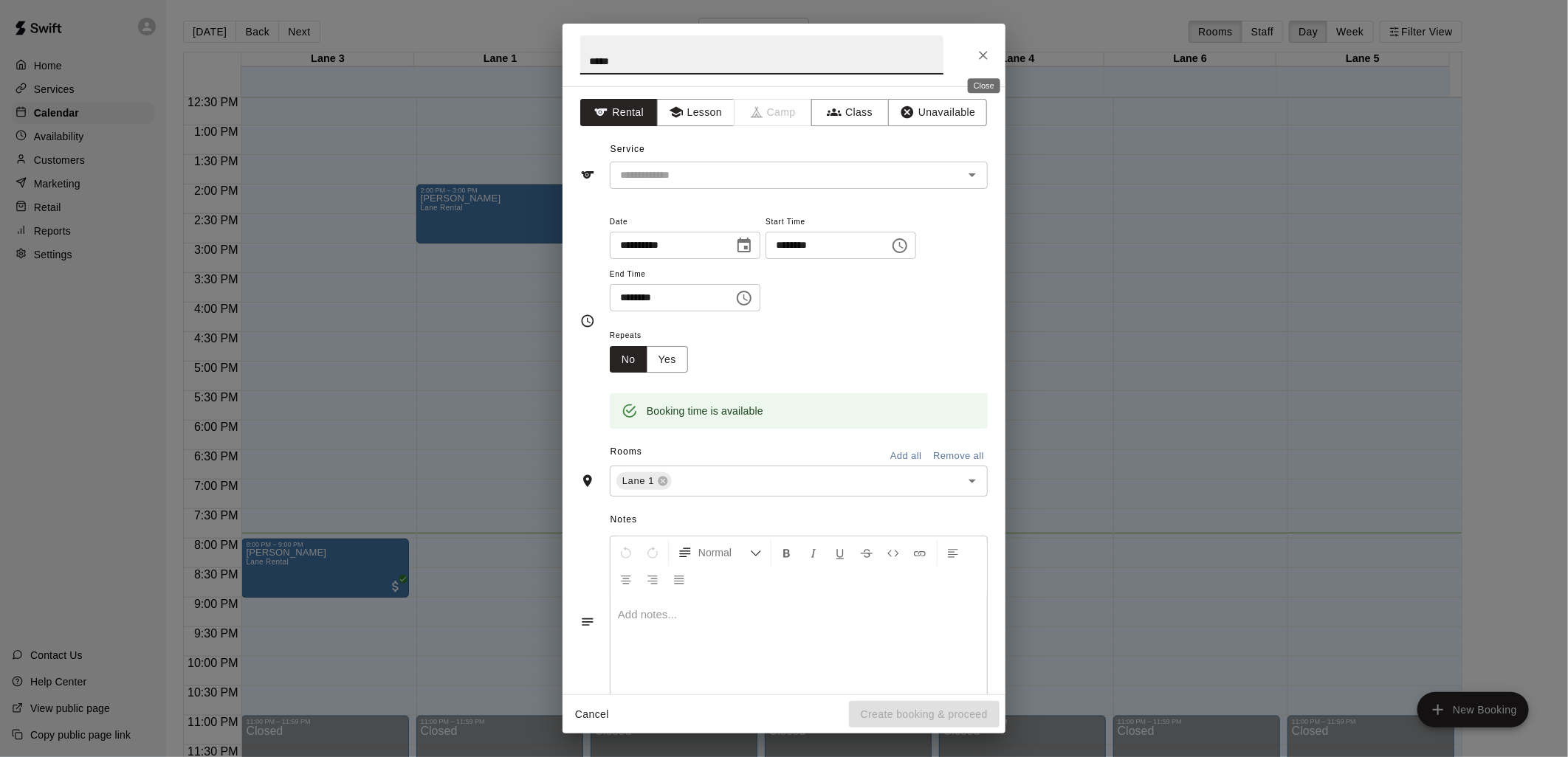
type input "*****"
click at [983, 52] on icon "Close" at bounding box center [984, 56] width 15 height 15
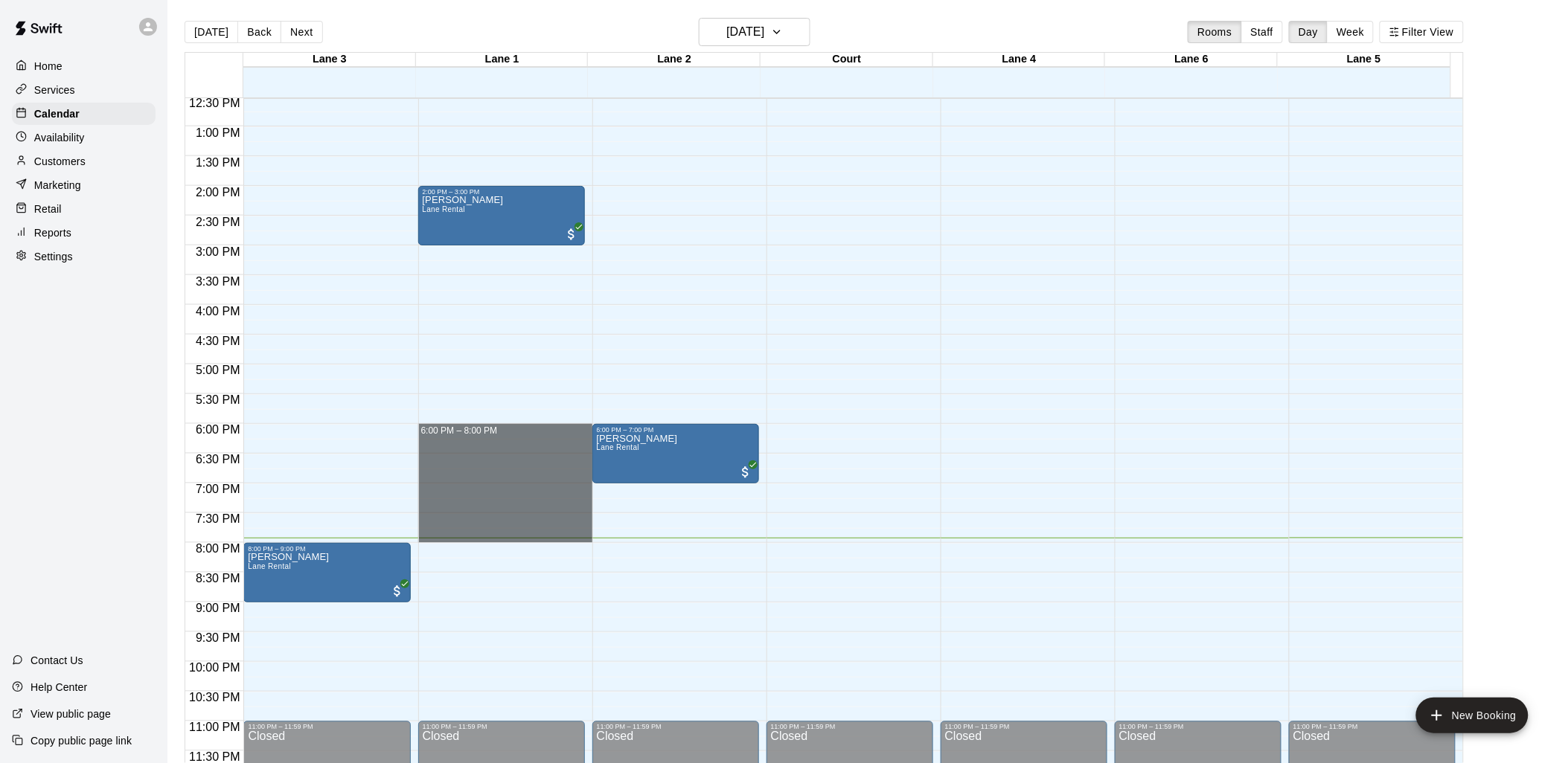
drag, startPoint x: 490, startPoint y: 426, endPoint x: 478, endPoint y: 535, distance: 109.7
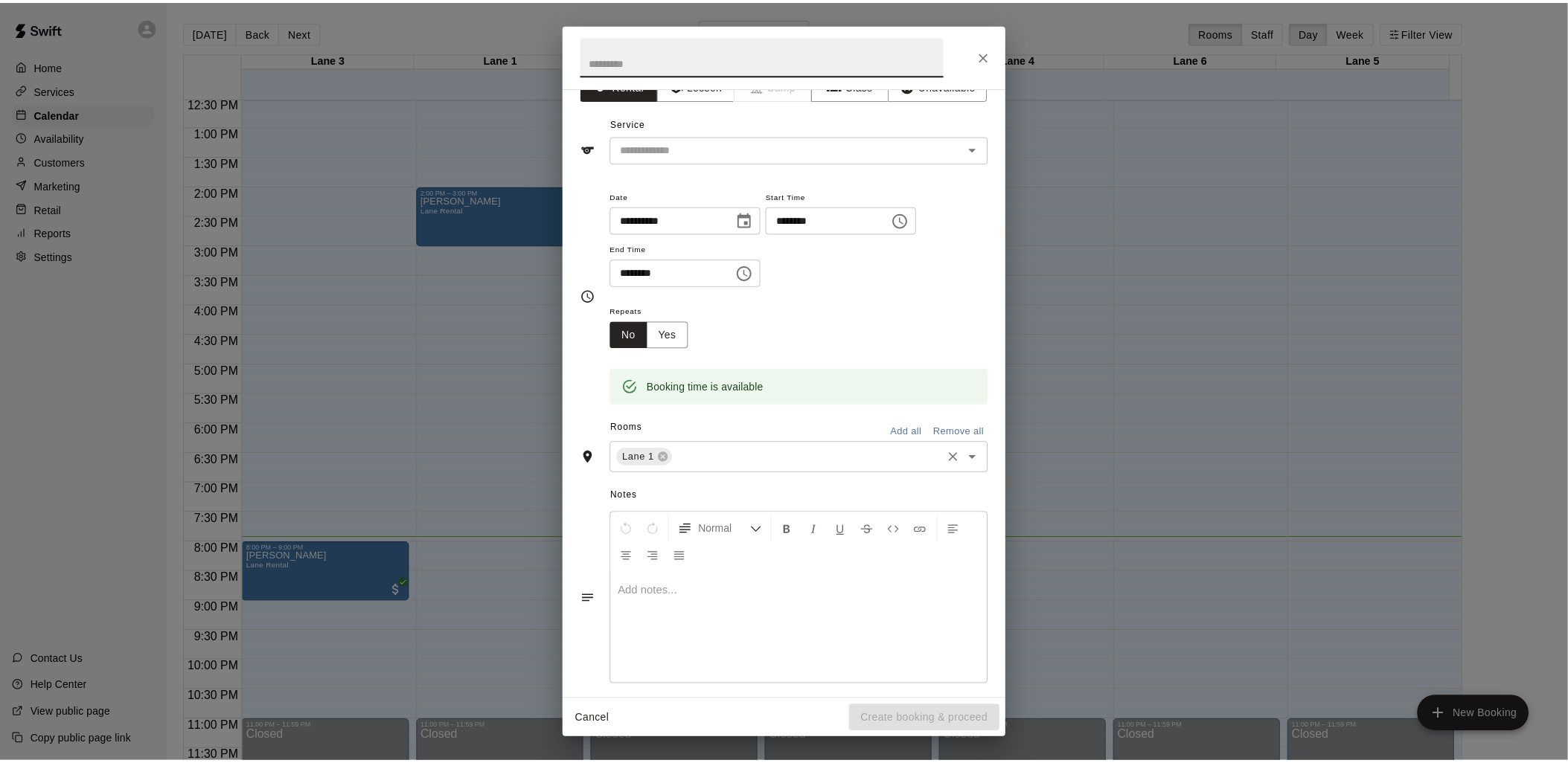
scroll to position [41, 0]
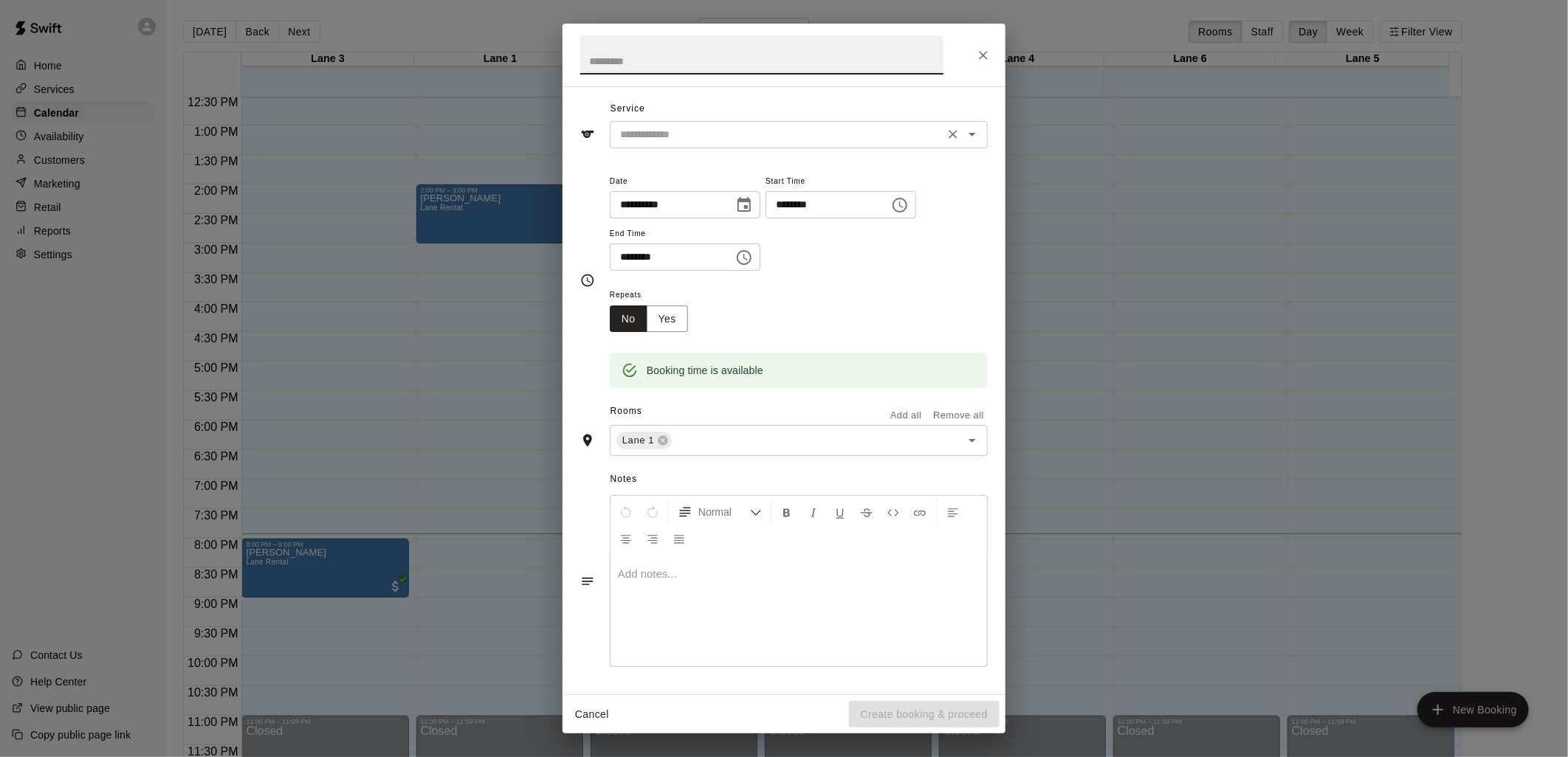
click at [727, 137] on input "text" at bounding box center [777, 135] width 325 height 19
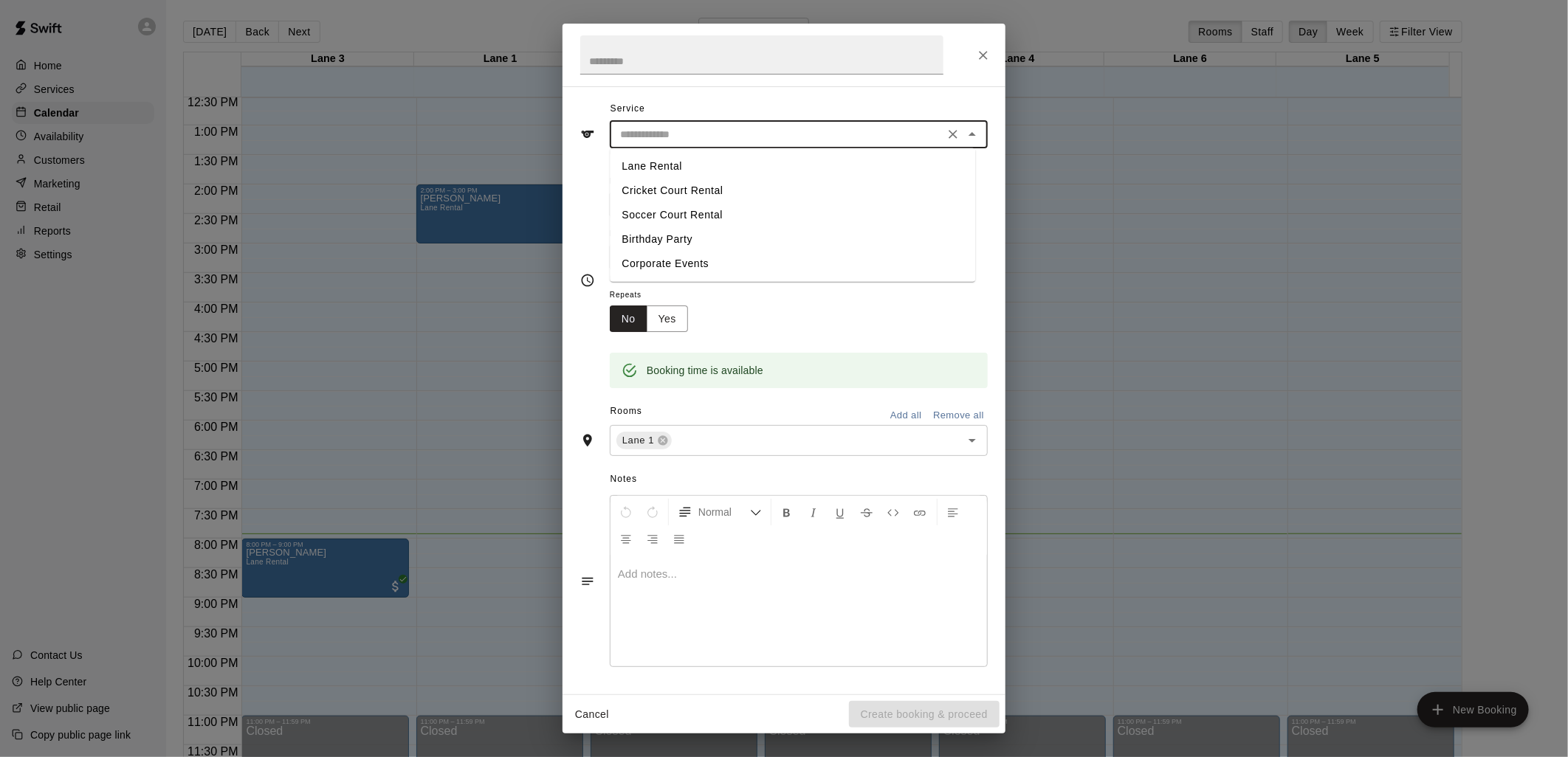
click at [663, 164] on li "Lane Rental" at bounding box center [792, 166] width 366 height 25
type input "**********"
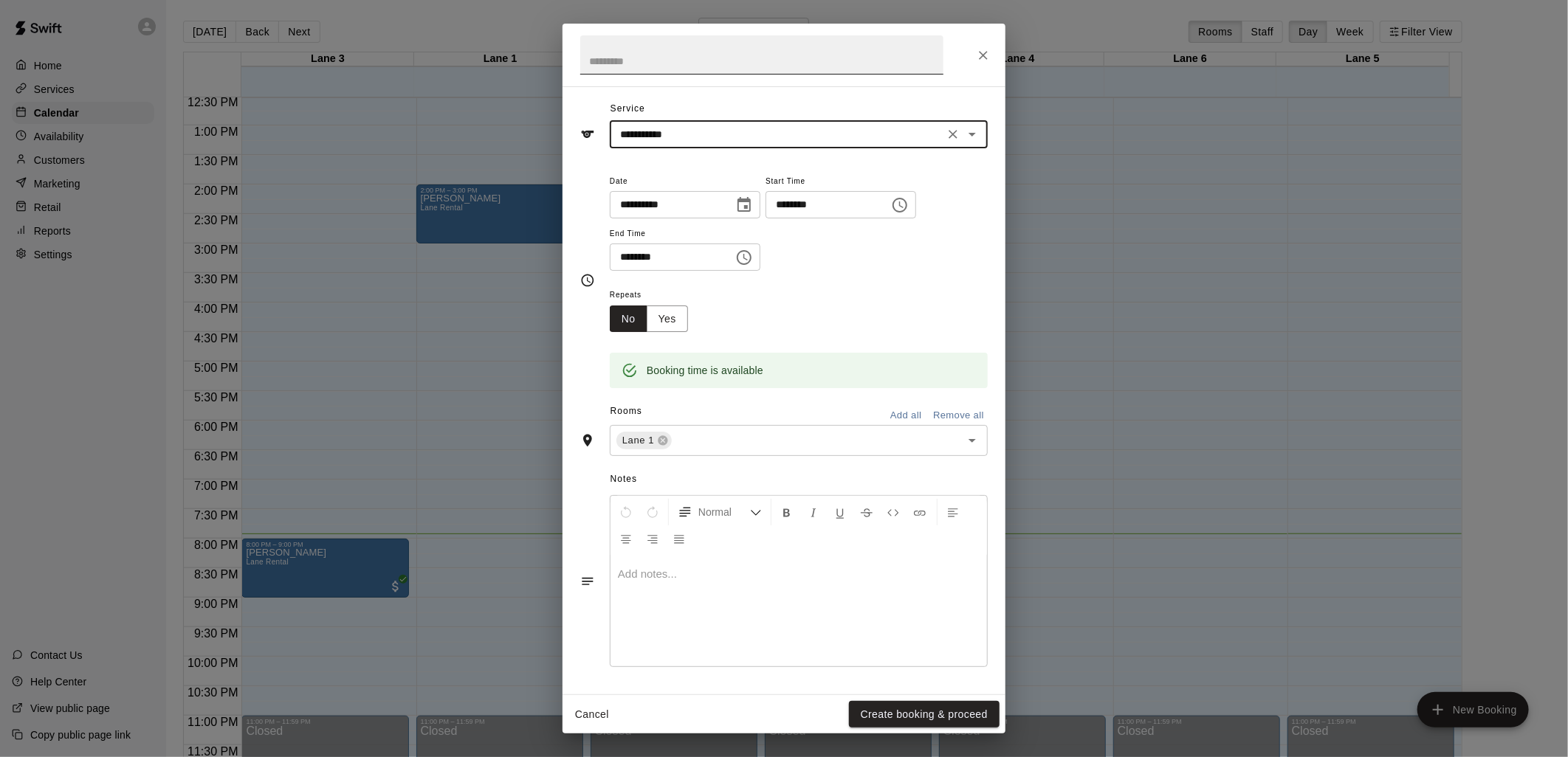
click at [622, 61] on input "text" at bounding box center [762, 54] width 363 height 39
type input "******"
click at [879, 714] on button "Create booking & proceed" at bounding box center [923, 714] width 150 height 27
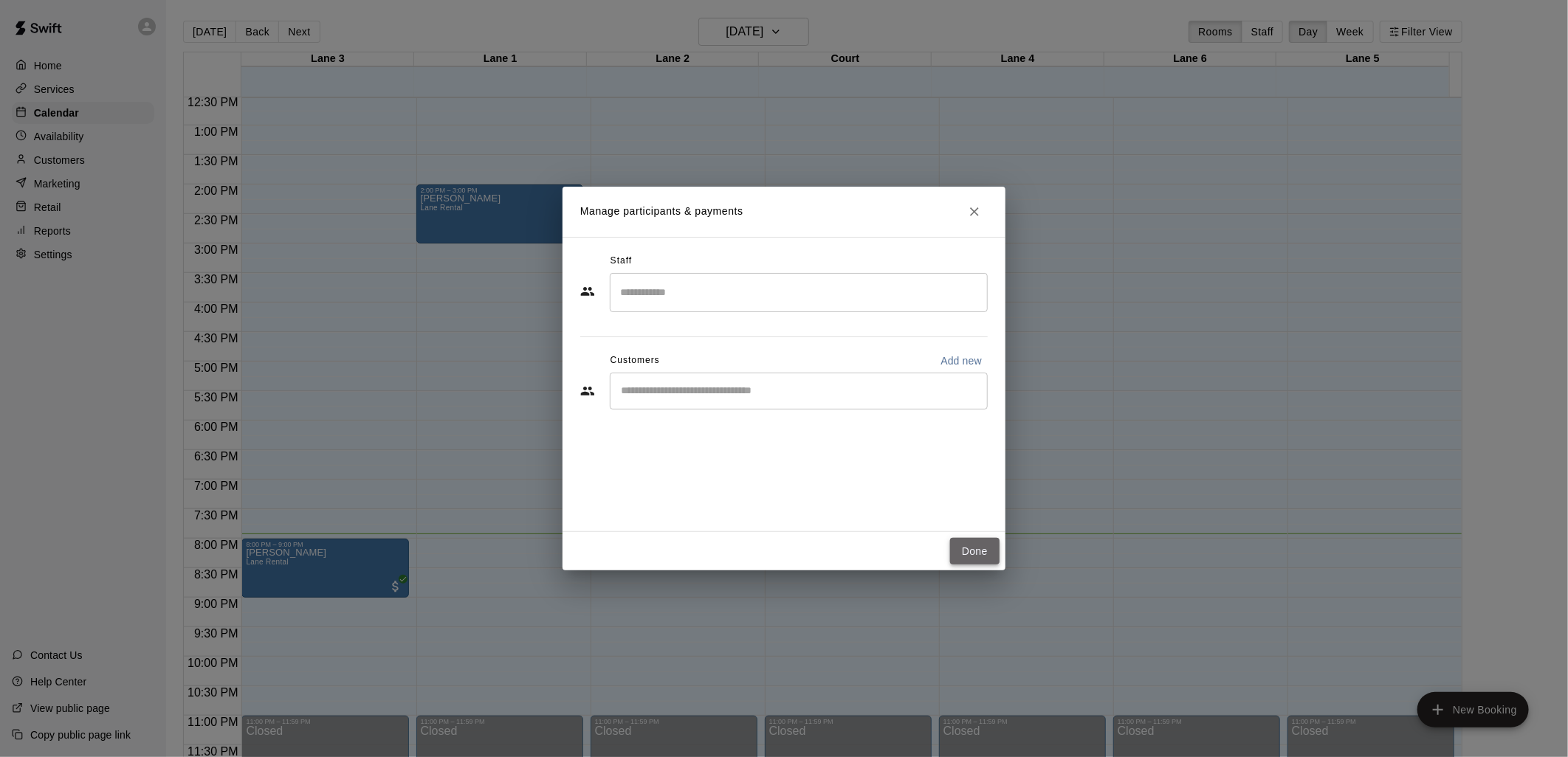
click at [970, 550] on button "Done" at bounding box center [974, 551] width 49 height 27
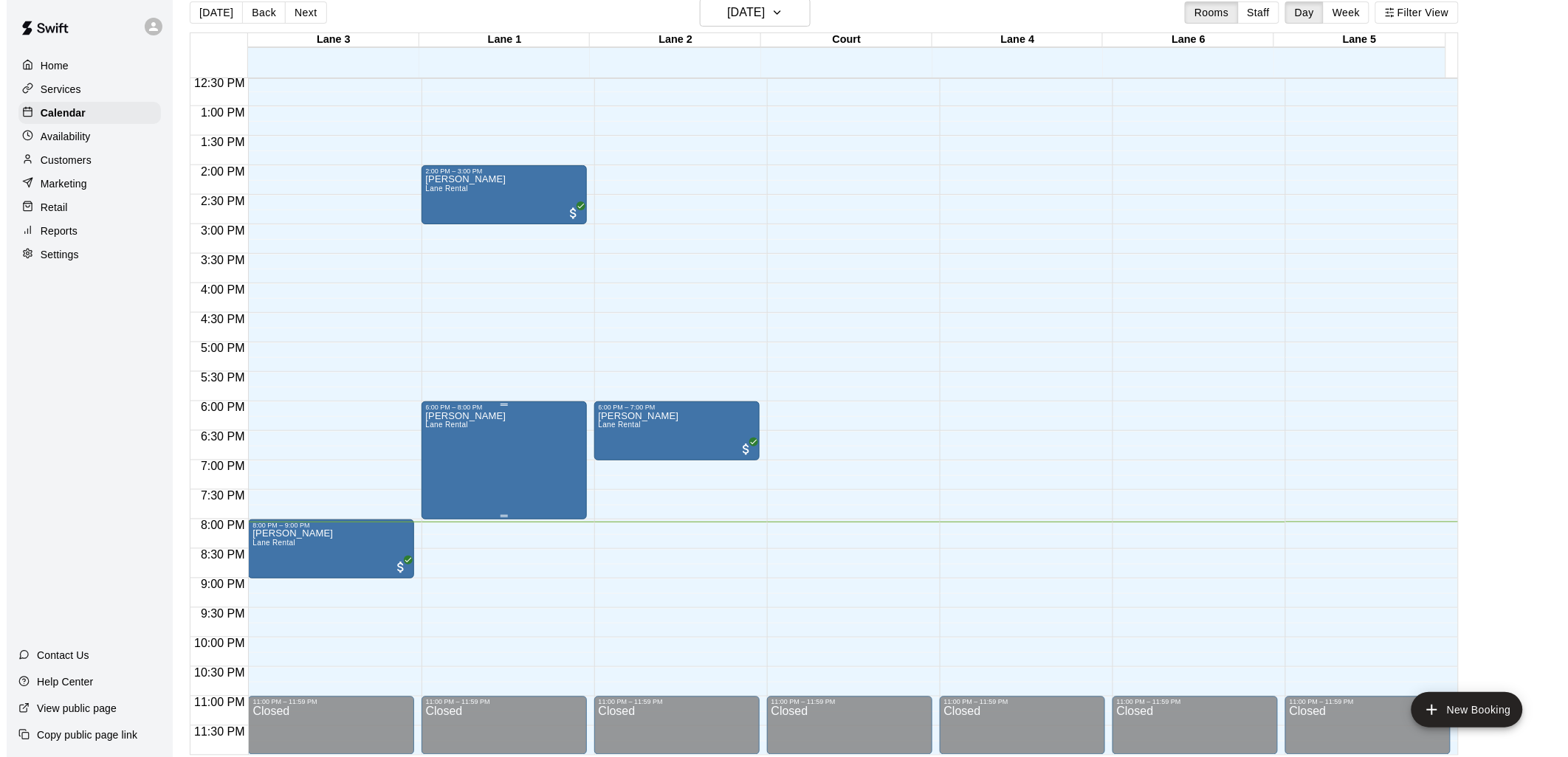
scroll to position [24, 0]
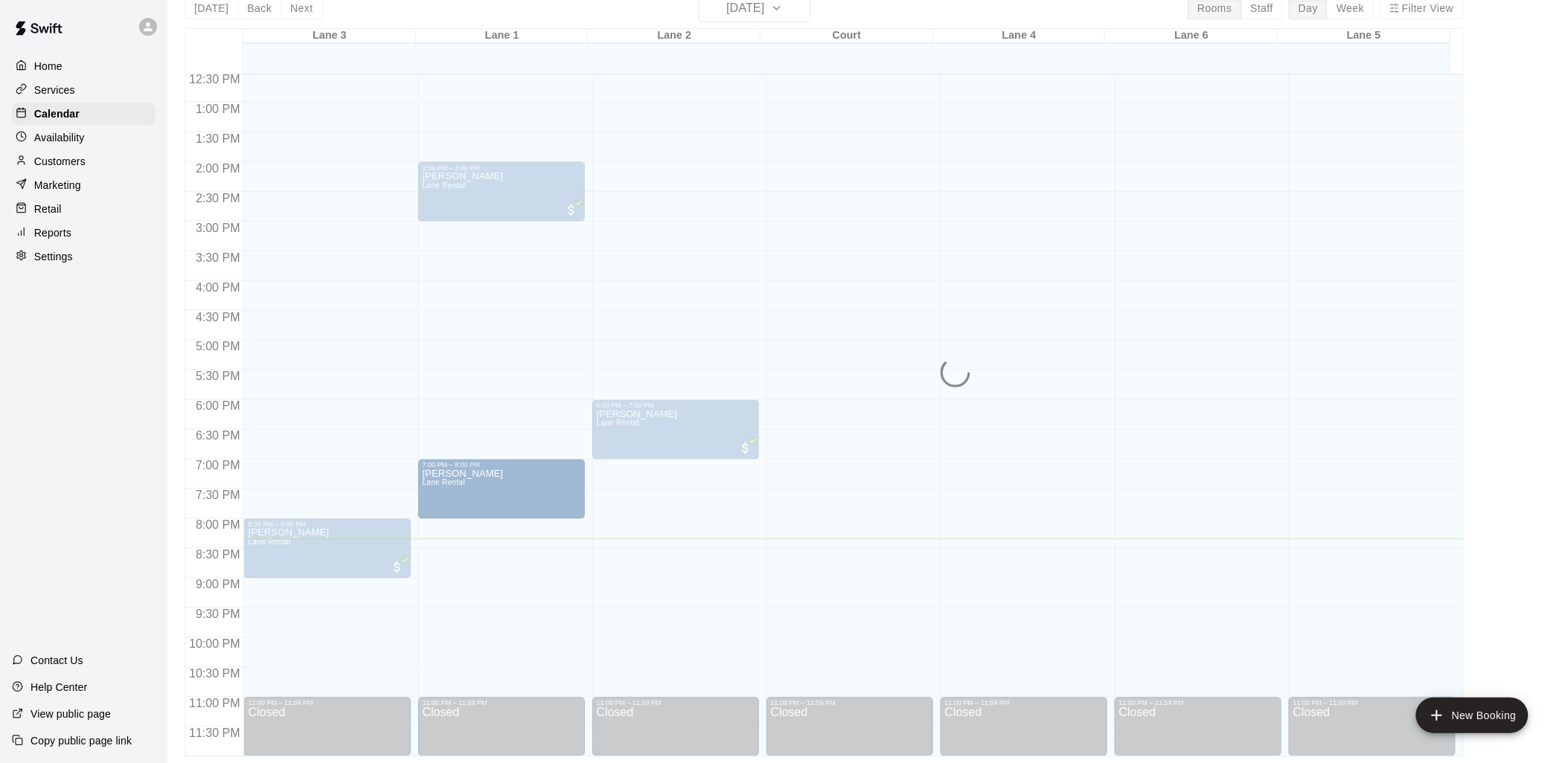
drag, startPoint x: 499, startPoint y: 403, endPoint x: 496, endPoint y: 463, distance: 60.1
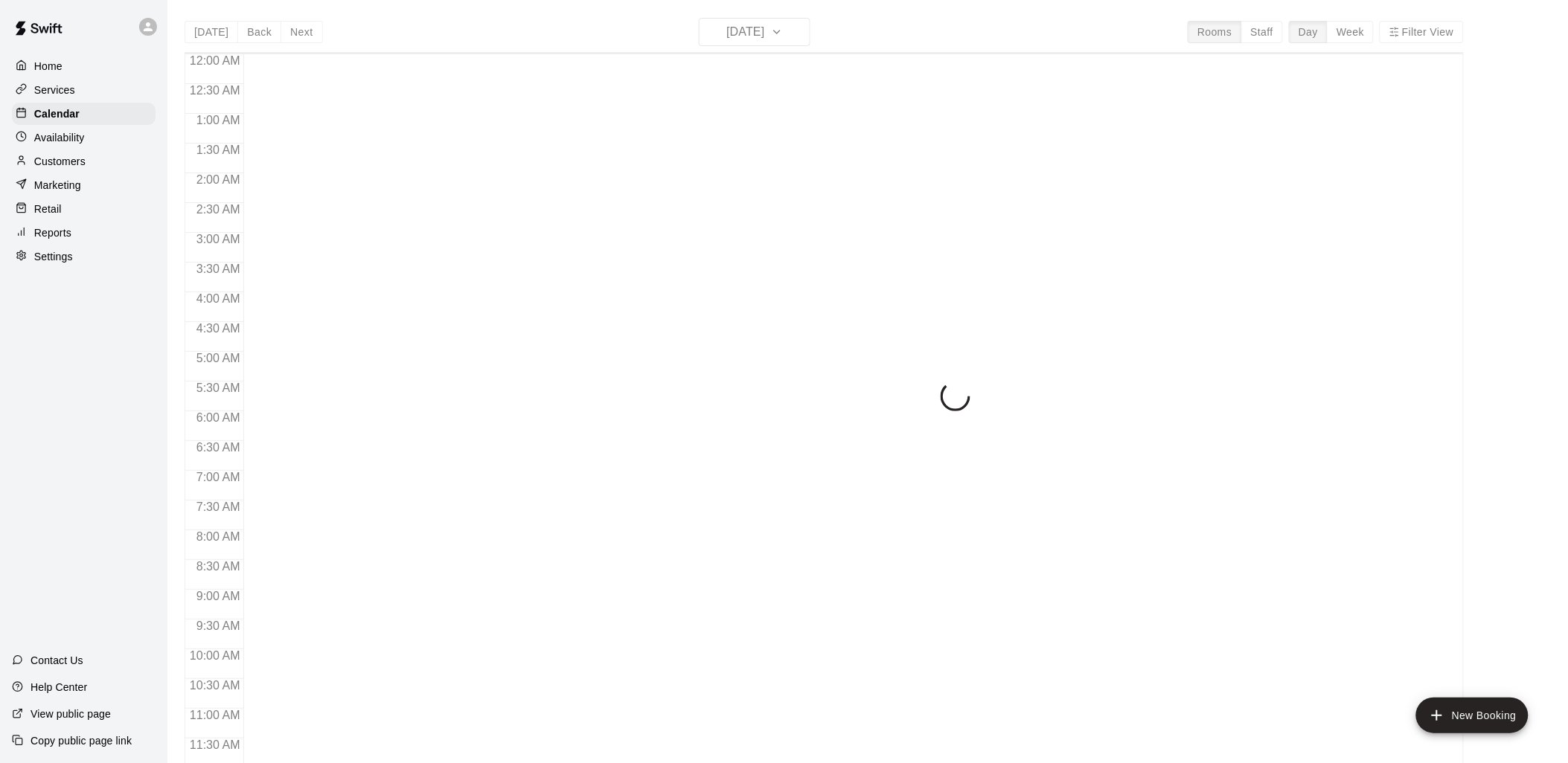
scroll to position [702, 0]
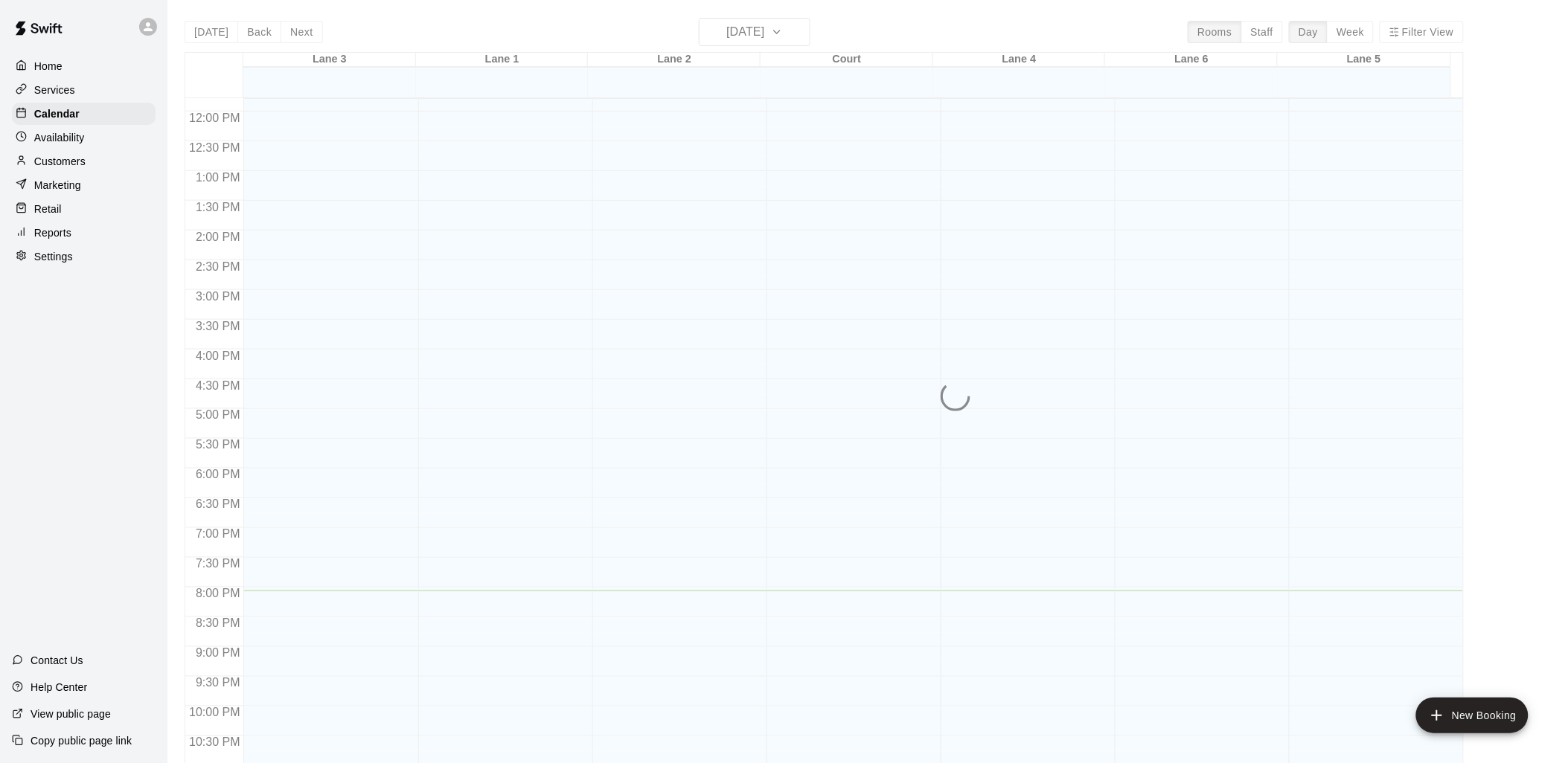
drag, startPoint x: 64, startPoint y: 168, endPoint x: 556, endPoint y: 142, distance: 492.7
click at [64, 168] on p "Customers" at bounding box center [60, 162] width 51 height 15
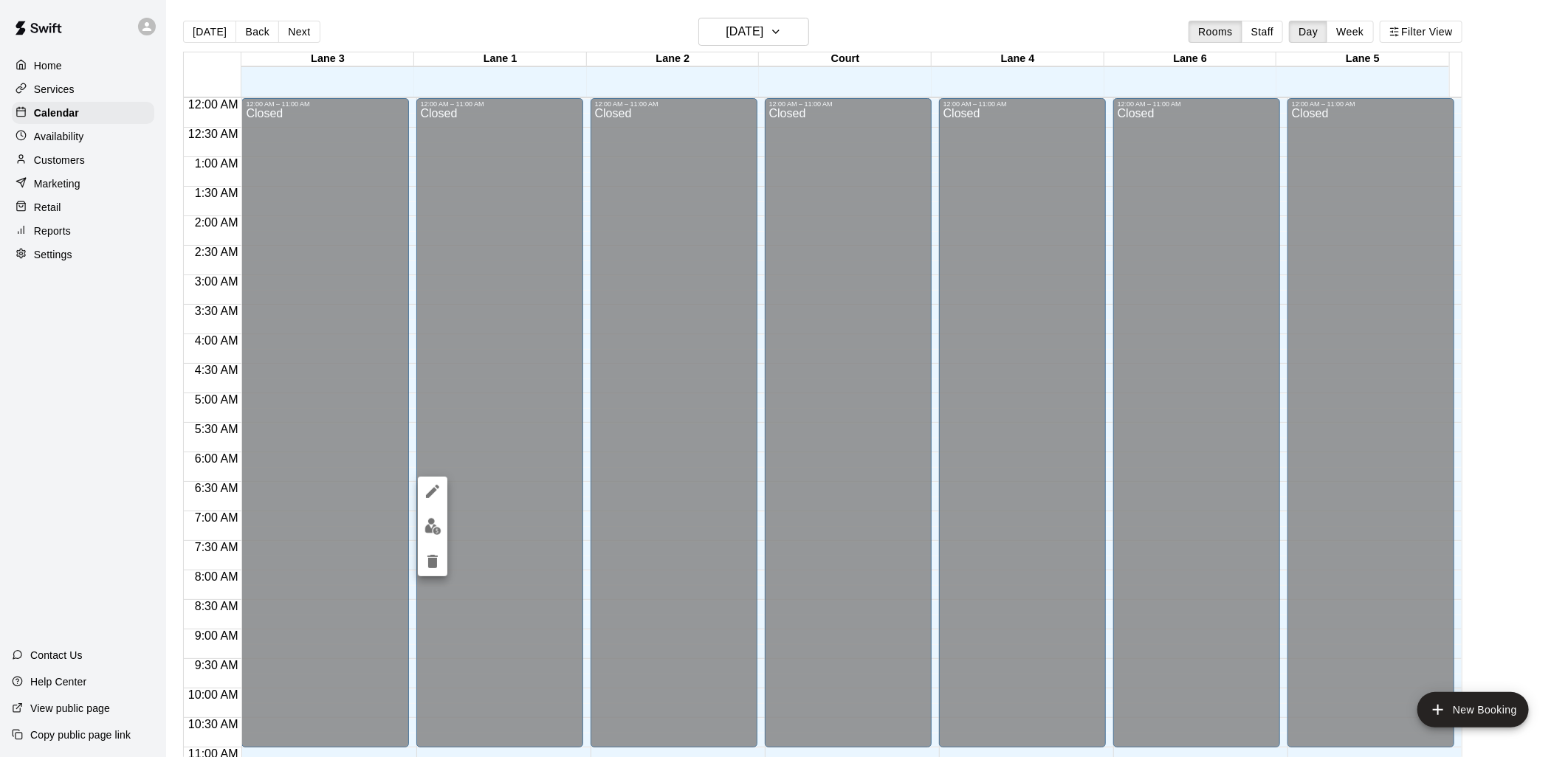
scroll to position [697, 0]
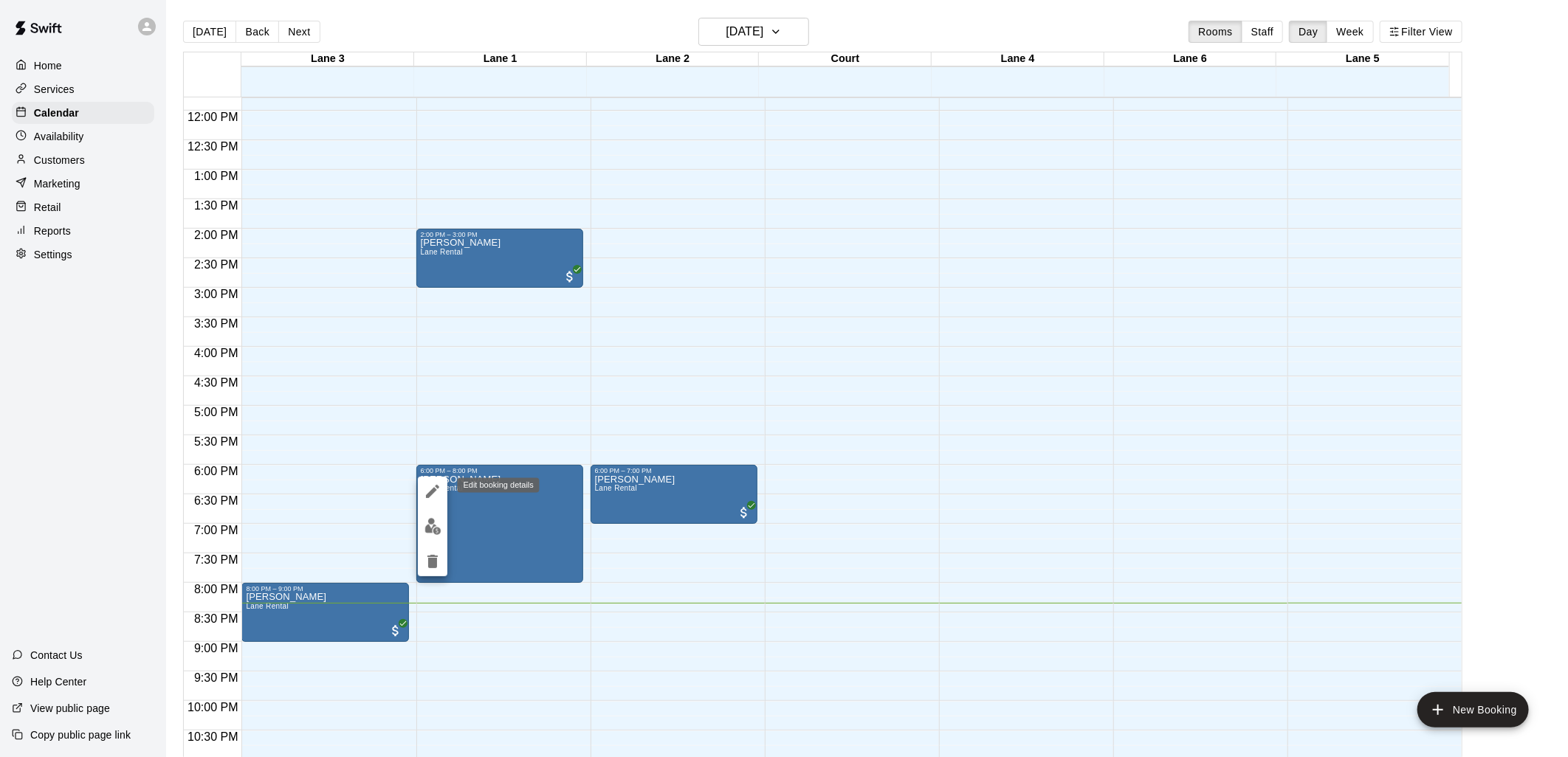
click at [428, 491] on icon "edit" at bounding box center [432, 491] width 18 height 18
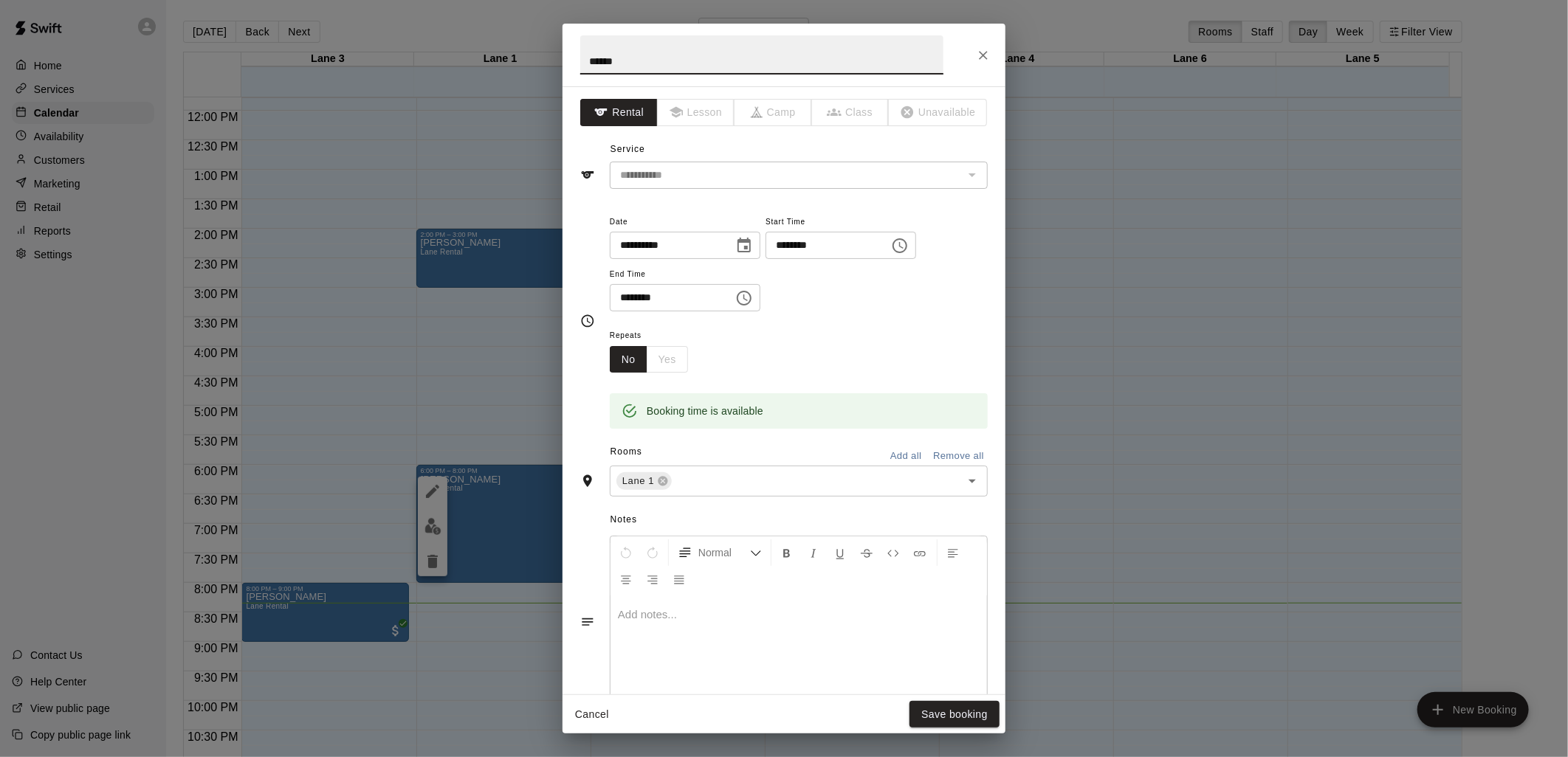
click at [909, 245] on icon "Choose time, selected time is 6:00 PM" at bounding box center [900, 246] width 18 height 18
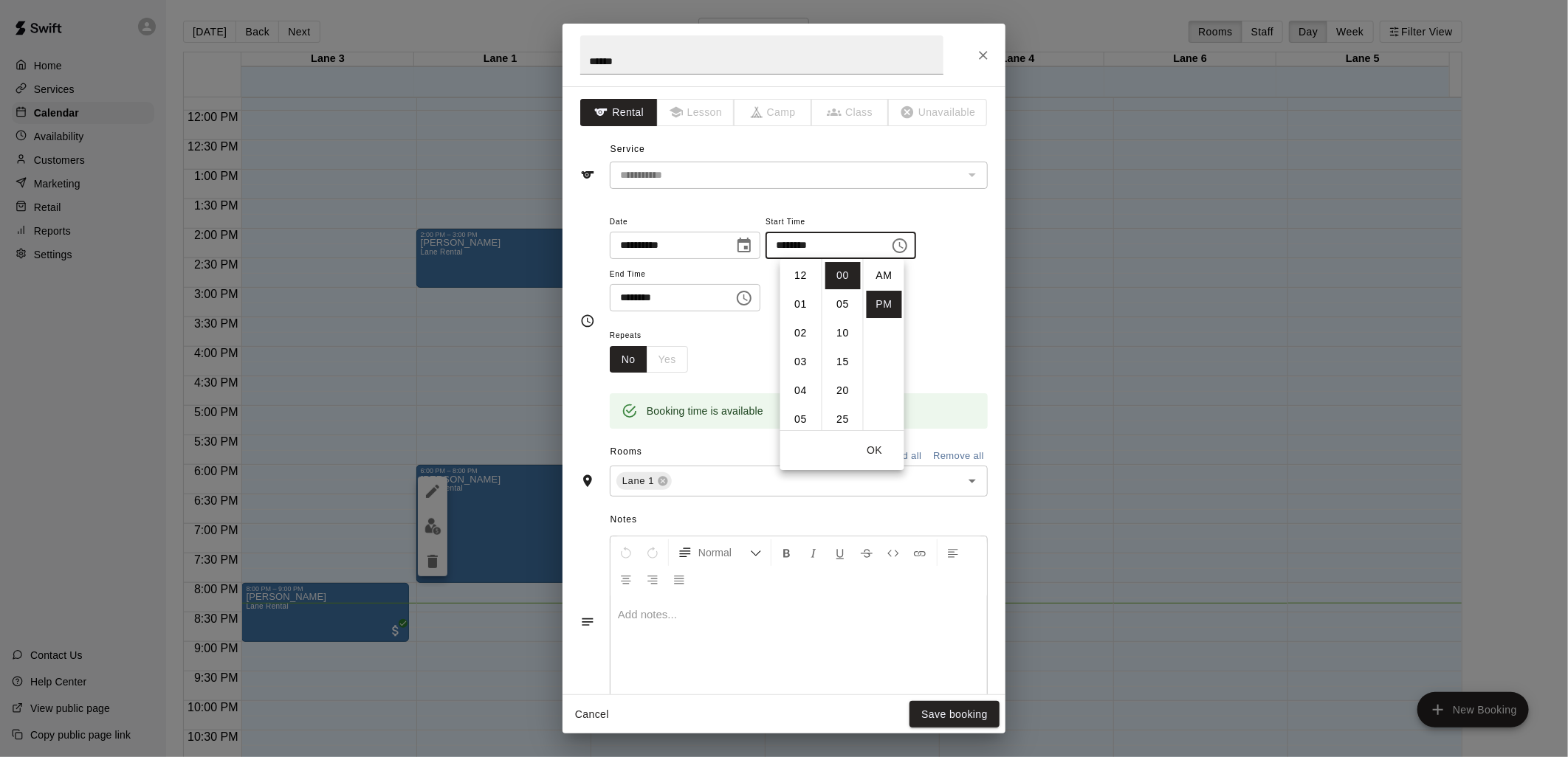
scroll to position [26, 0]
click at [800, 305] on li "07" at bounding box center [801, 304] width 35 height 27
type input "********"
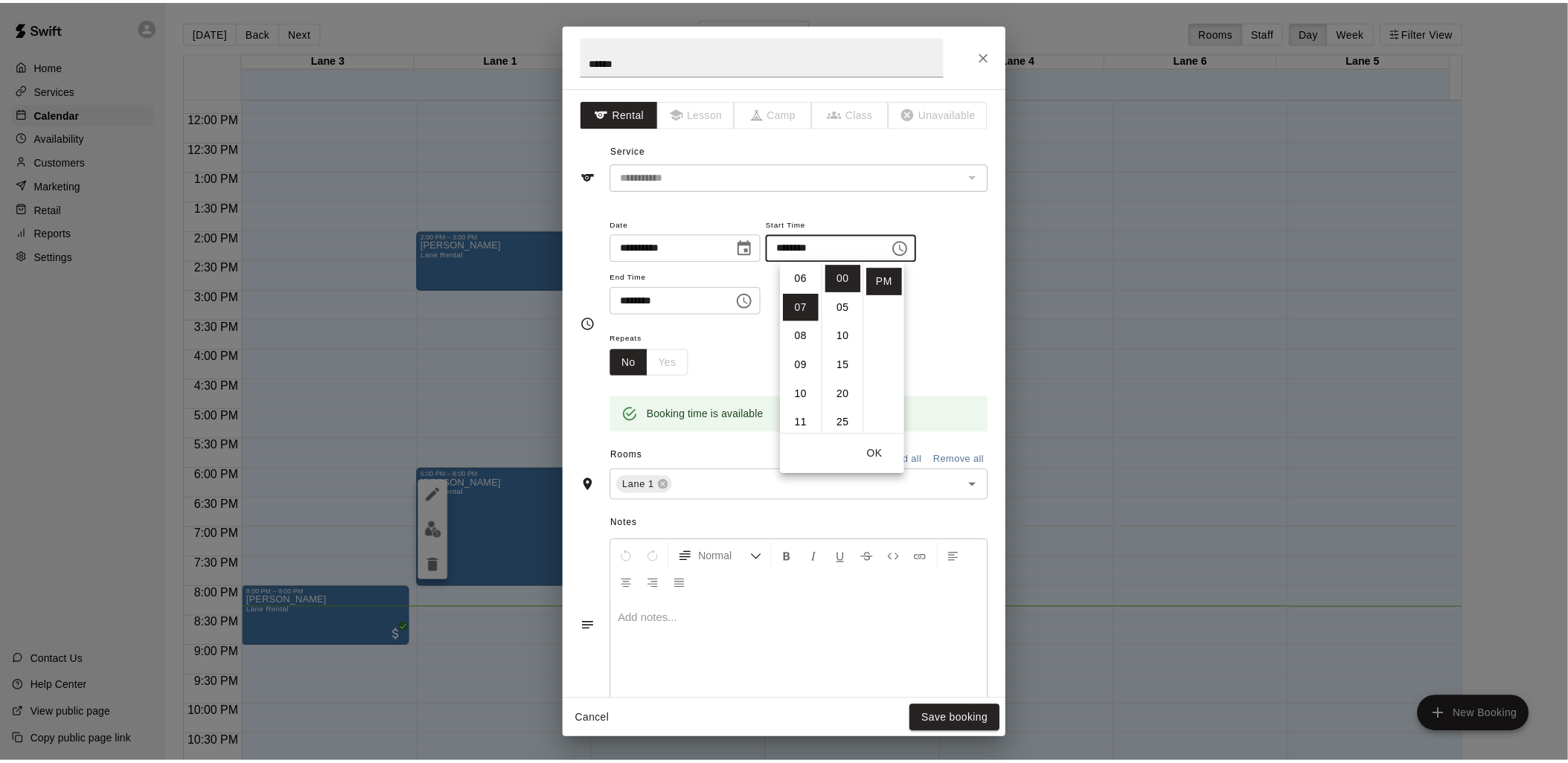
scroll to position [203, 0]
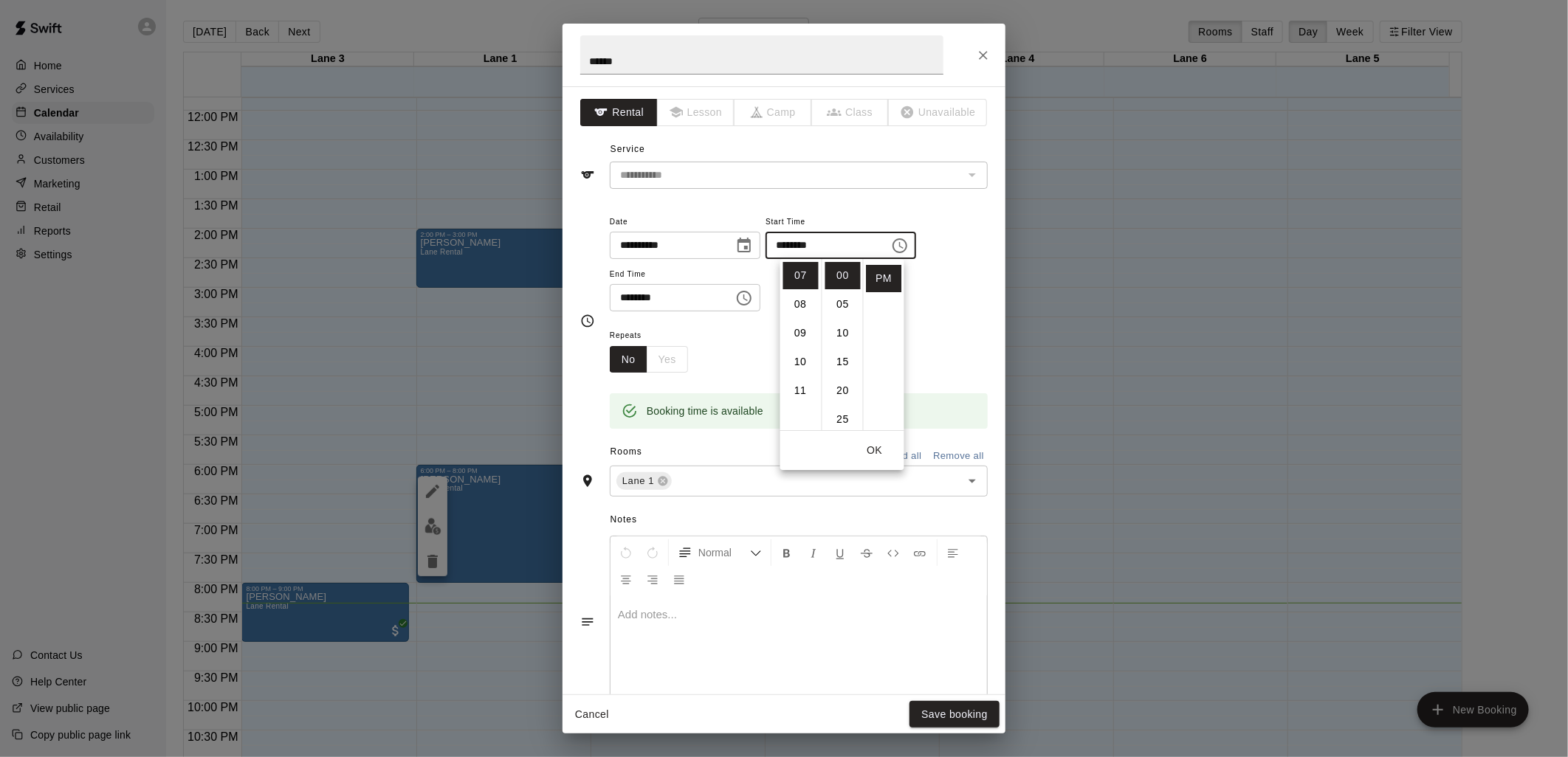
click at [936, 335] on div "Repeats No Yes" at bounding box center [799, 349] width 378 height 46
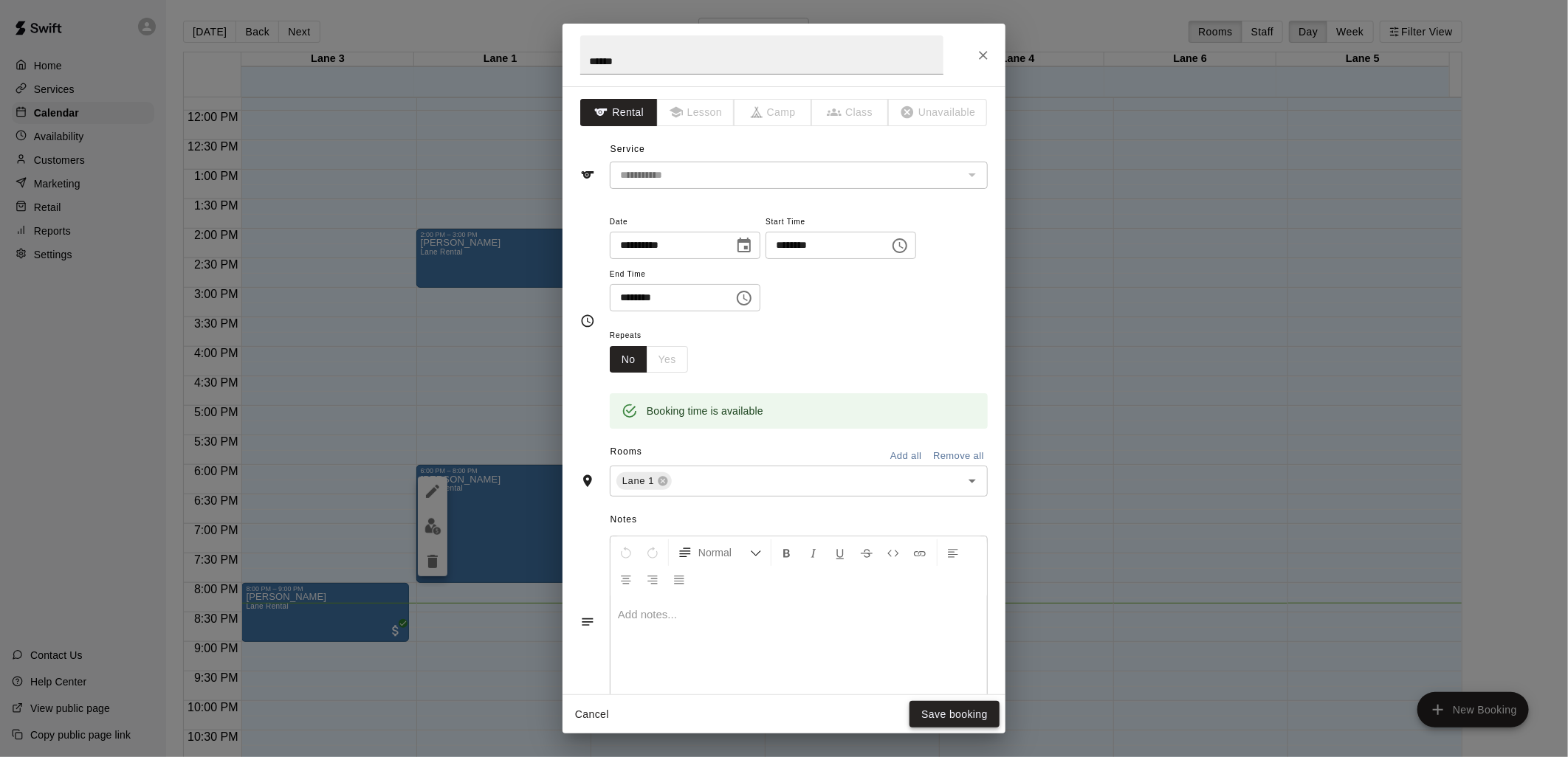
click at [953, 714] on button "Save booking" at bounding box center [954, 714] width 90 height 27
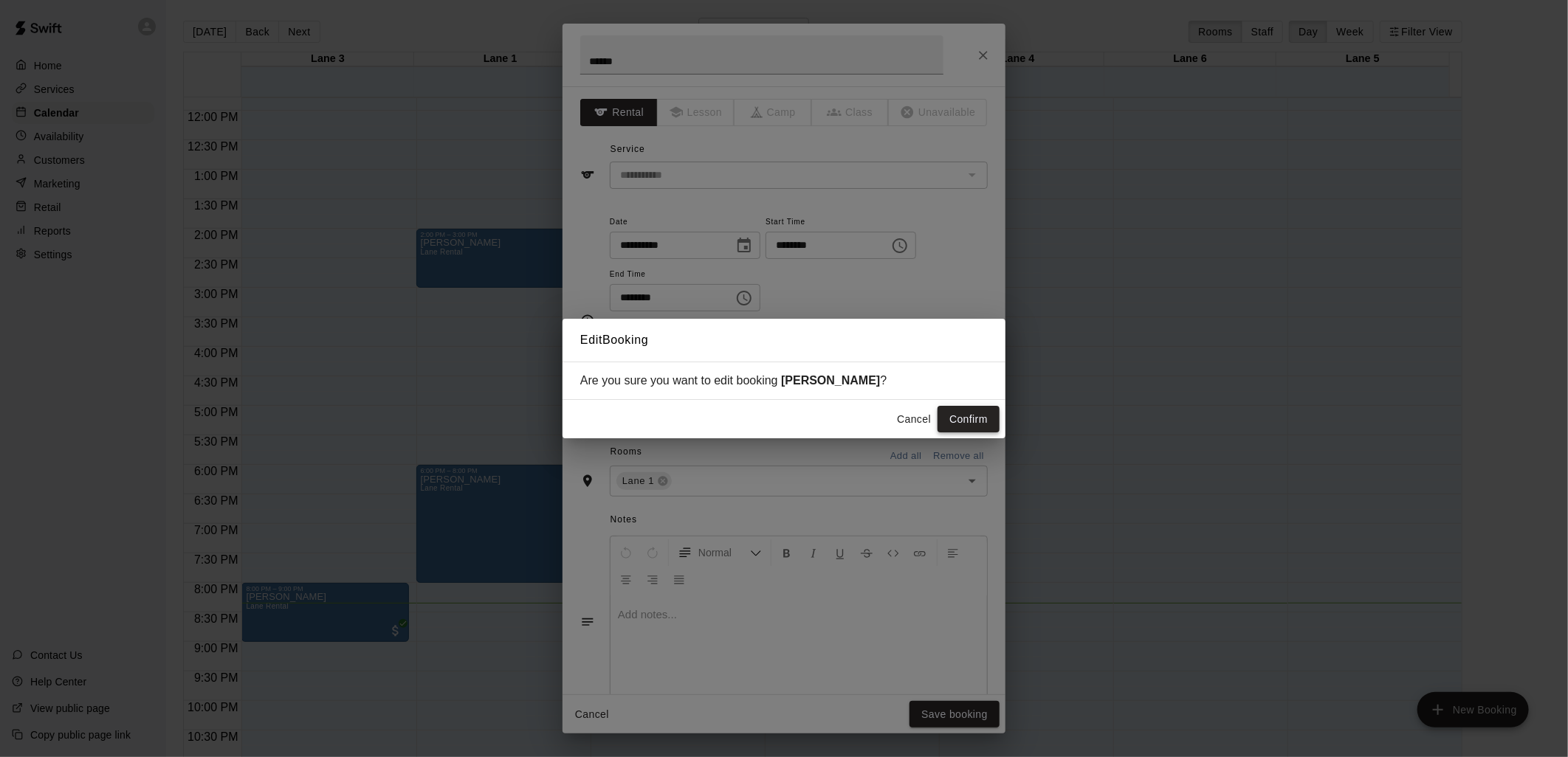
click at [979, 410] on button "Confirm" at bounding box center [969, 420] width 62 height 27
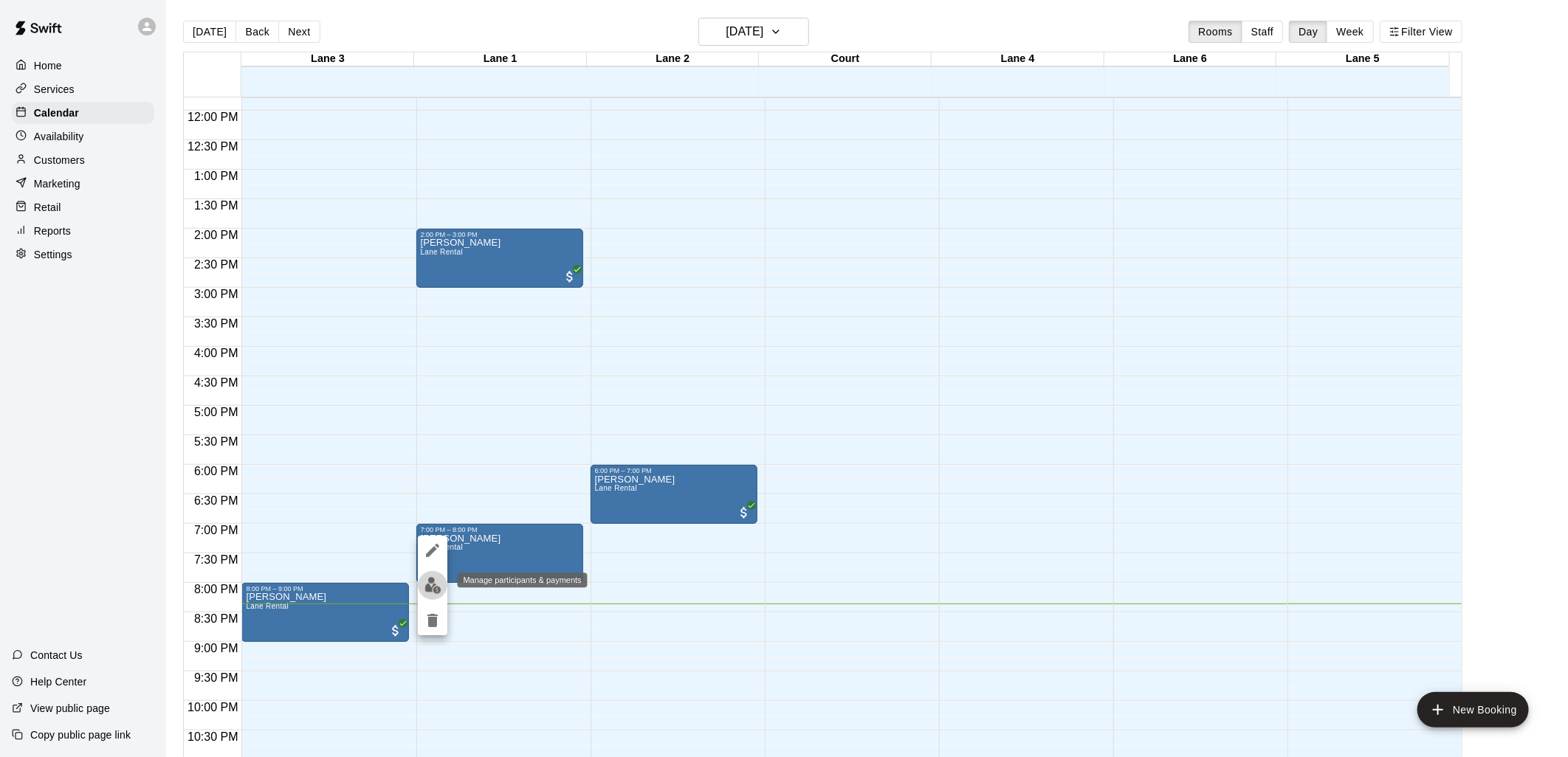
click at [432, 585] on img "edit" at bounding box center [433, 586] width 17 height 17
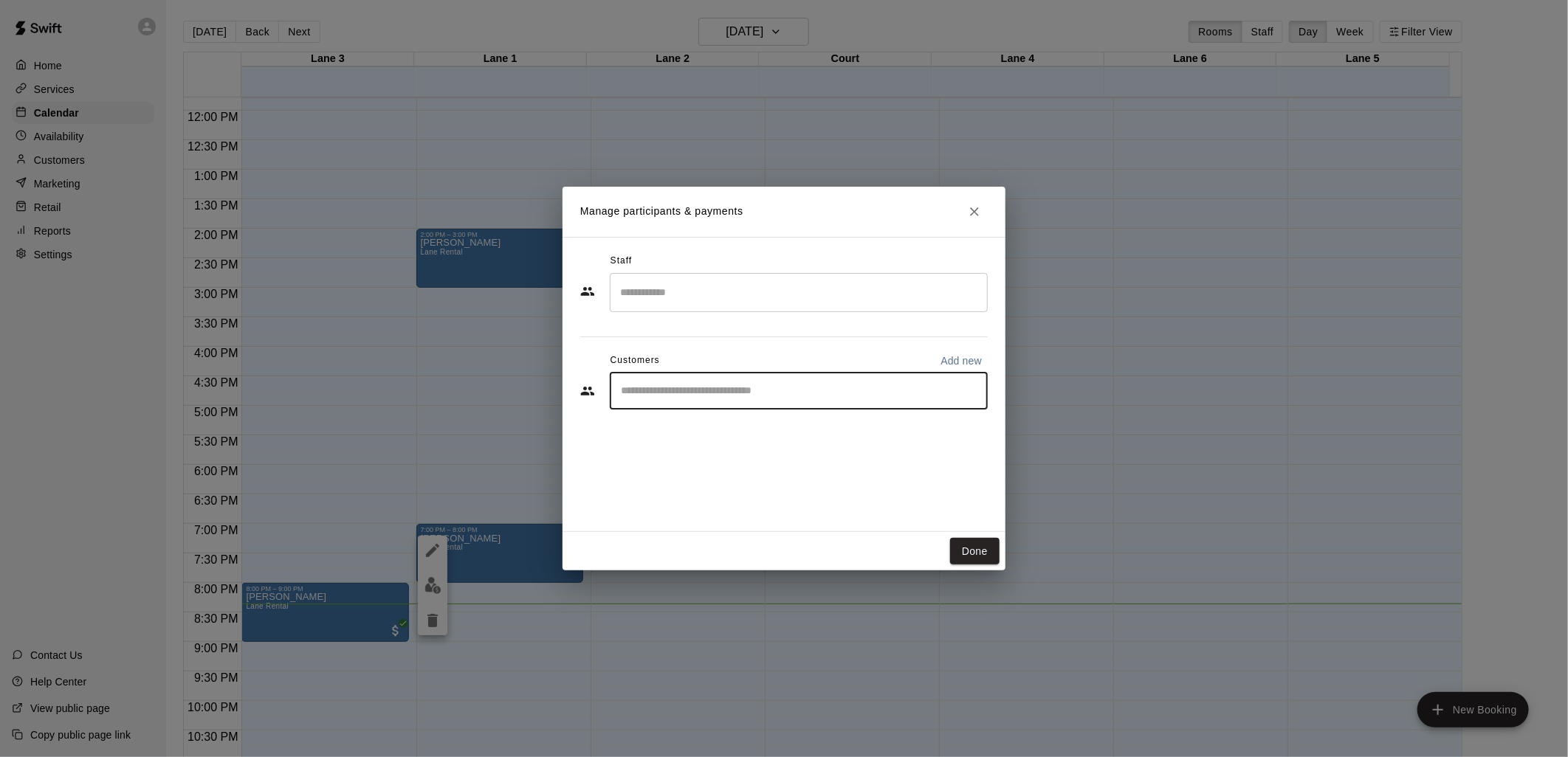
click at [697, 391] on input "Start typing to search customers..." at bounding box center [799, 391] width 365 height 15
type input "******"
click at [739, 423] on div "[PERSON_NAME]" at bounding box center [732, 425] width 159 height 15
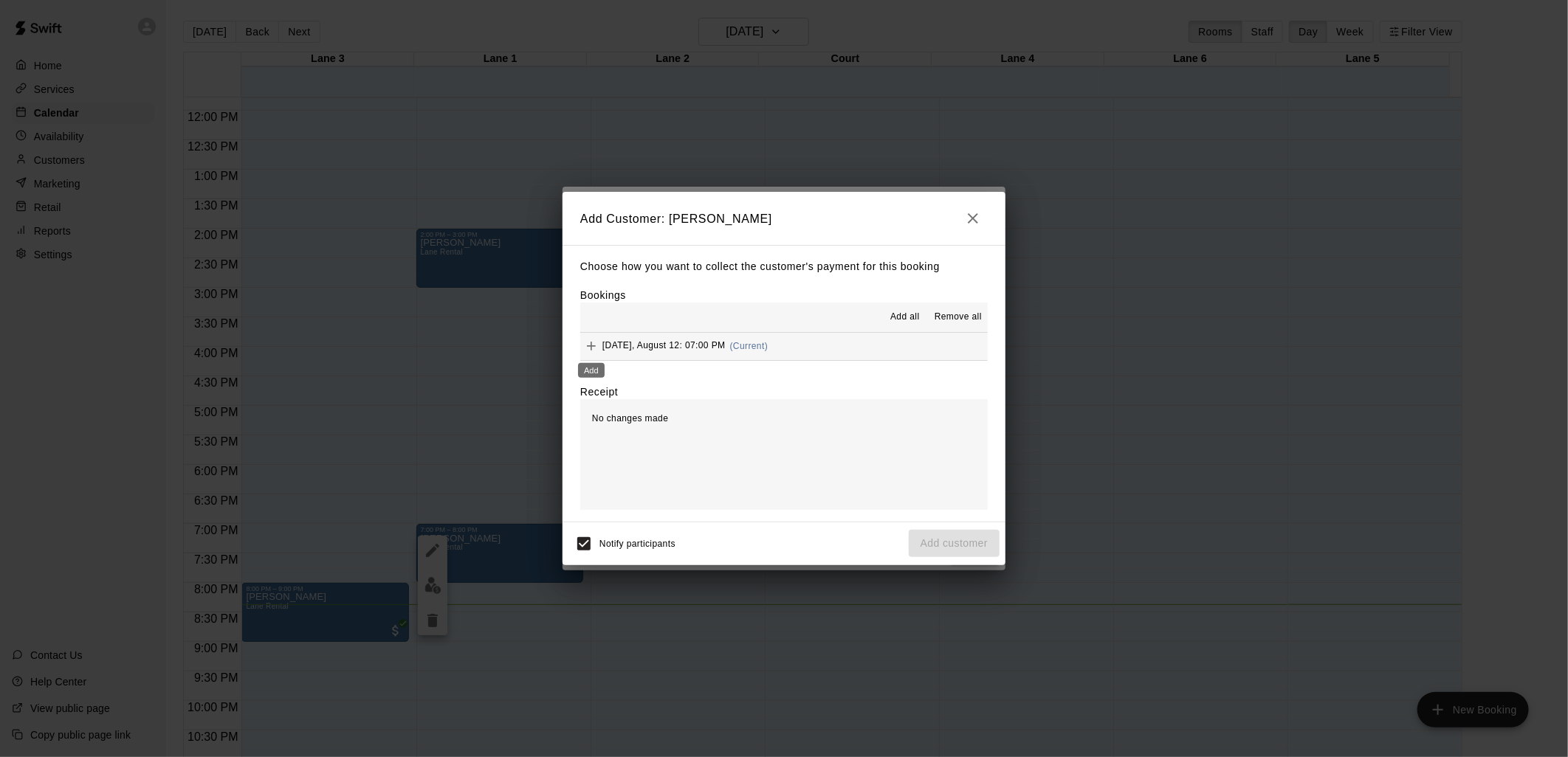
click at [589, 349] on icon "Add" at bounding box center [592, 347] width 15 height 15
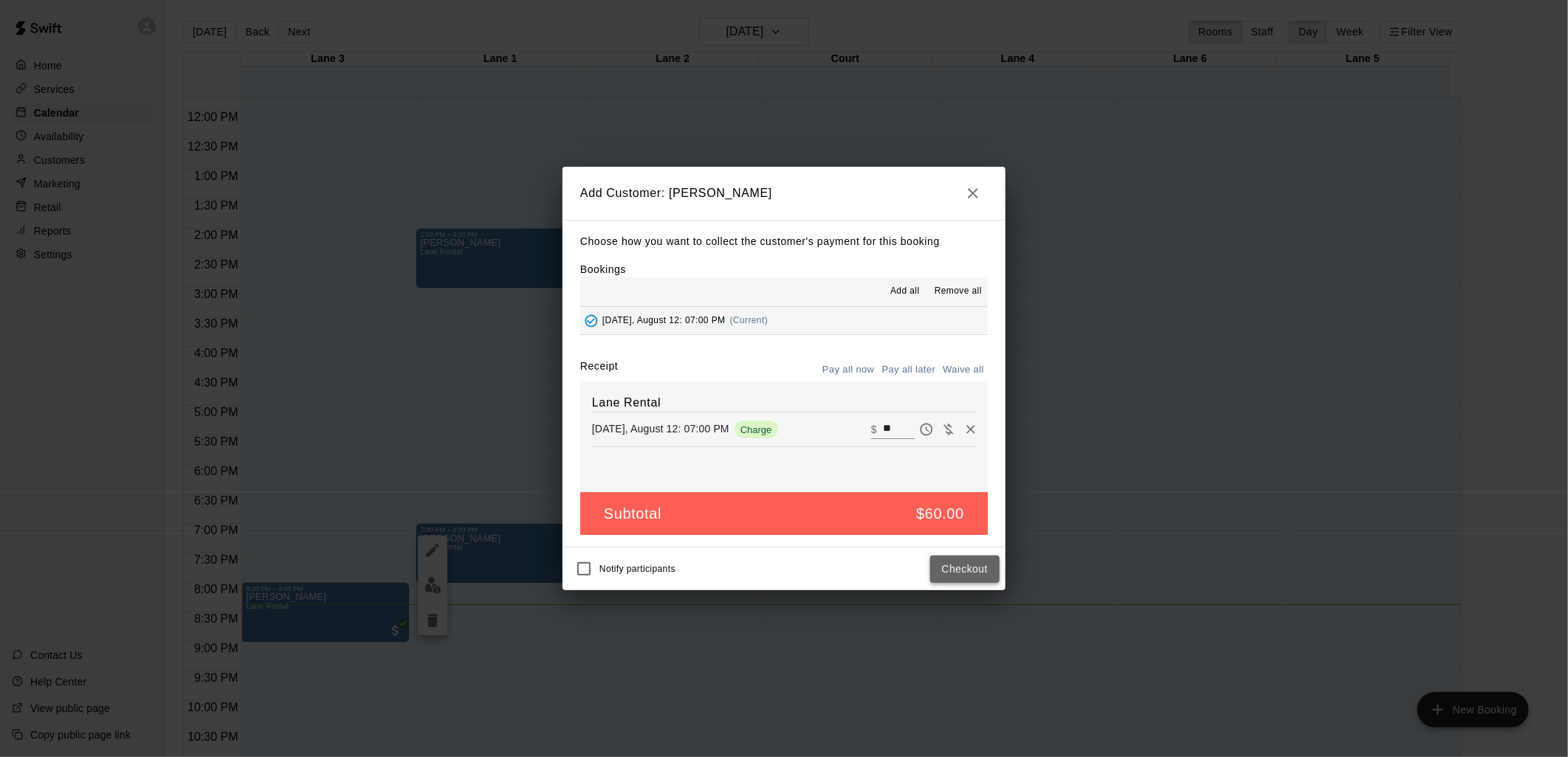
click at [949, 571] on button "Checkout" at bounding box center [964, 569] width 69 height 27
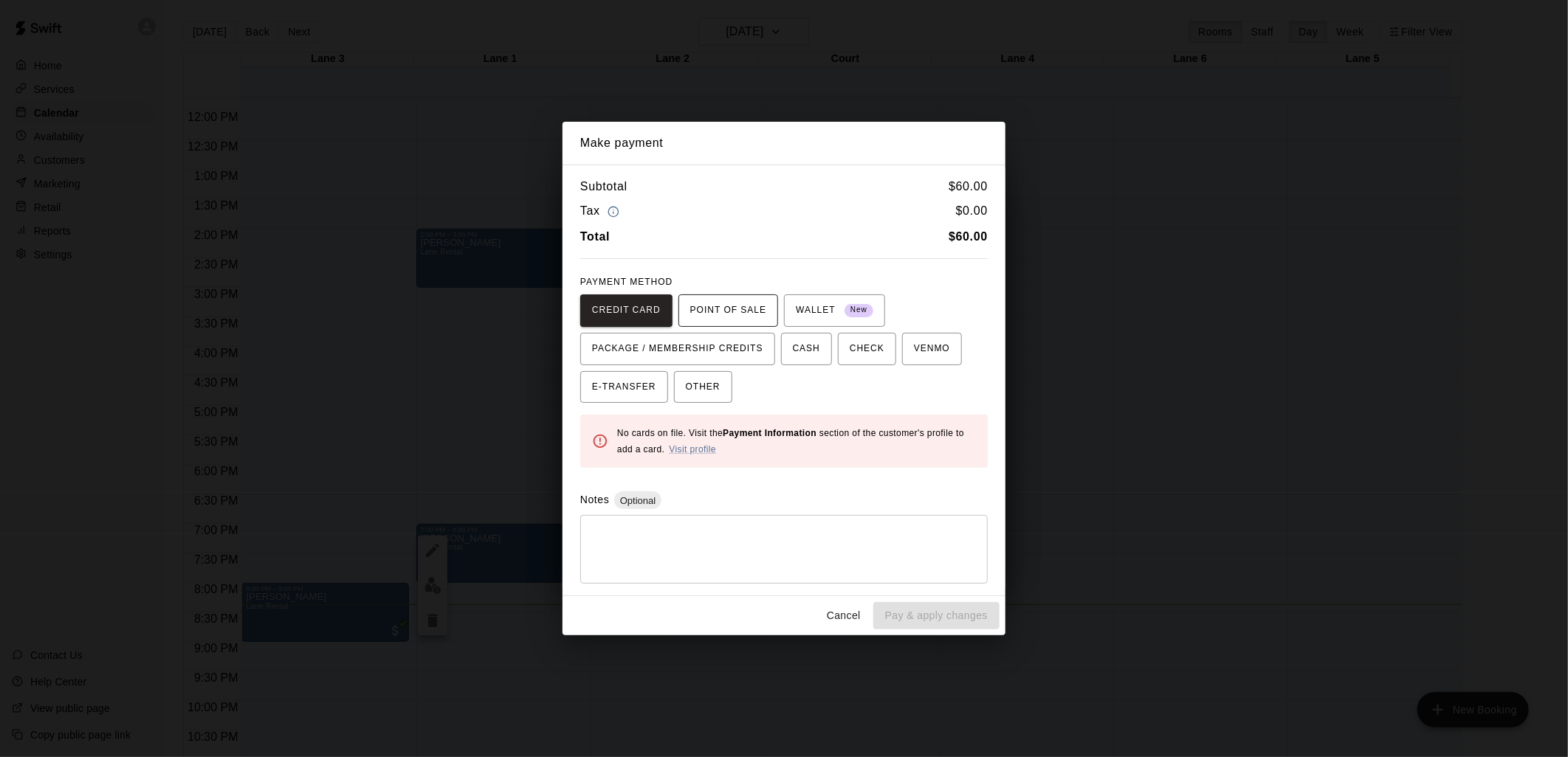
click at [724, 310] on span "POINT OF SALE" at bounding box center [728, 310] width 76 height 24
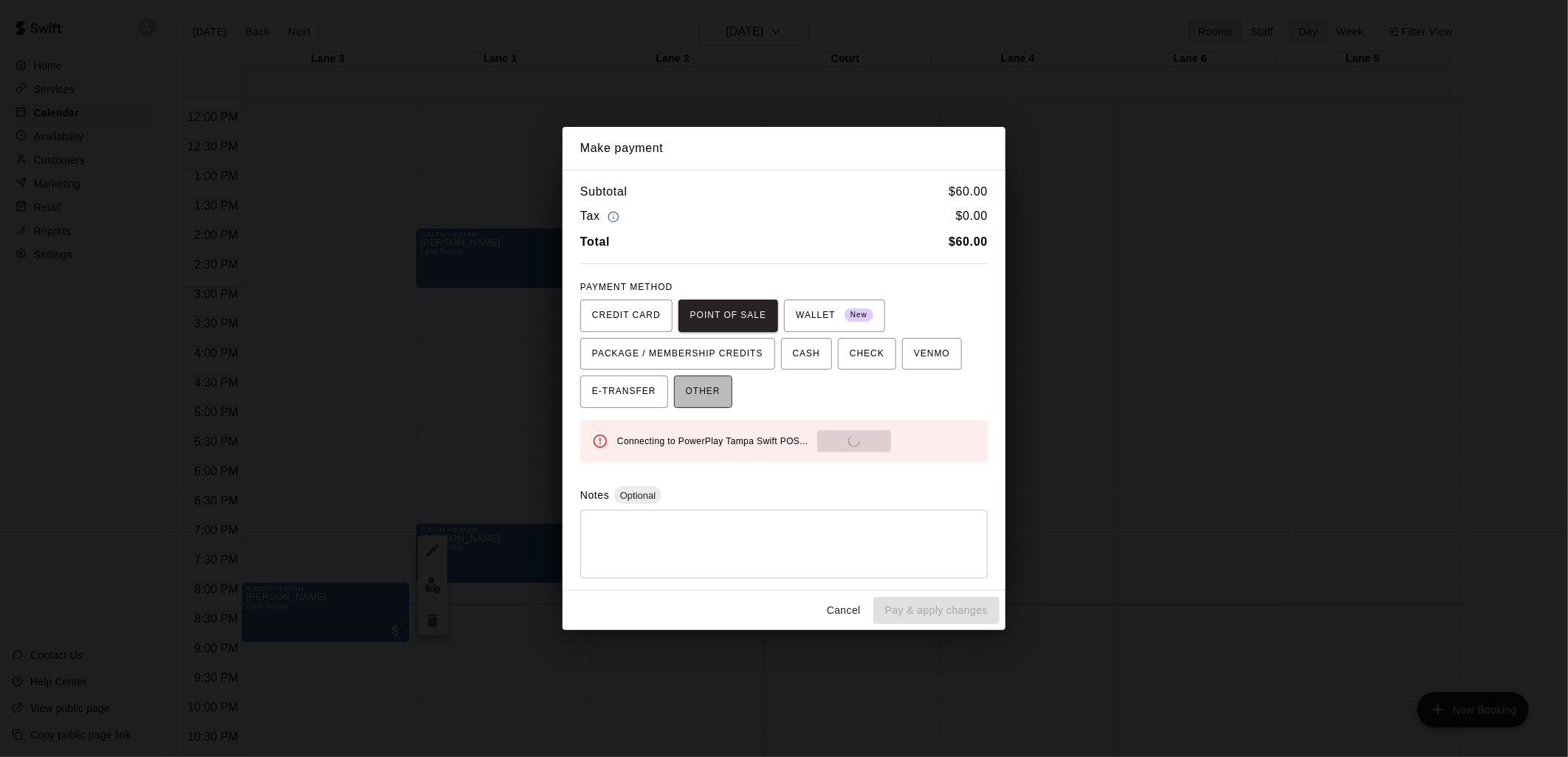
click at [699, 391] on span "OTHER" at bounding box center [703, 391] width 35 height 24
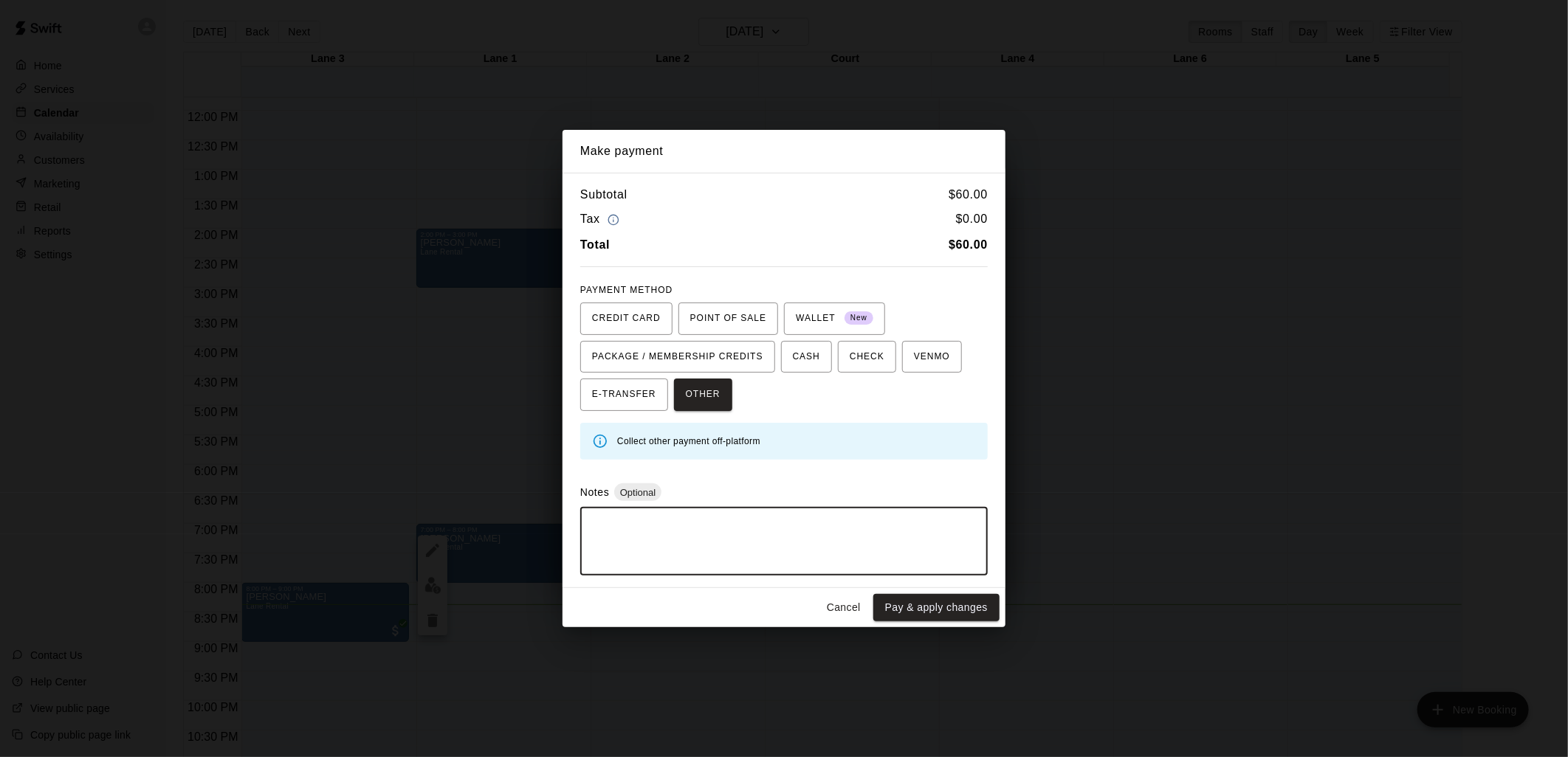
click at [794, 533] on textarea at bounding box center [784, 542] width 387 height 44
type textarea "******"
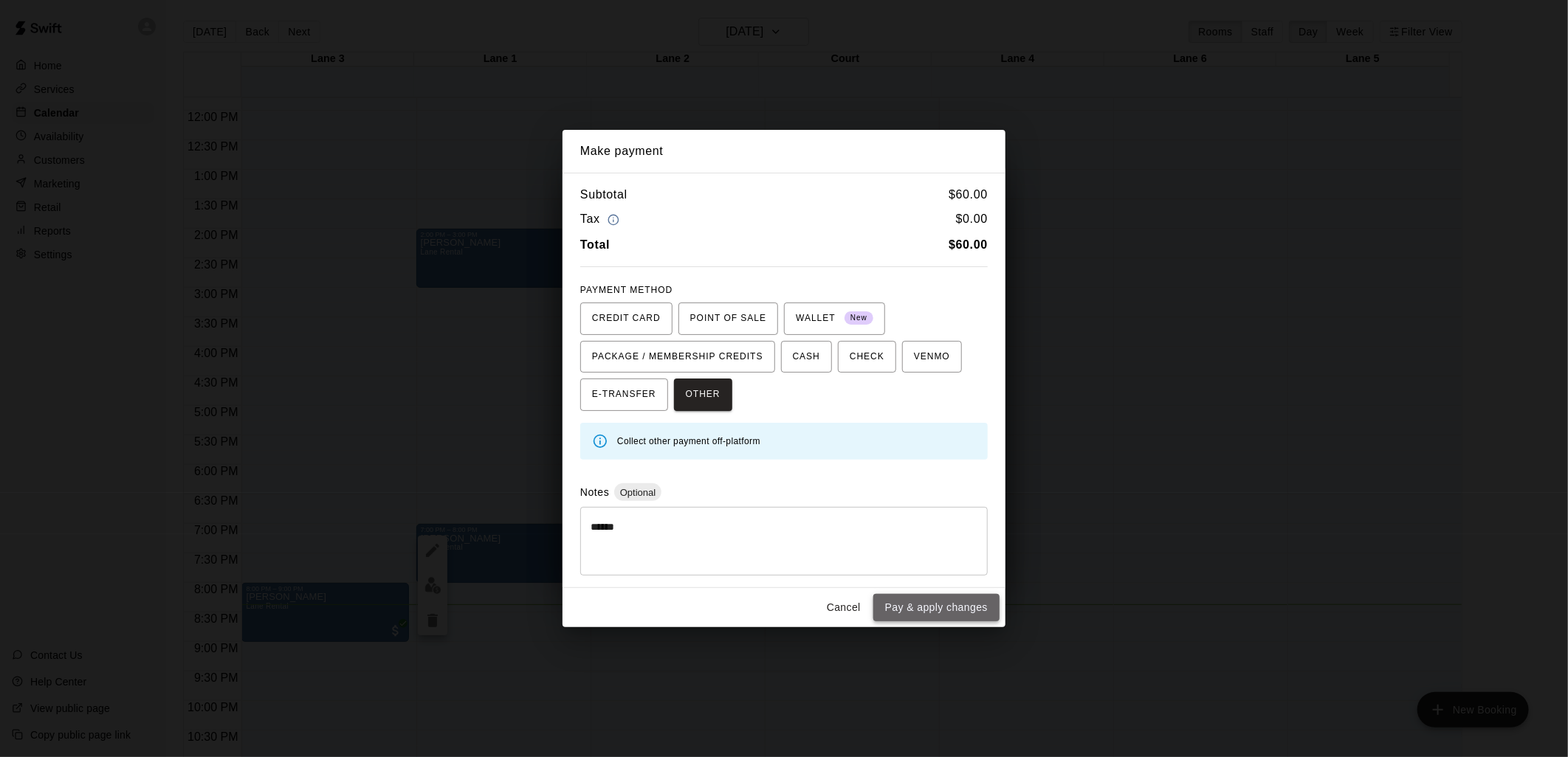
click at [939, 606] on button "Pay & apply changes" at bounding box center [937, 608] width 127 height 27
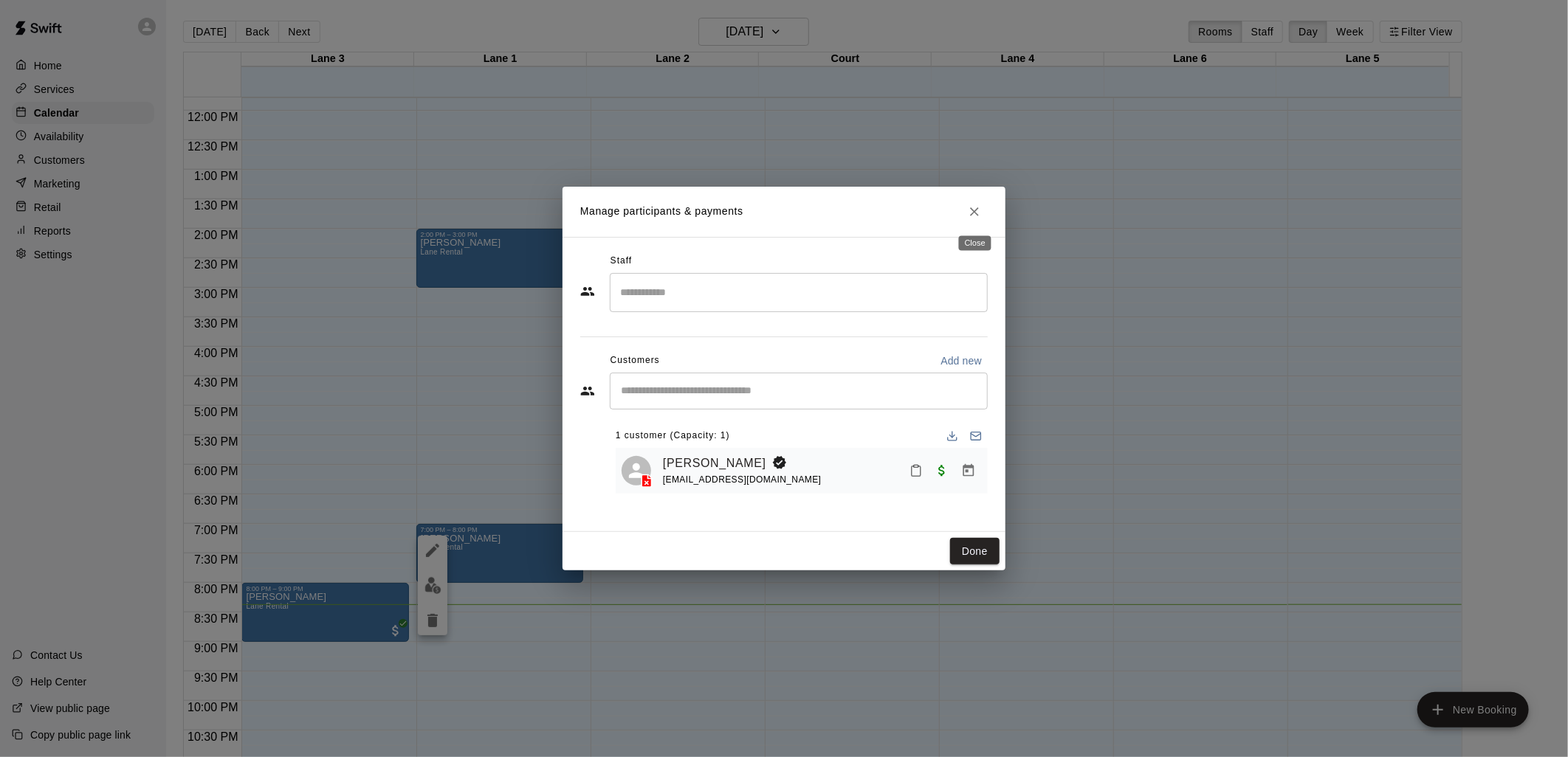
click at [976, 211] on icon "Close" at bounding box center [974, 212] width 15 height 15
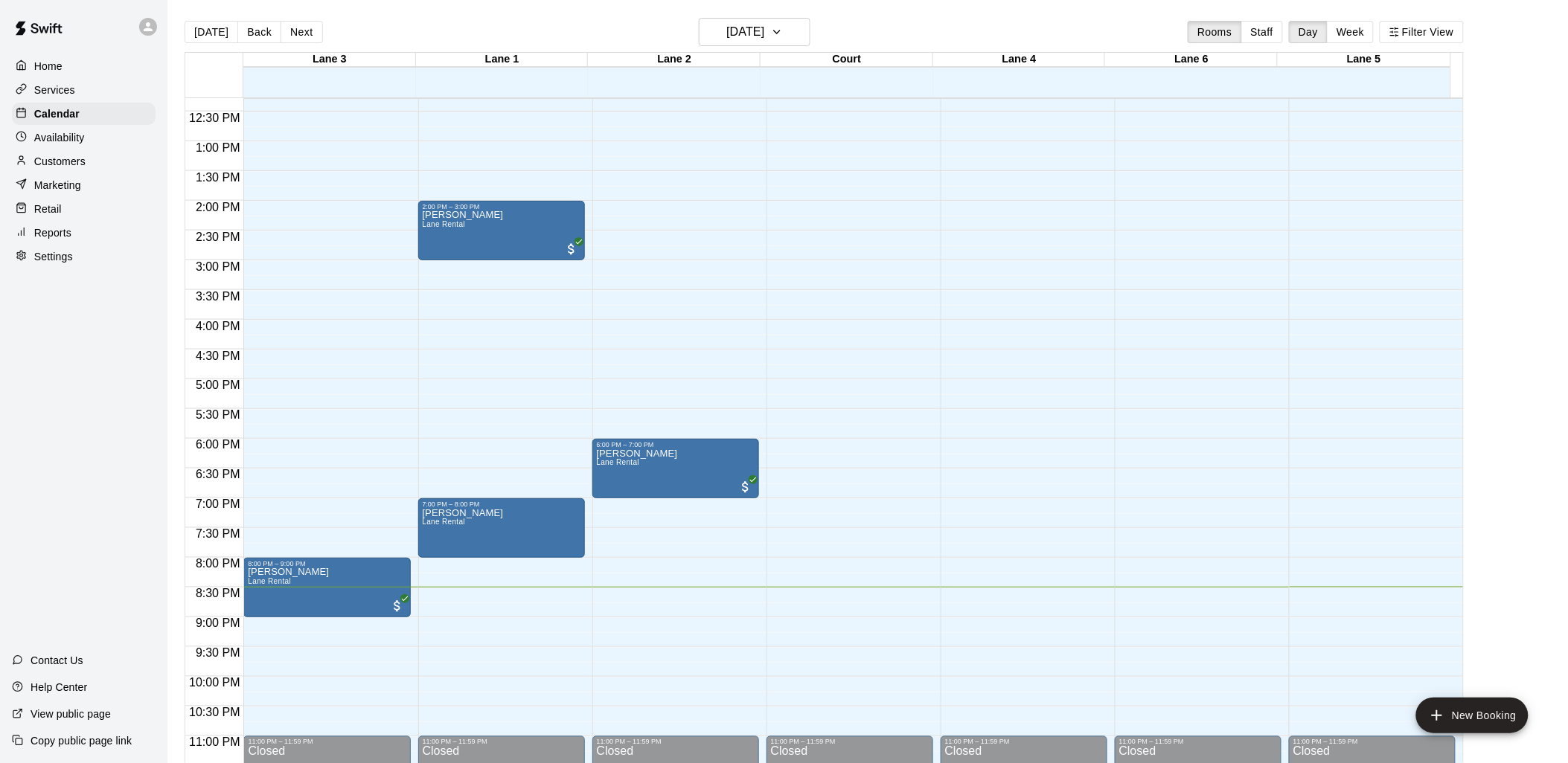
scroll to position [746, 0]
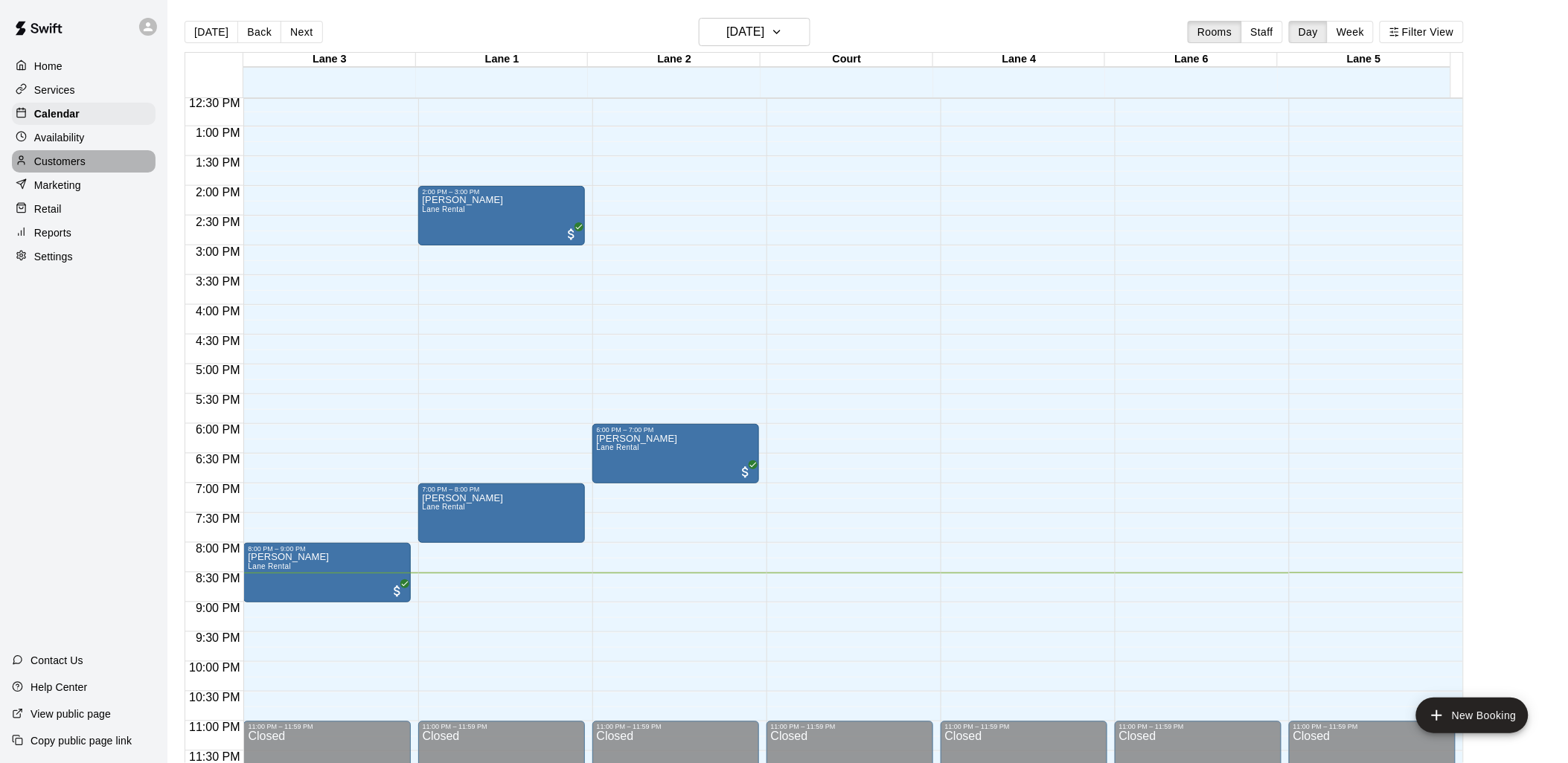
click at [47, 165] on p "Customers" at bounding box center [60, 162] width 51 height 15
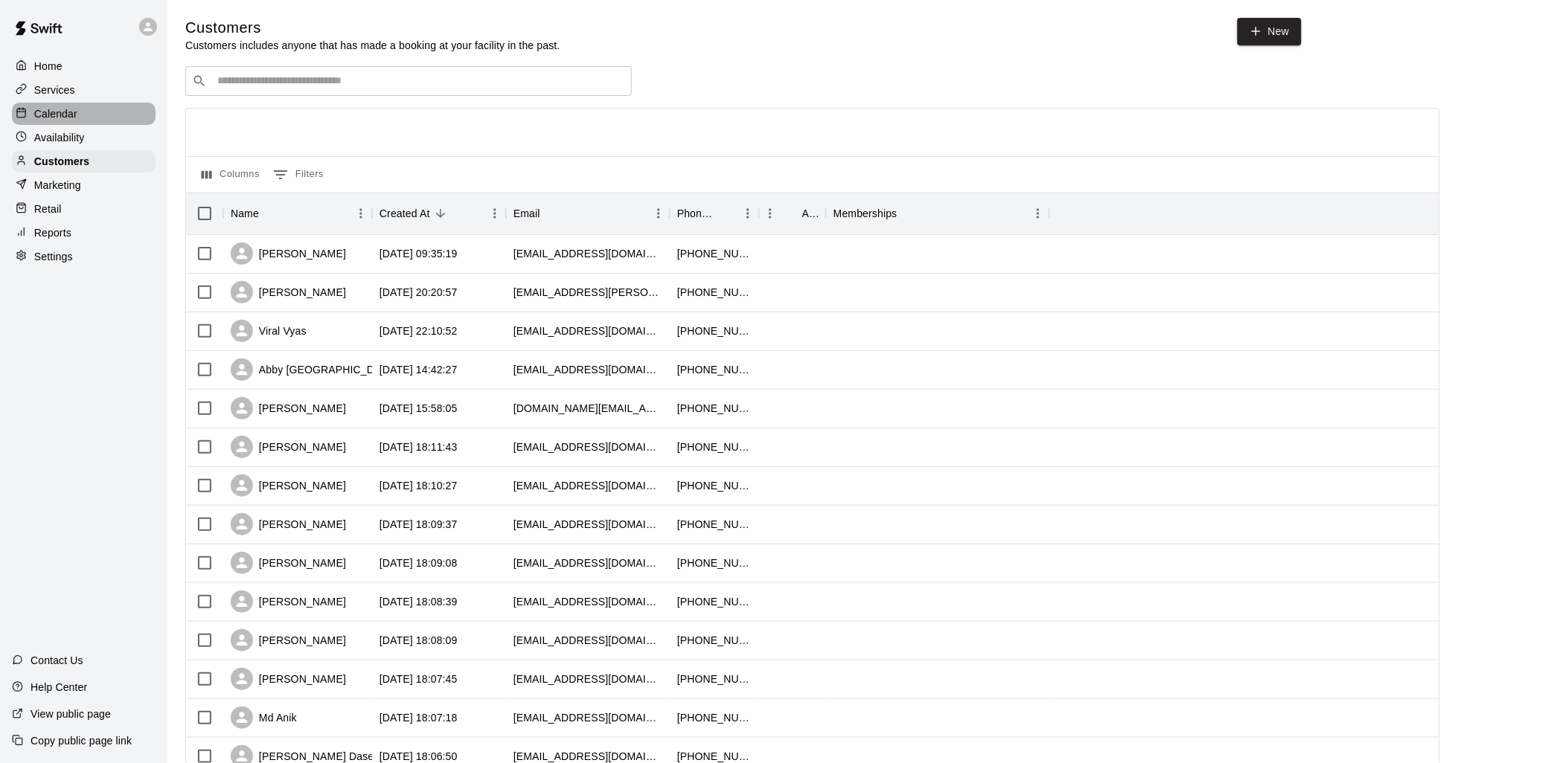
click at [62, 121] on p "Calendar" at bounding box center [55, 114] width 43 height 15
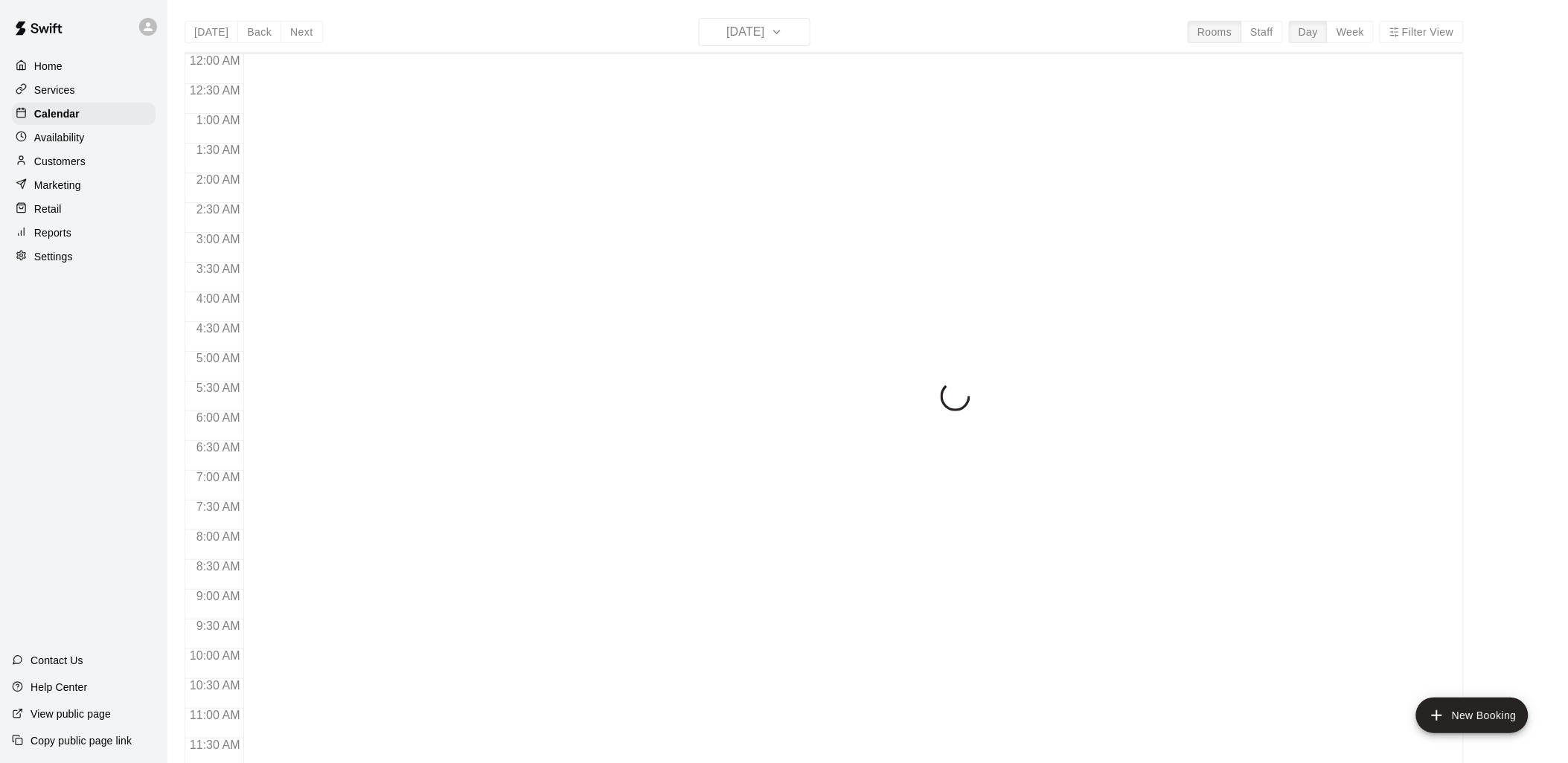
scroll to position [702, 0]
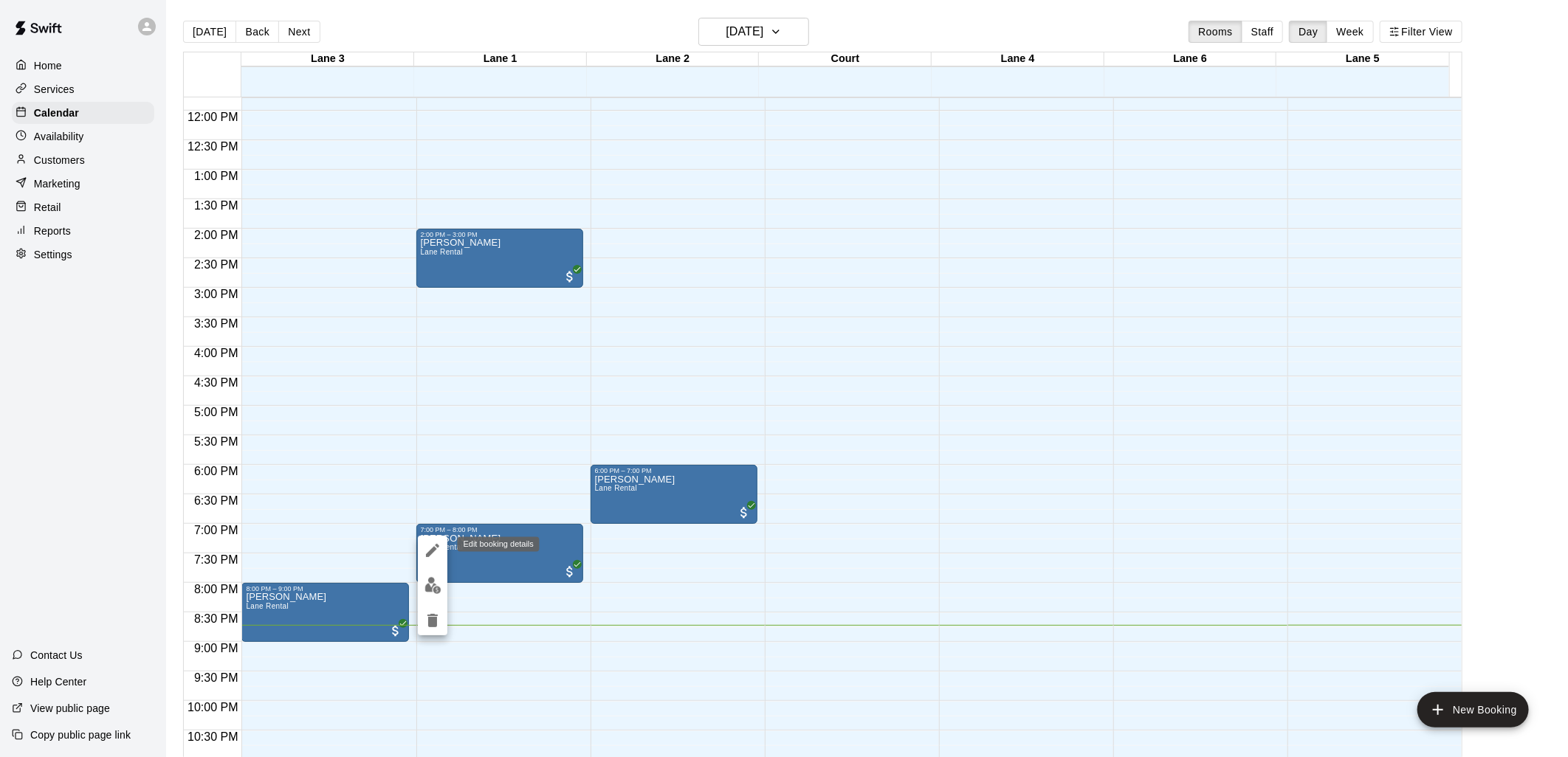
click at [423, 549] on icon "edit" at bounding box center [432, 550] width 18 height 18
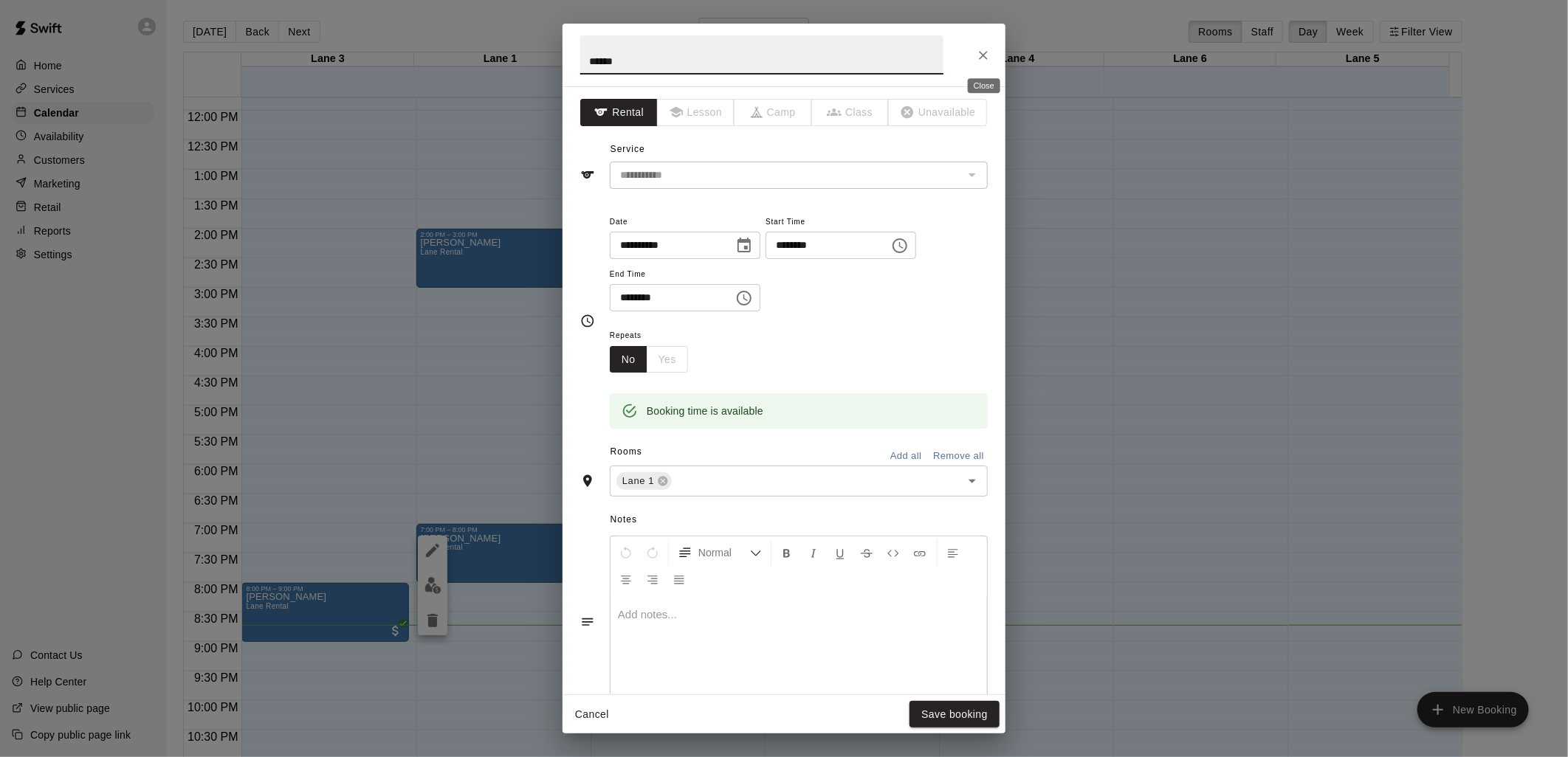
click at [980, 57] on icon "Close" at bounding box center [983, 55] width 9 height 9
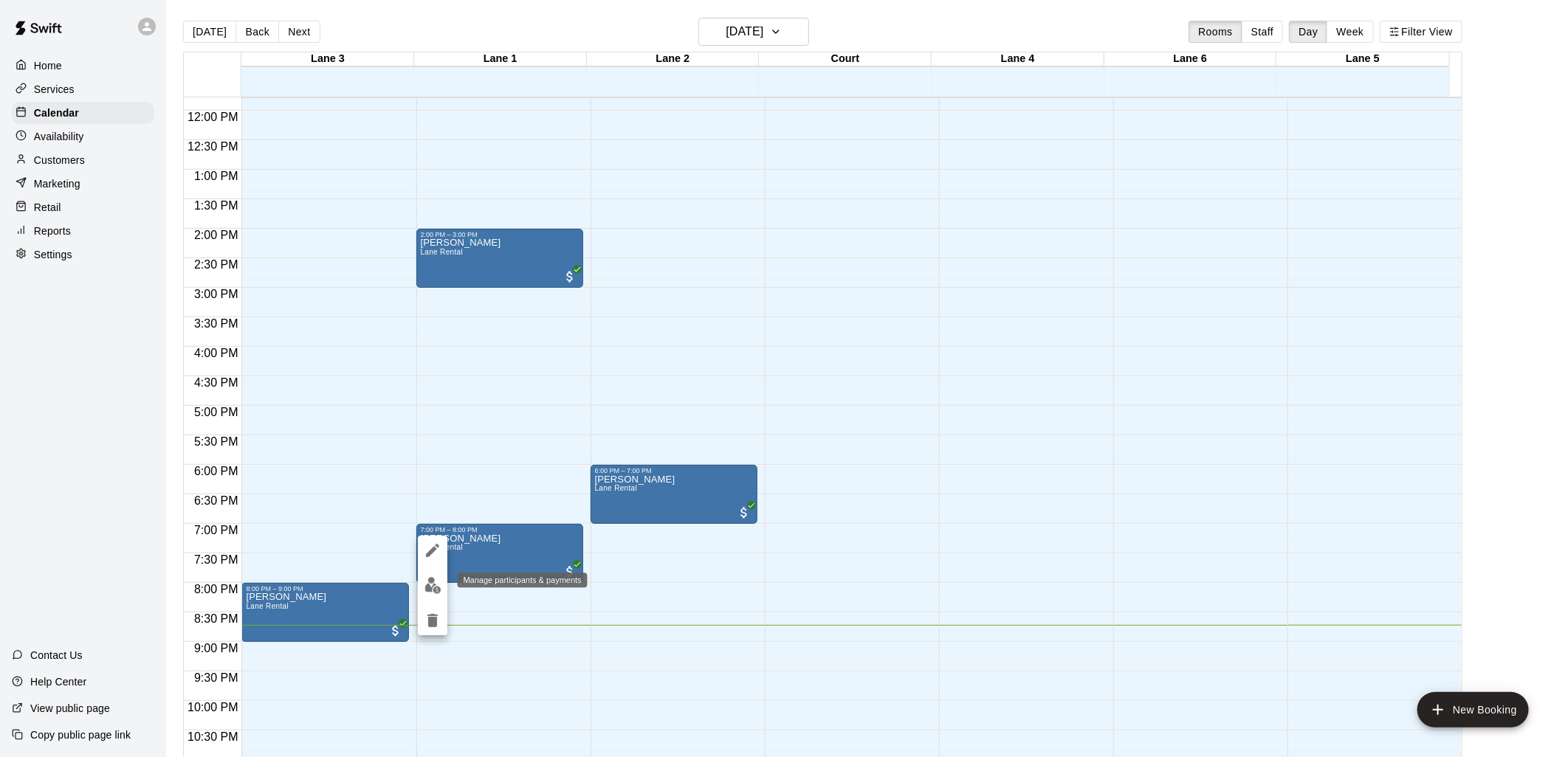
click at [428, 582] on img "edit" at bounding box center [433, 586] width 17 height 17
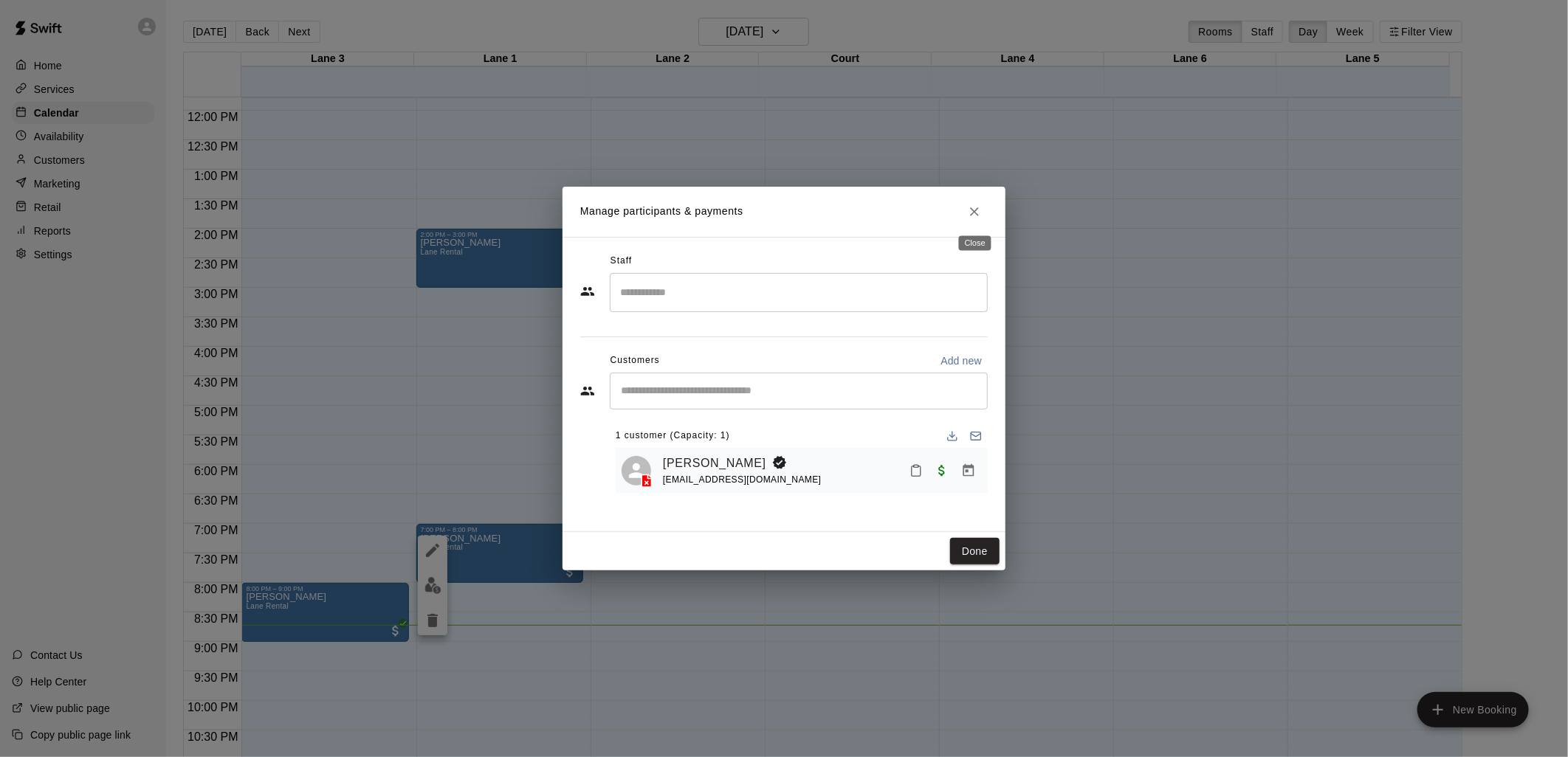
click at [976, 210] on icon "Close" at bounding box center [974, 211] width 9 height 9
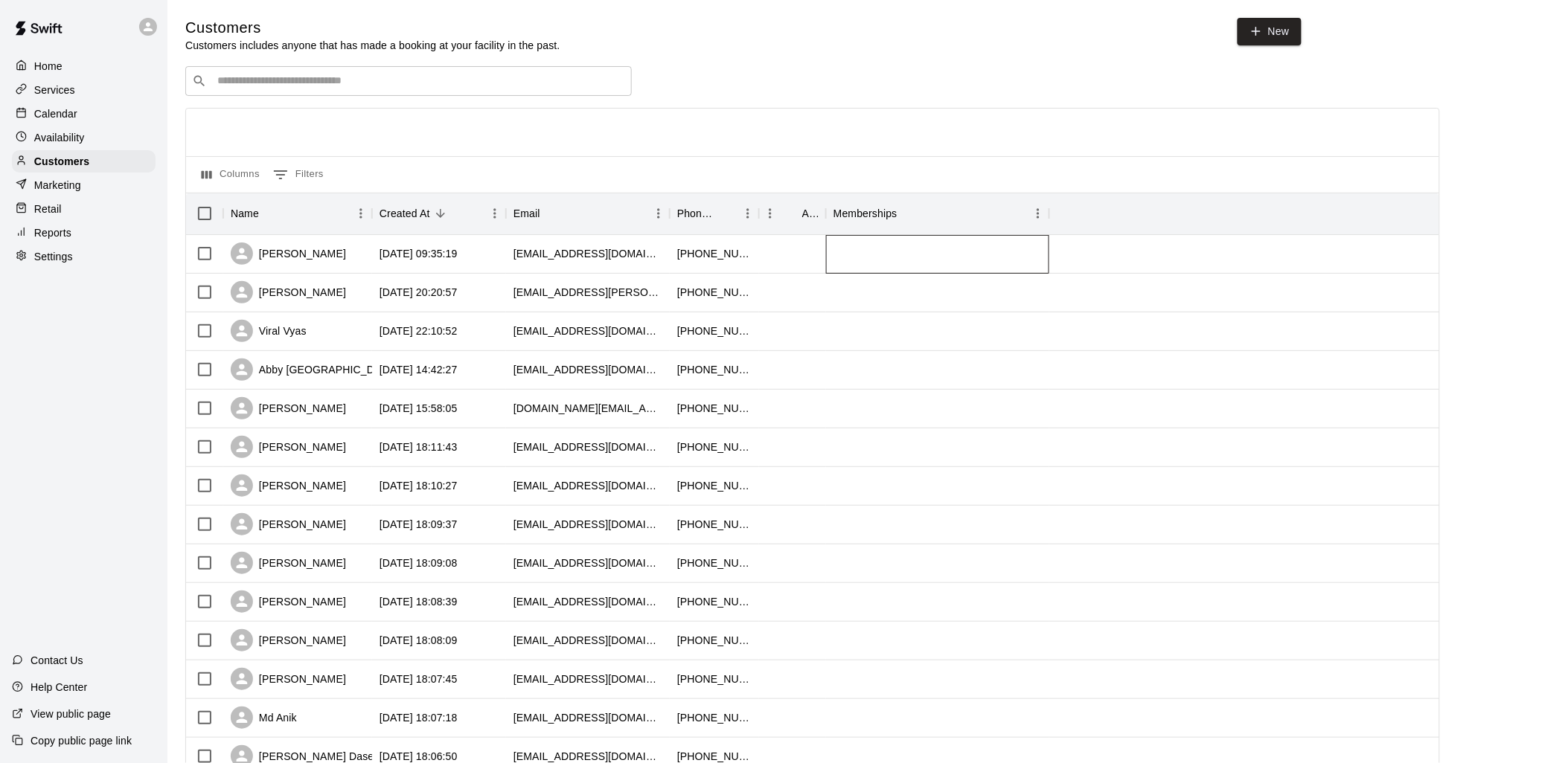
click at [861, 261] on div at bounding box center [937, 254] width 223 height 39
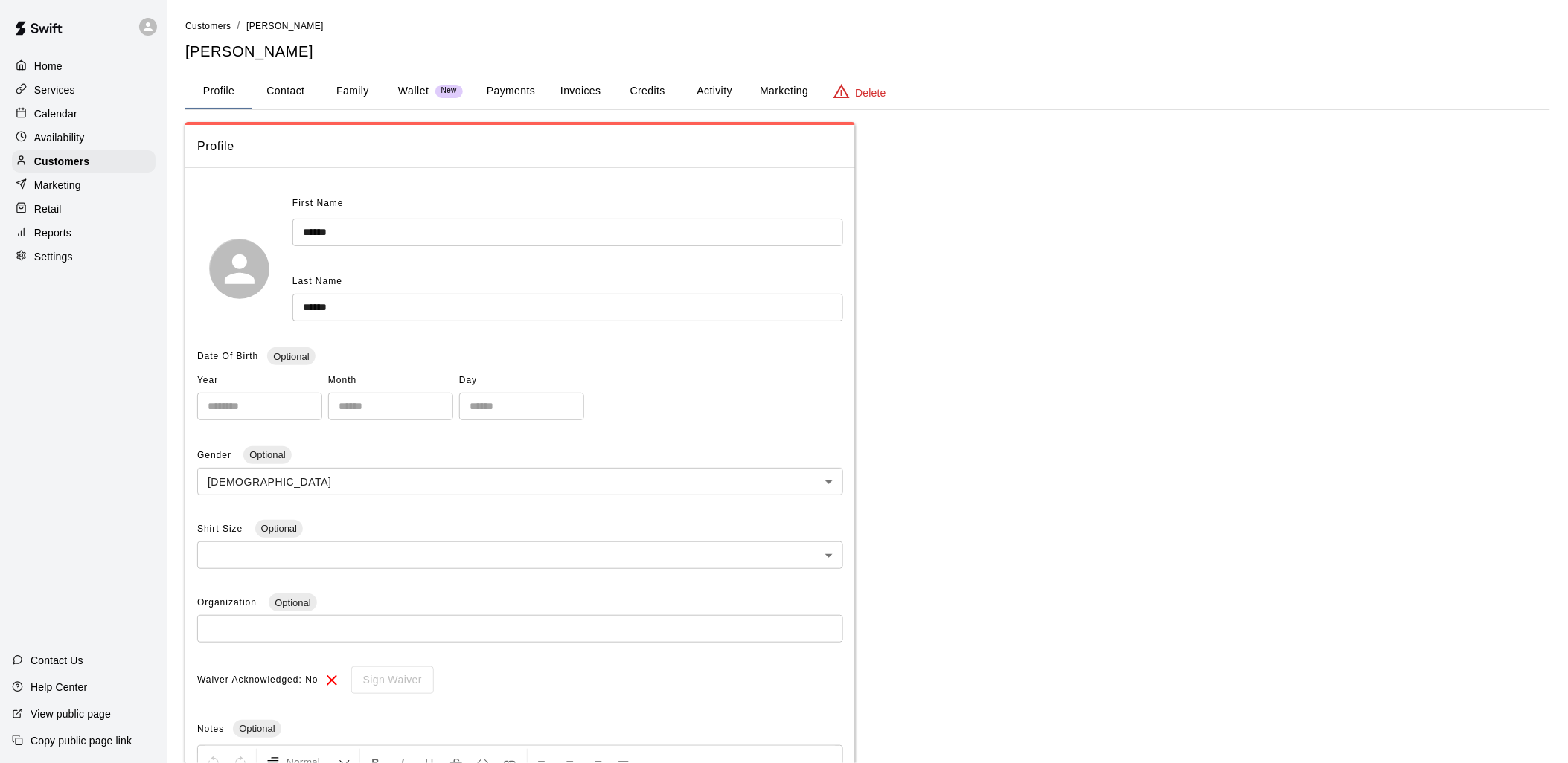
click at [722, 90] on button "Activity" at bounding box center [714, 90] width 67 height 35
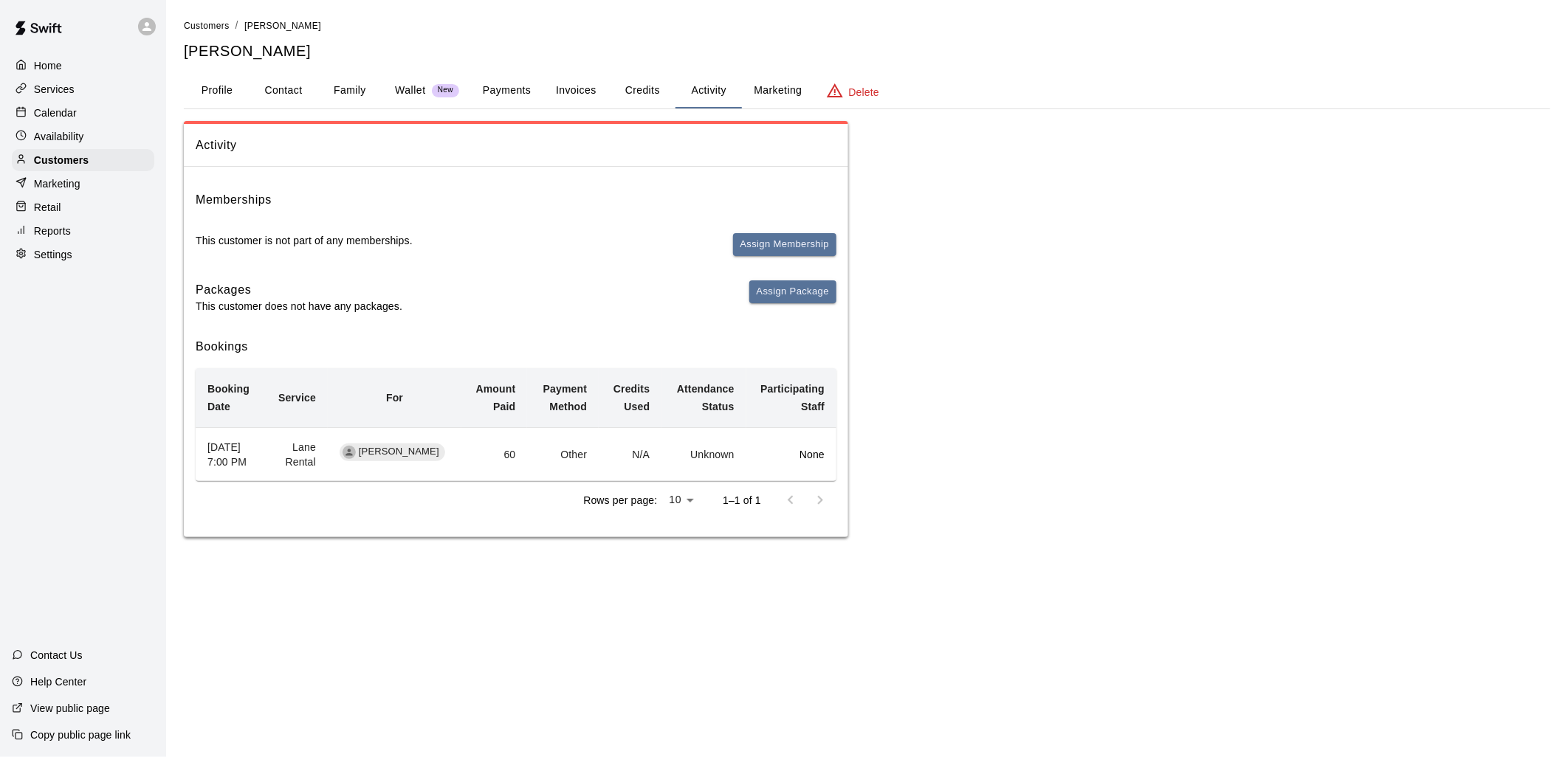
click at [1007, 201] on div "Activity Memberships This customer is not part of any memberships. Assign Membe…" at bounding box center [868, 329] width 1367 height 417
click at [60, 167] on p "Customers" at bounding box center [61, 161] width 55 height 15
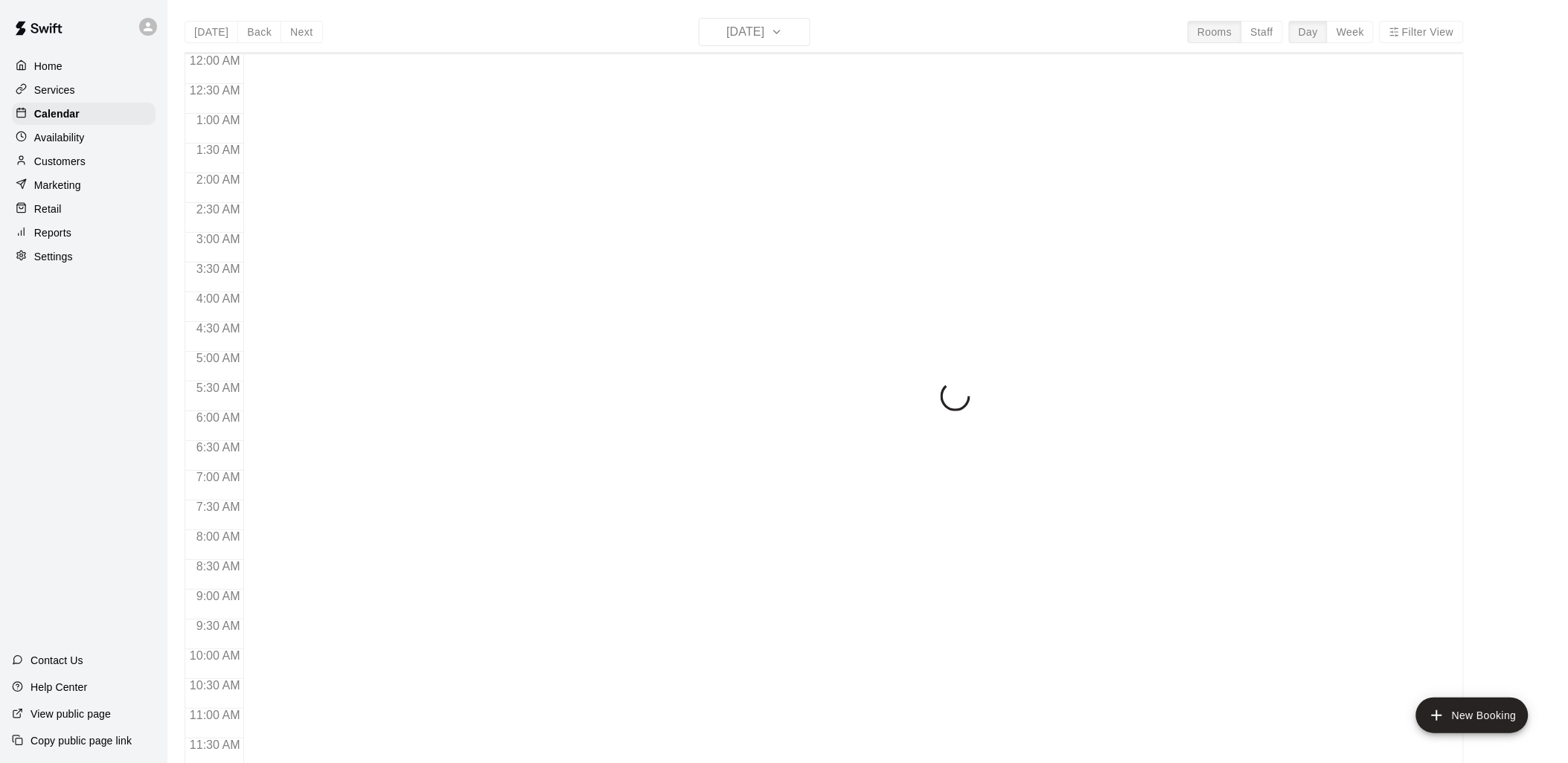
scroll to position [702, 0]
